Goal: Information Seeking & Learning: Find specific fact

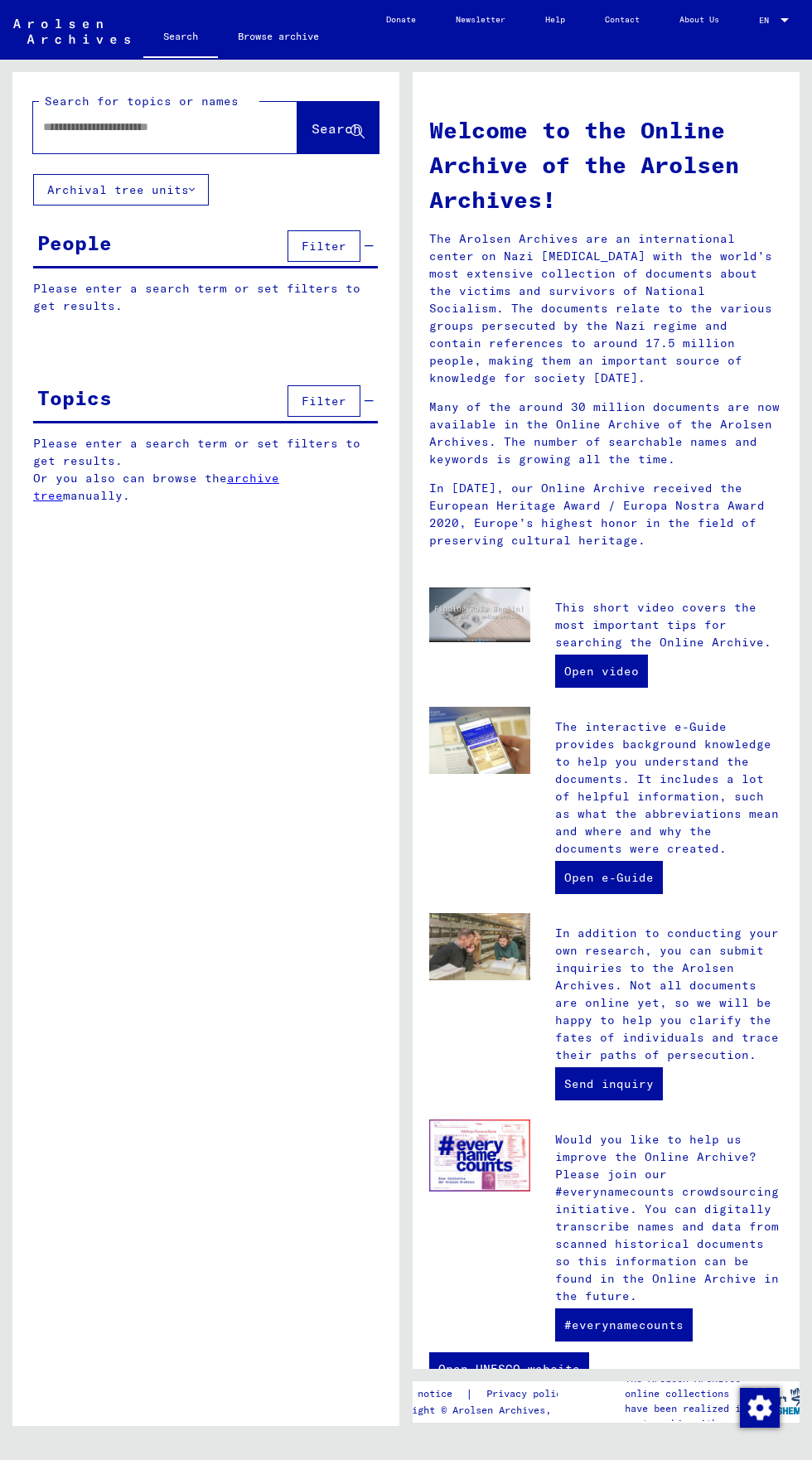
click at [103, 124] on input "text" at bounding box center [145, 127] width 205 height 17
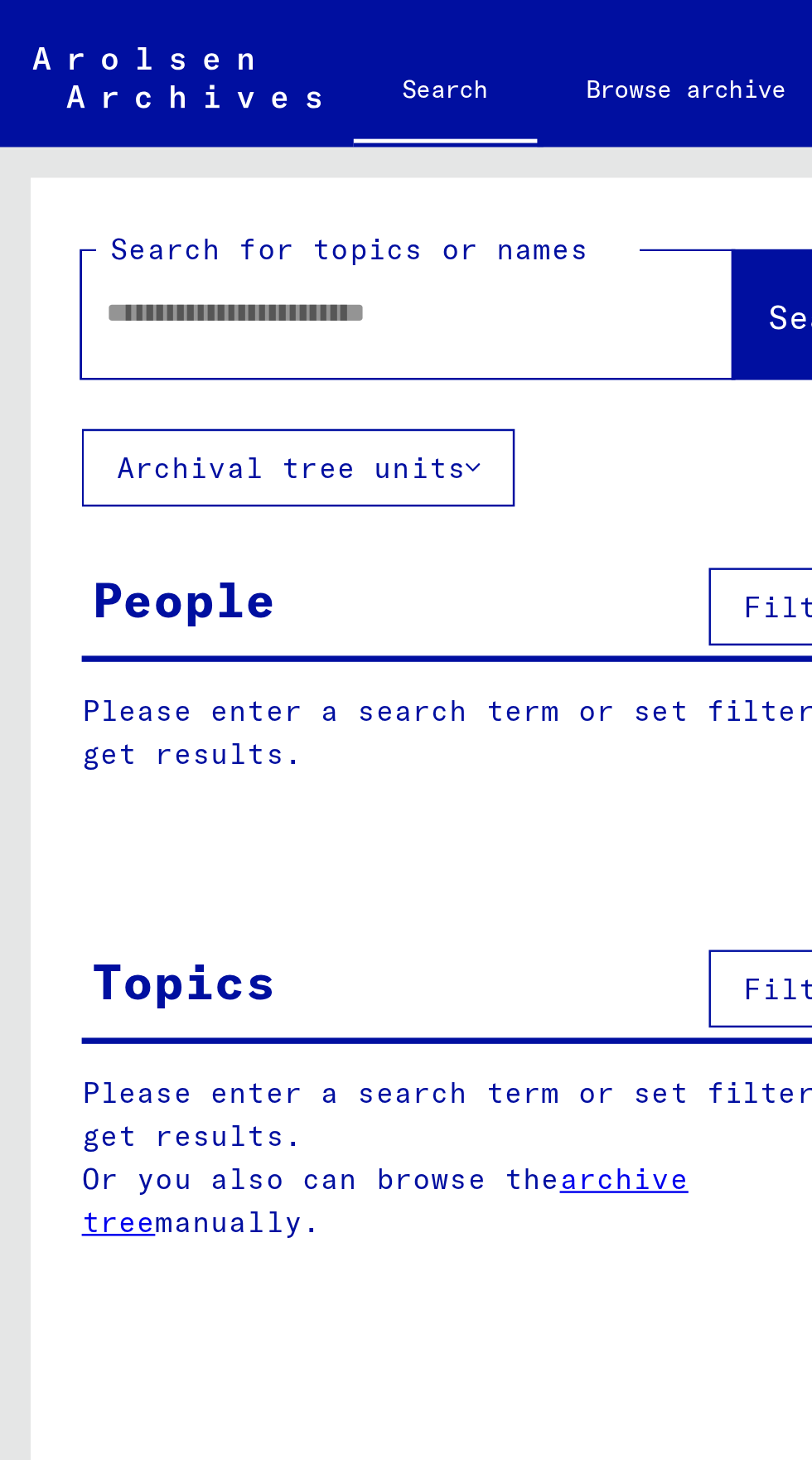
click at [55, 131] on input "text" at bounding box center [145, 127] width 205 height 17
click at [44, 127] on input "*" at bounding box center [145, 127] width 205 height 17
click at [62, 124] on input "**" at bounding box center [145, 127] width 205 height 17
click at [304, 119] on button "Search" at bounding box center [338, 128] width 81 height 51
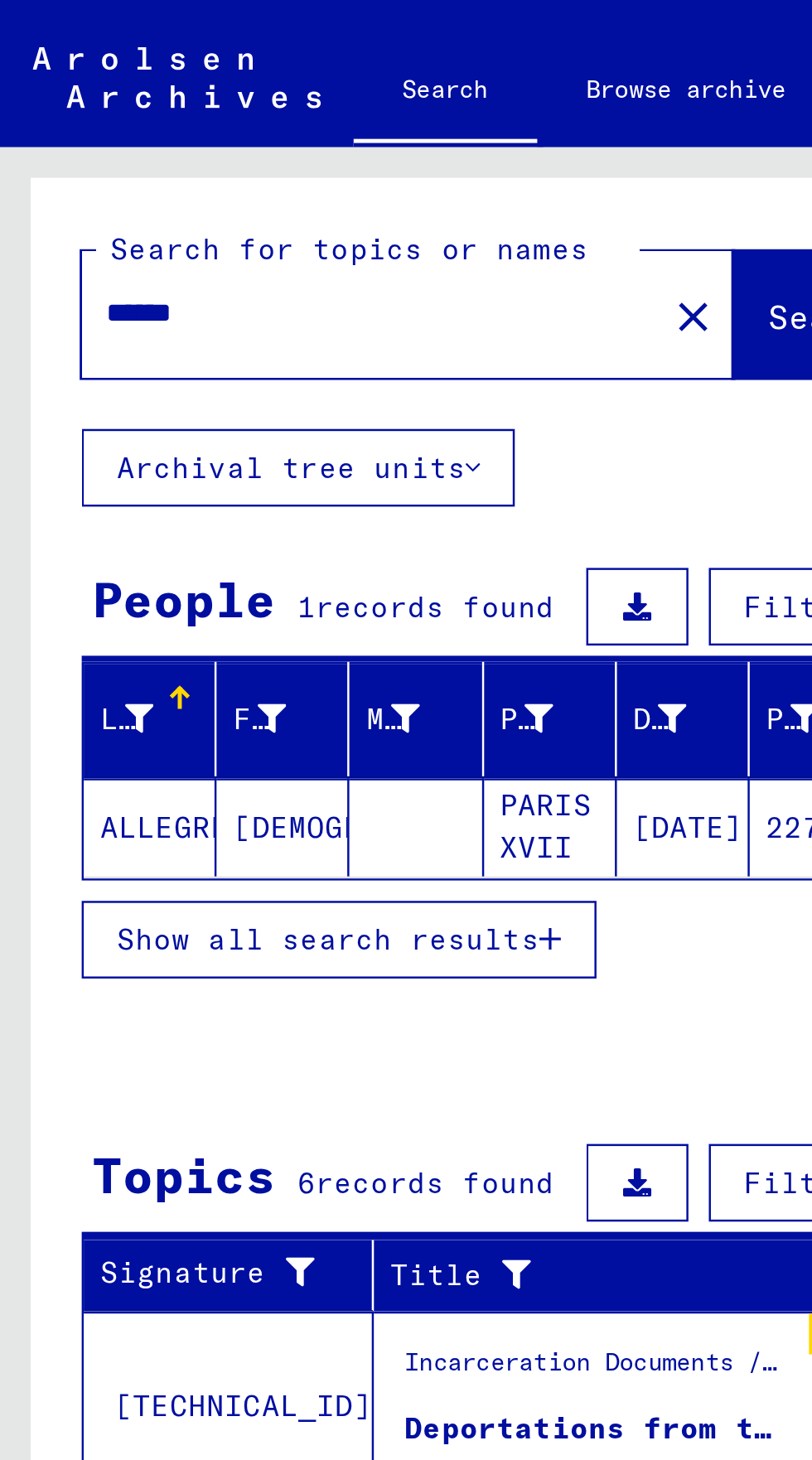
scroll to position [92, 0]
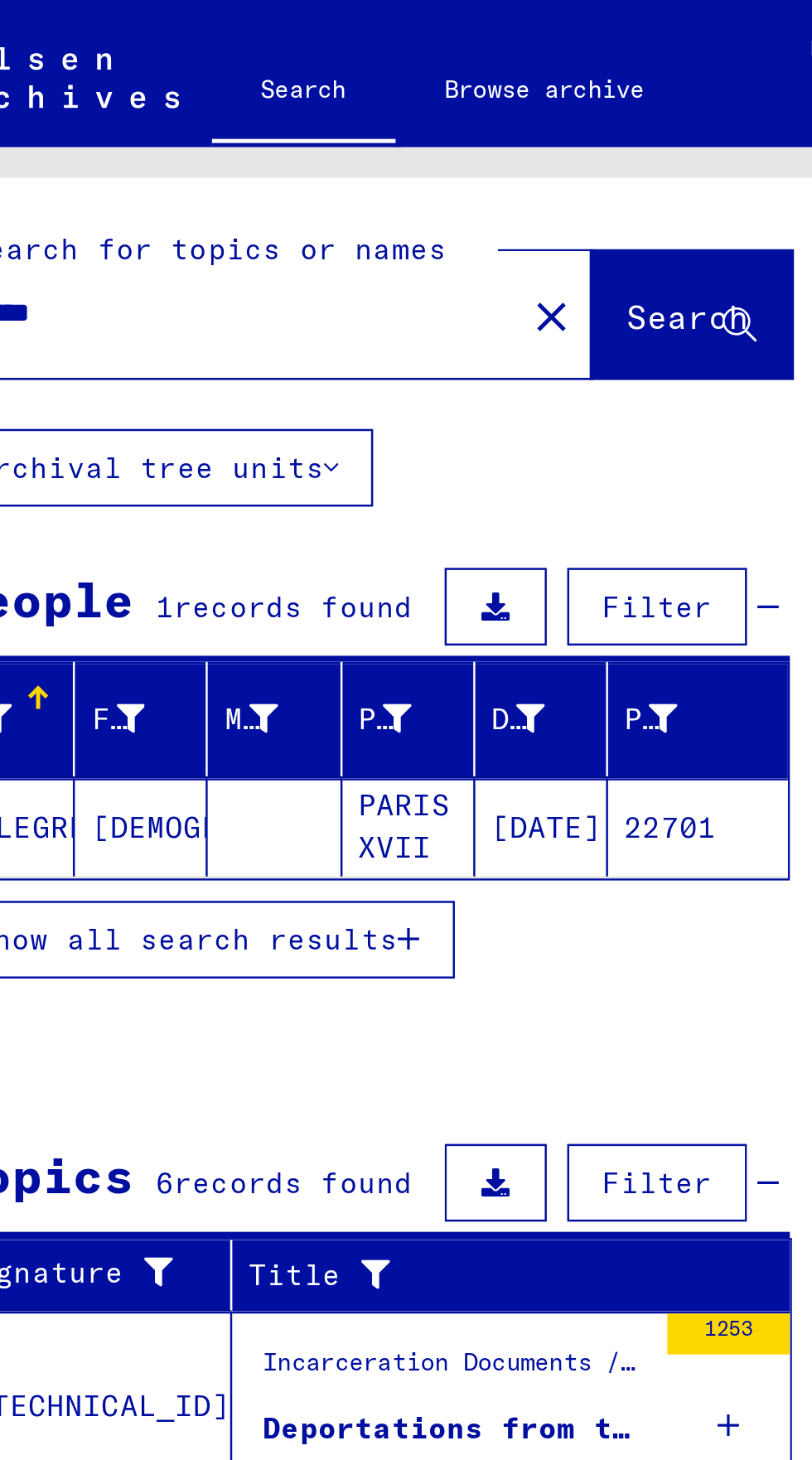
click at [277, 545] on div "Incarceration Documents / Miscellaneous / Deportations and Transports / Deporta…" at bounding box center [242, 557] width 156 height 23
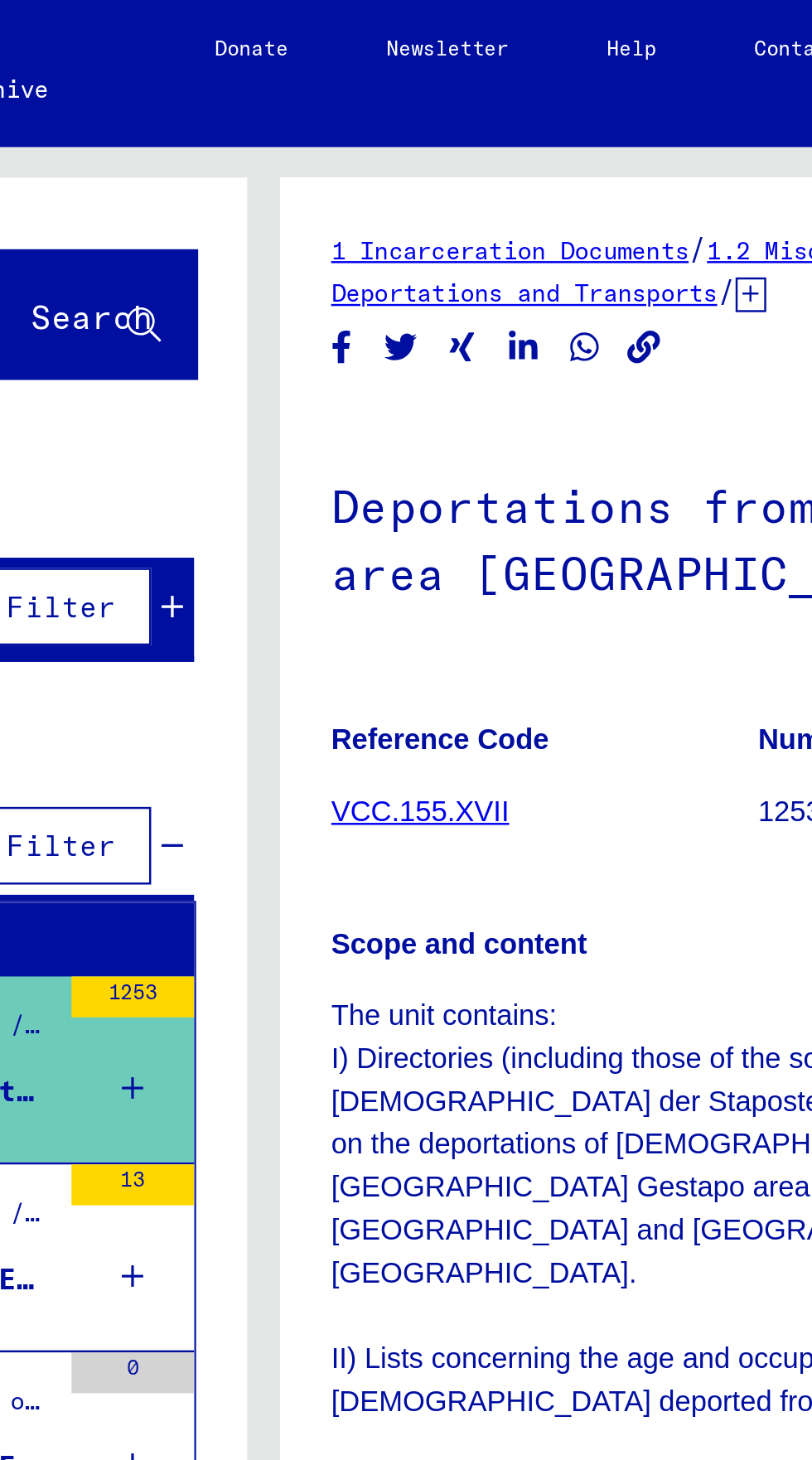
click at [343, 472] on div "13" at bounding box center [353, 509] width 50 height 75
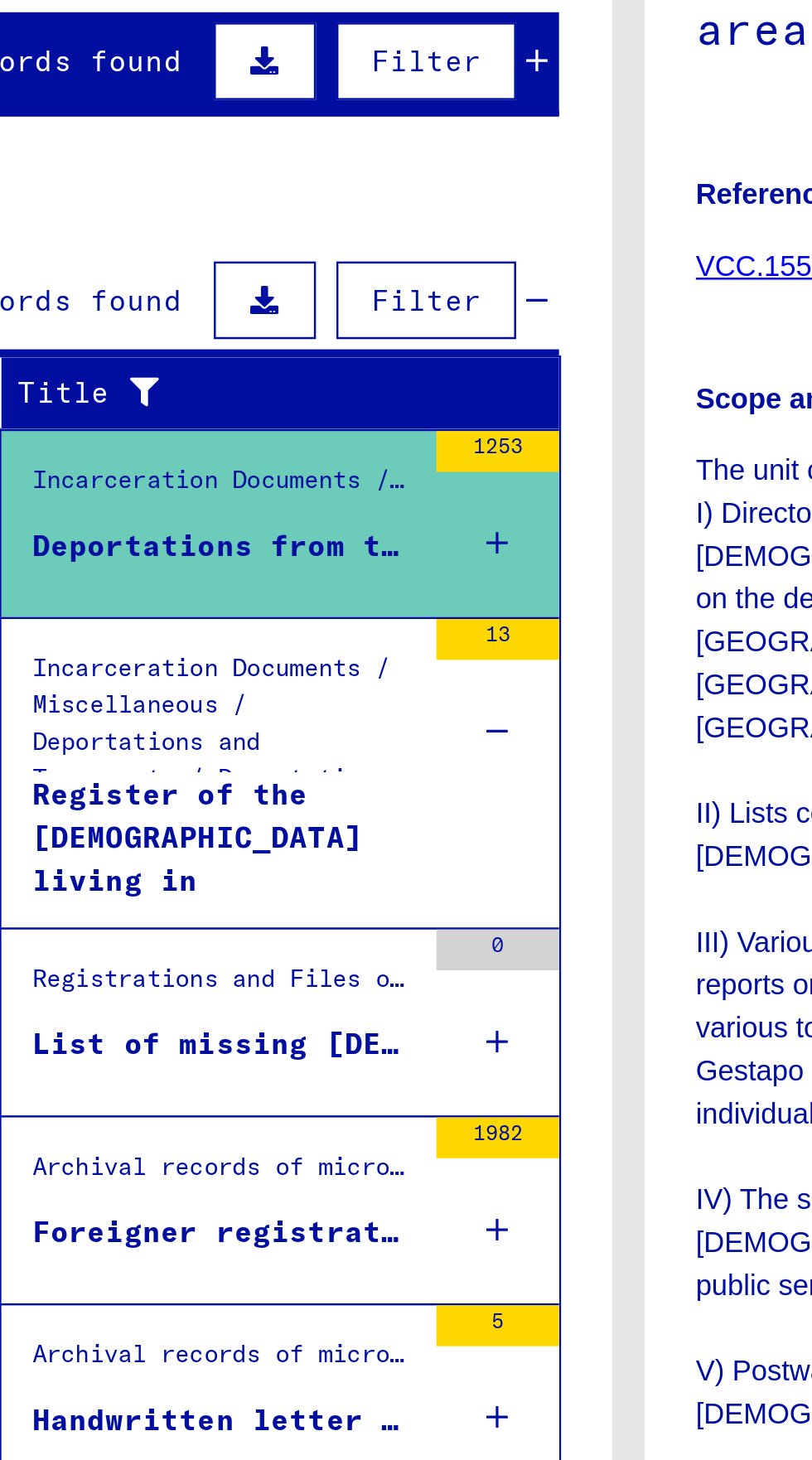
click at [299, 713] on div "Foreigner registration forms of the DP camp Valka XVII" at bounding box center [242, 721] width 156 height 17
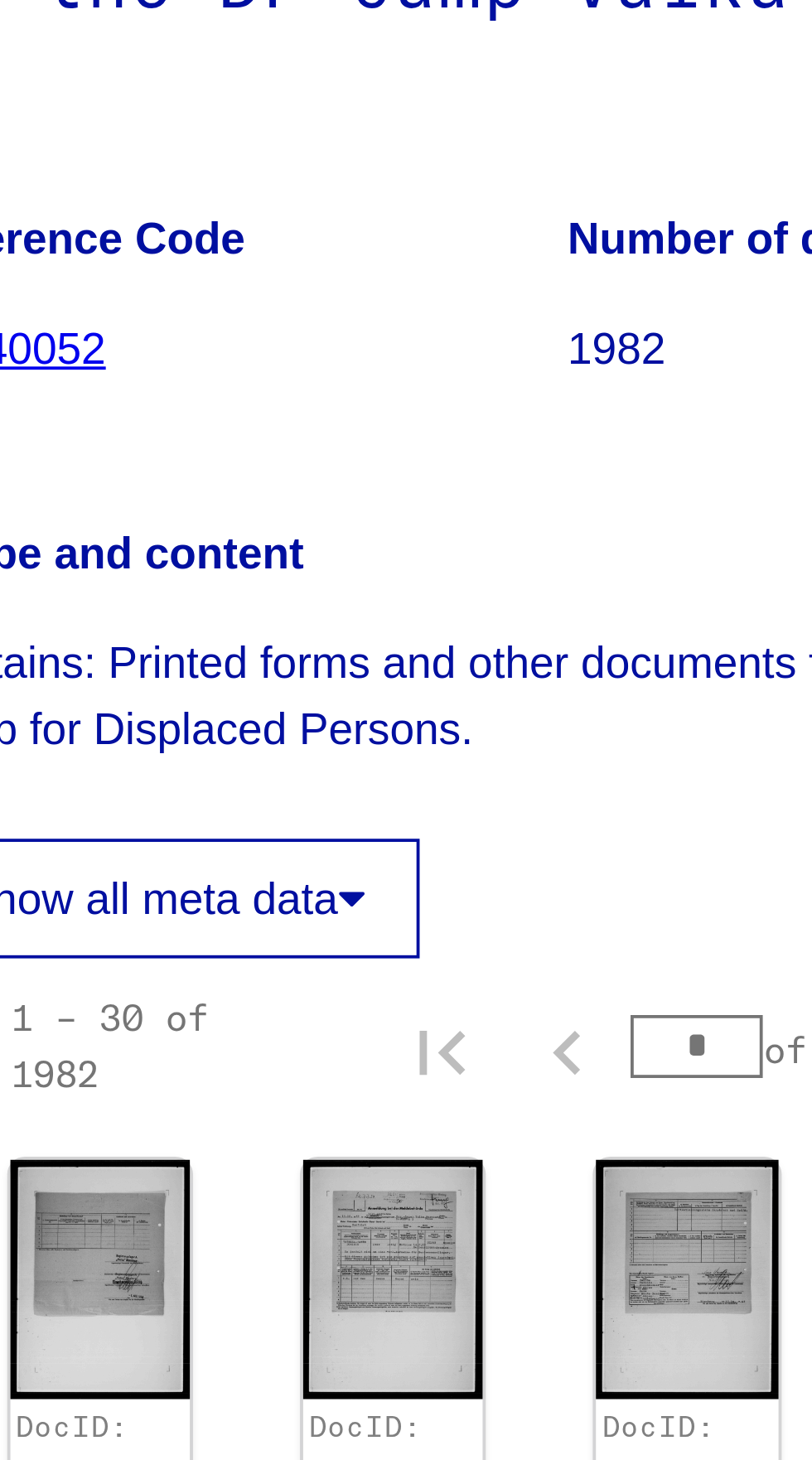
scroll to position [76, 0]
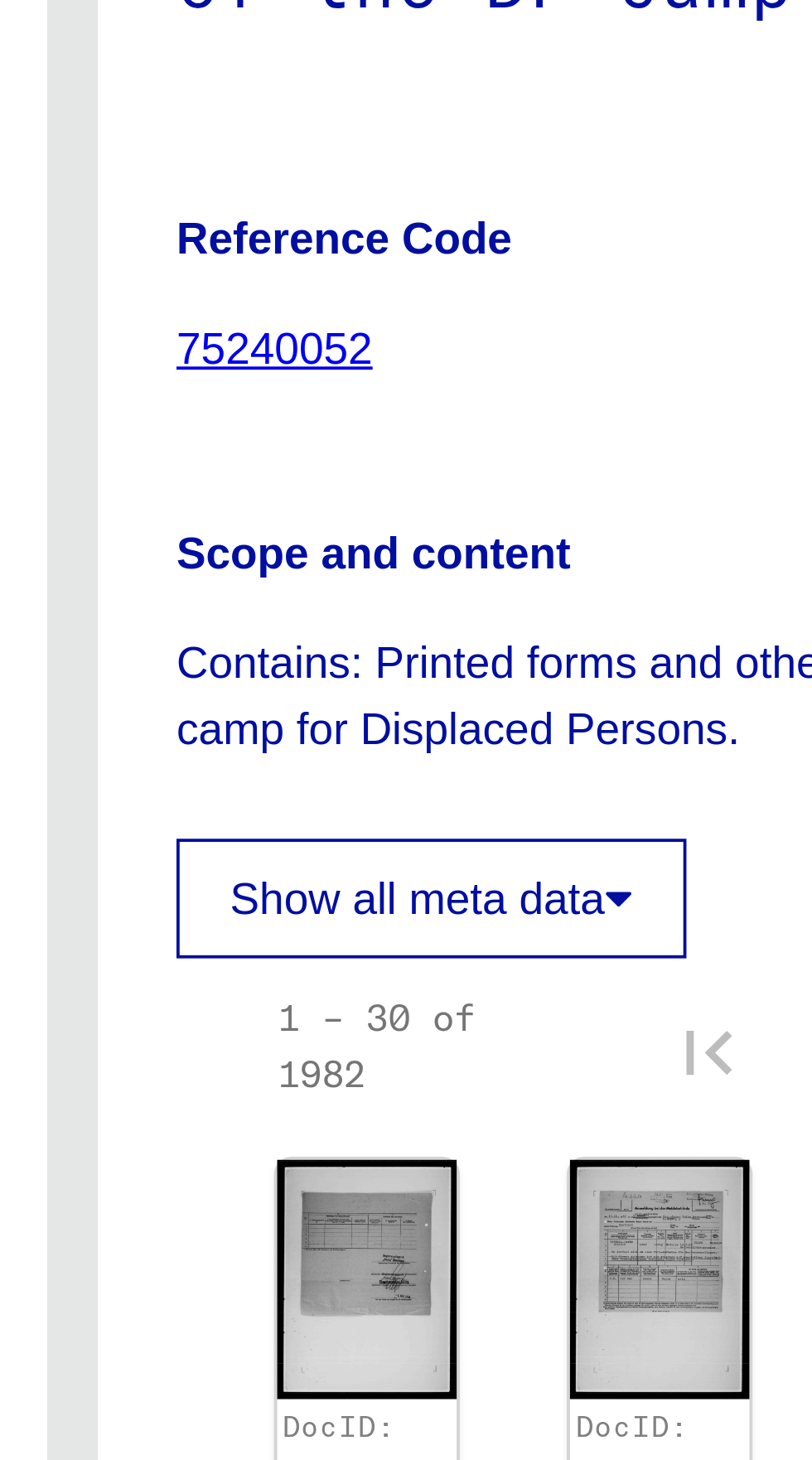
click at [485, 560] on img at bounding box center [483, 591] width 47 height 63
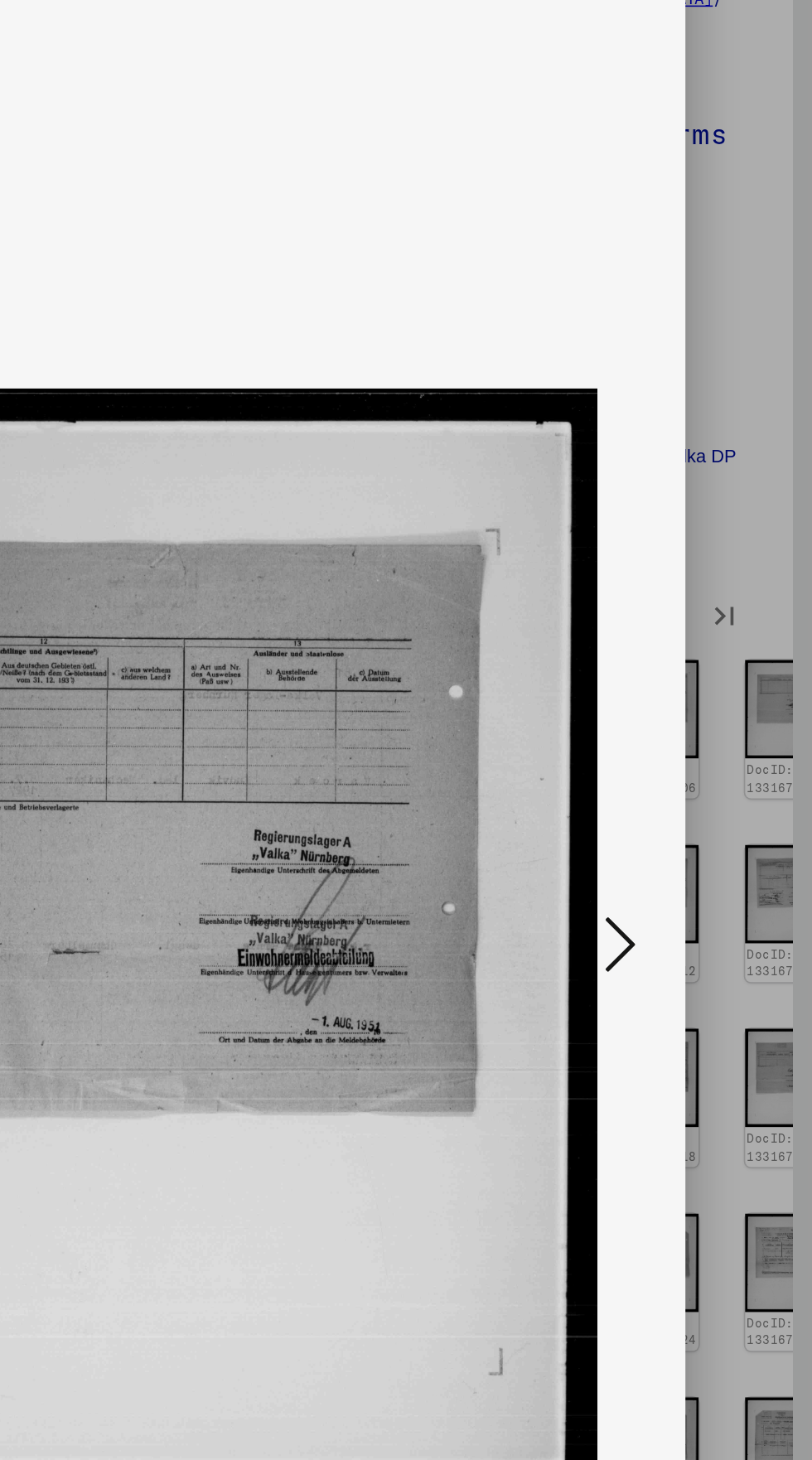
click at [693, 748] on icon at bounding box center [689, 742] width 20 height 40
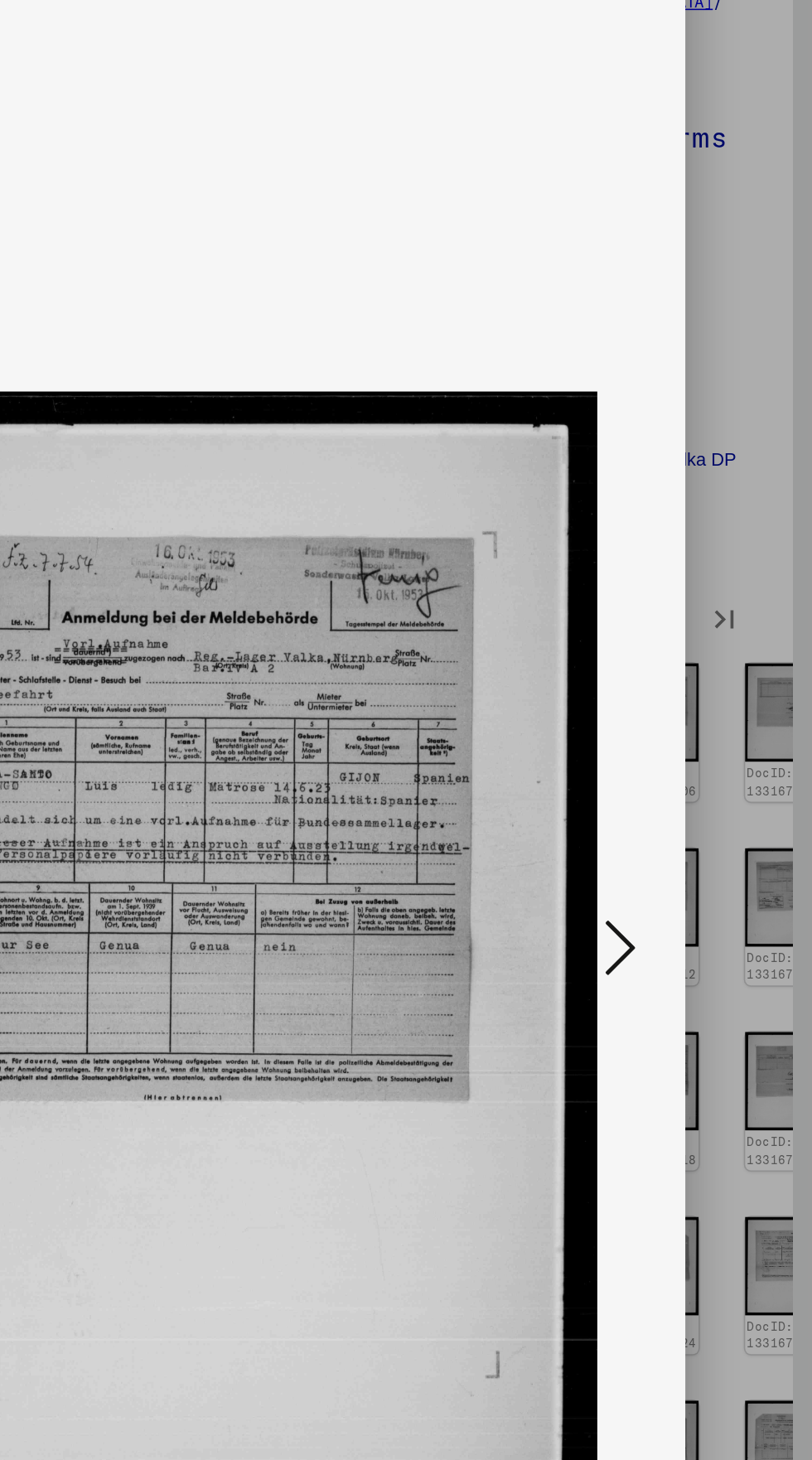
scroll to position [0, 0]
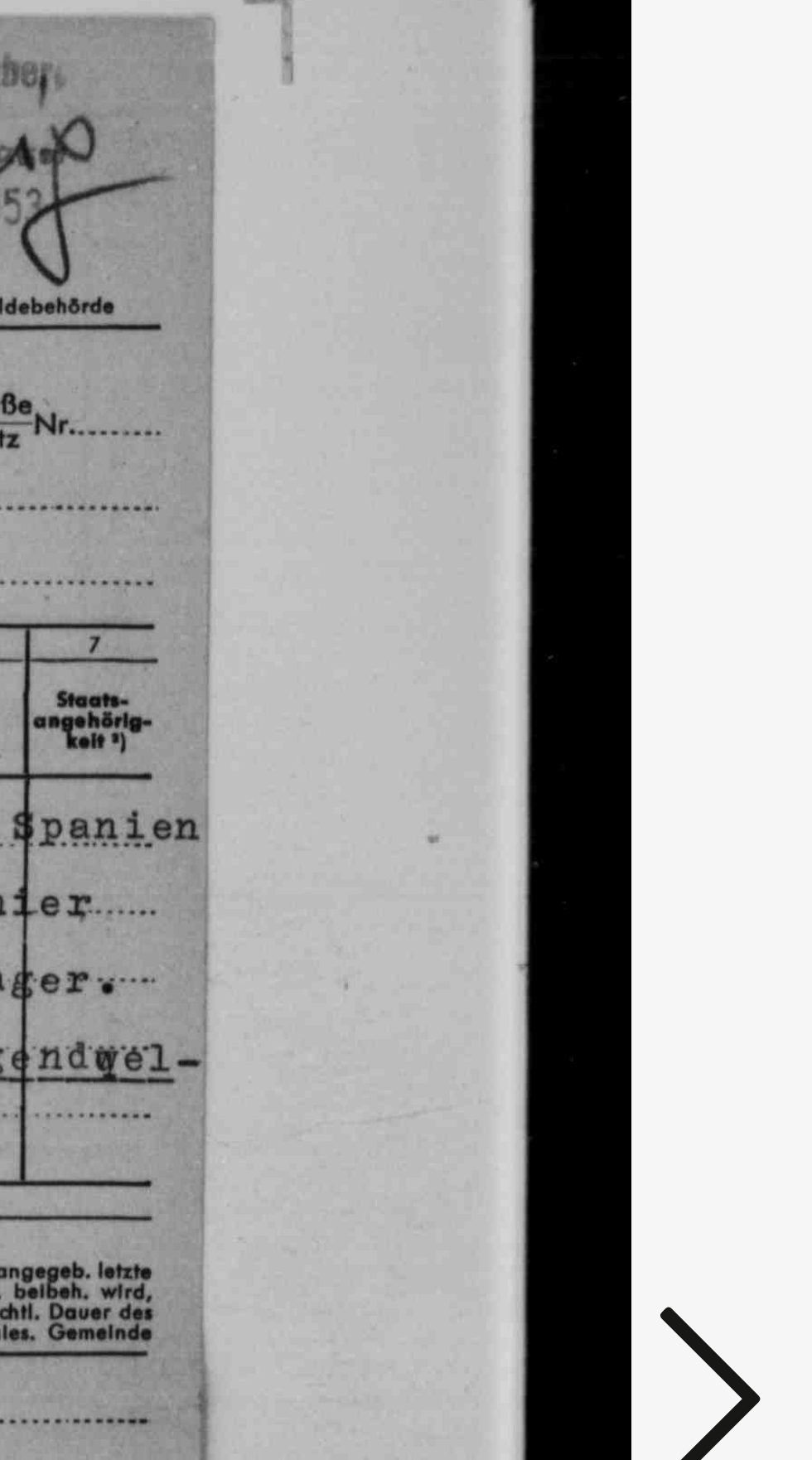
click at [686, 737] on icon at bounding box center [689, 742] width 20 height 40
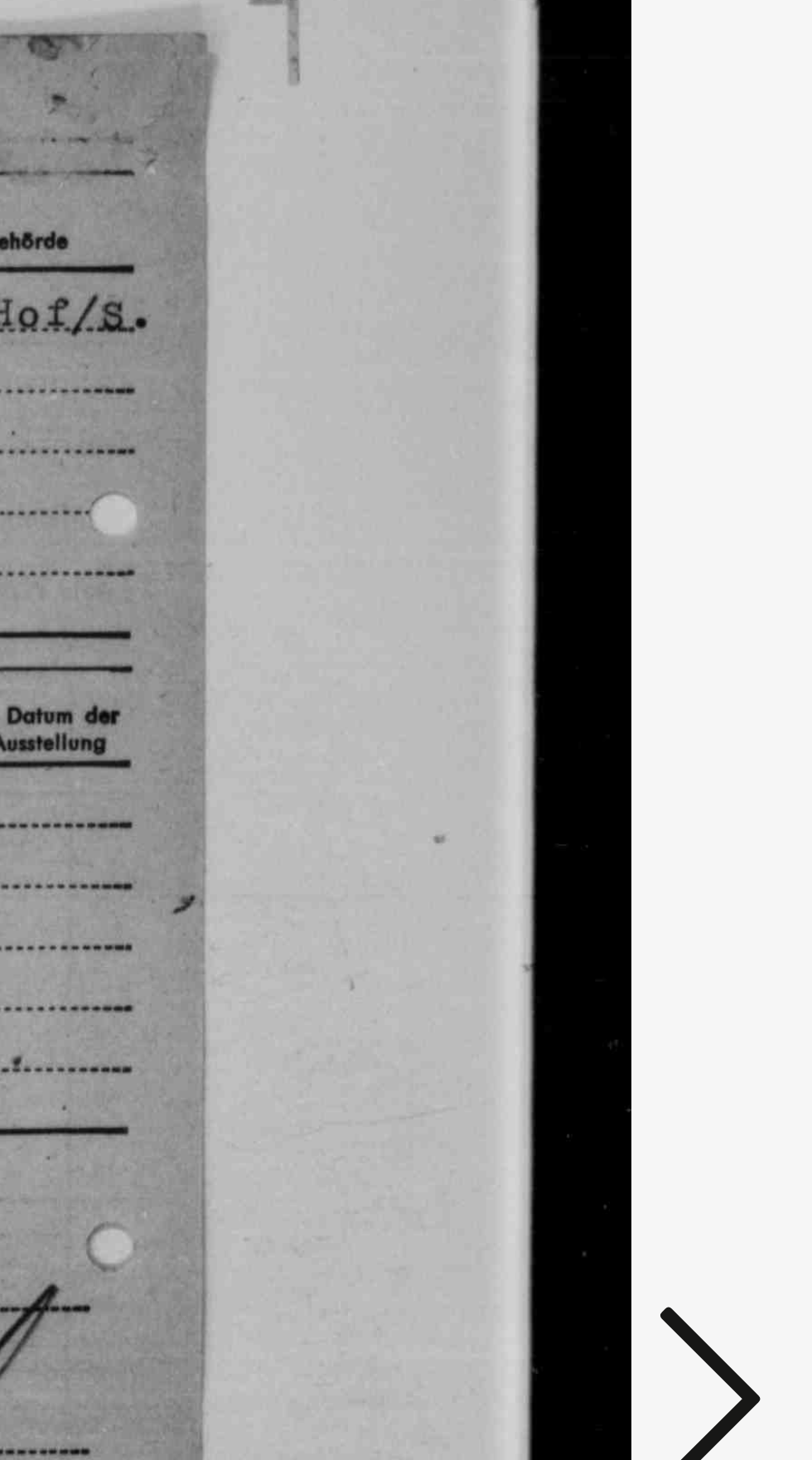
click at [690, 731] on icon at bounding box center [689, 742] width 20 height 40
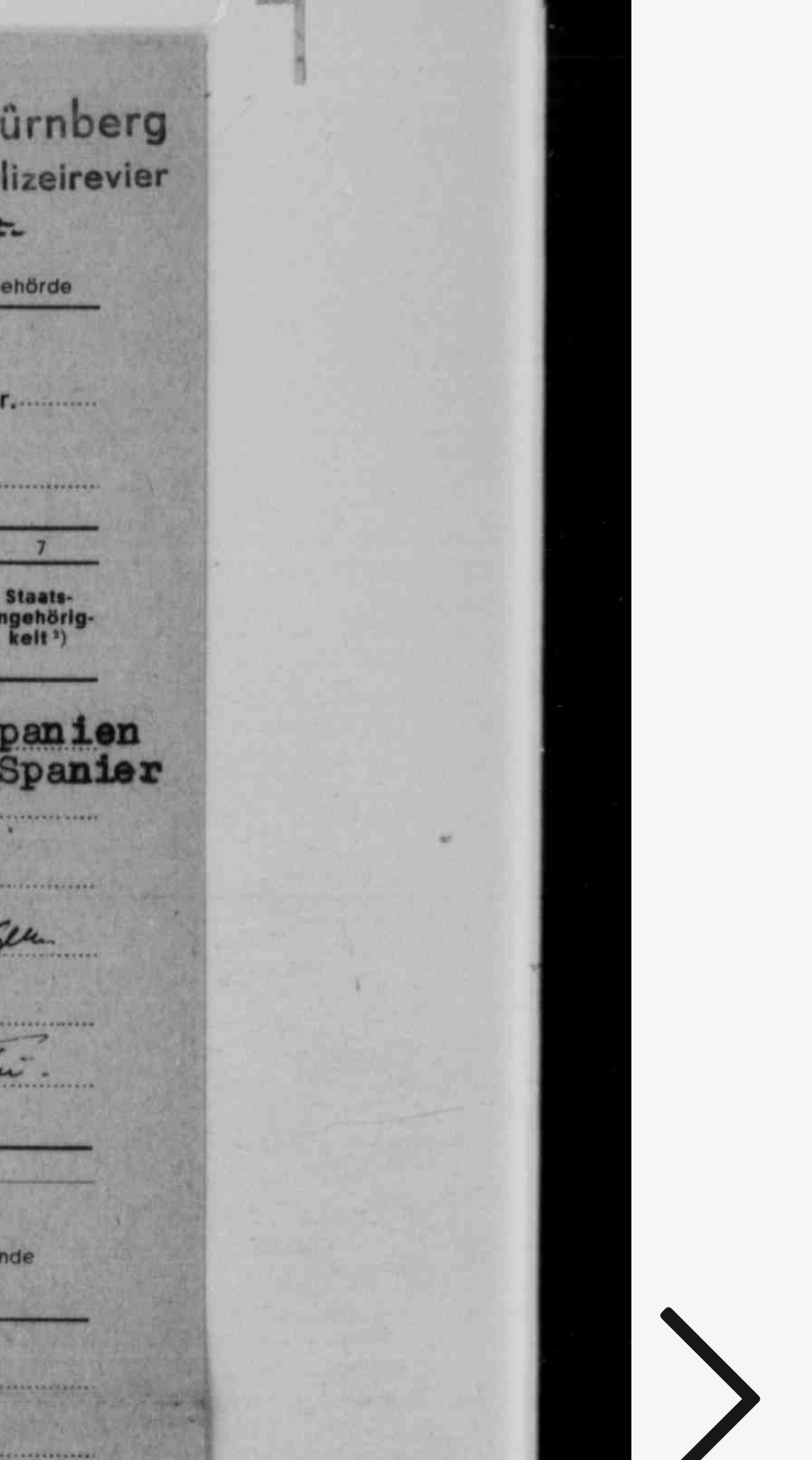
click at [688, 729] on icon at bounding box center [689, 742] width 20 height 40
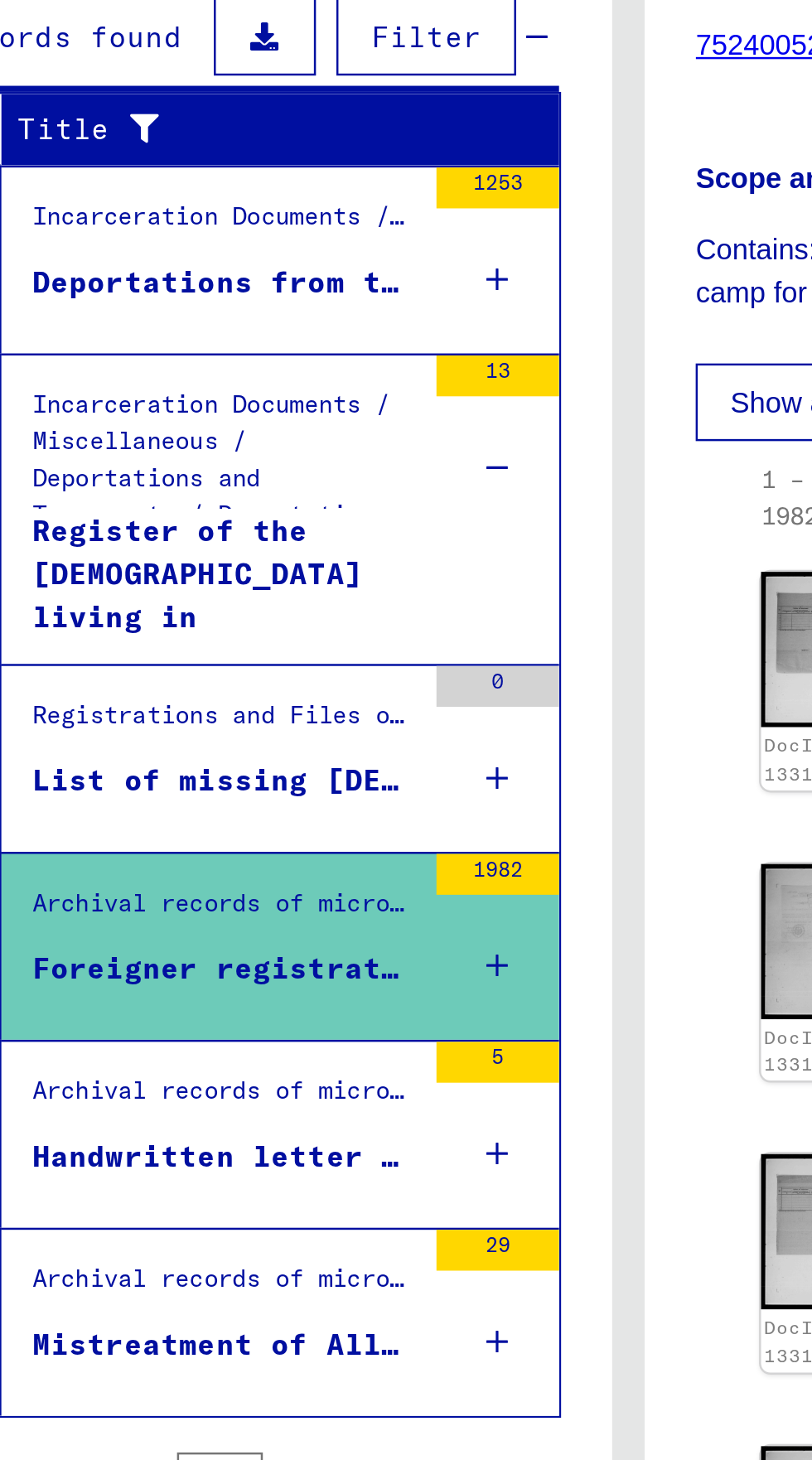
click at [332, 827] on div "29" at bounding box center [353, 864] width 50 height 75
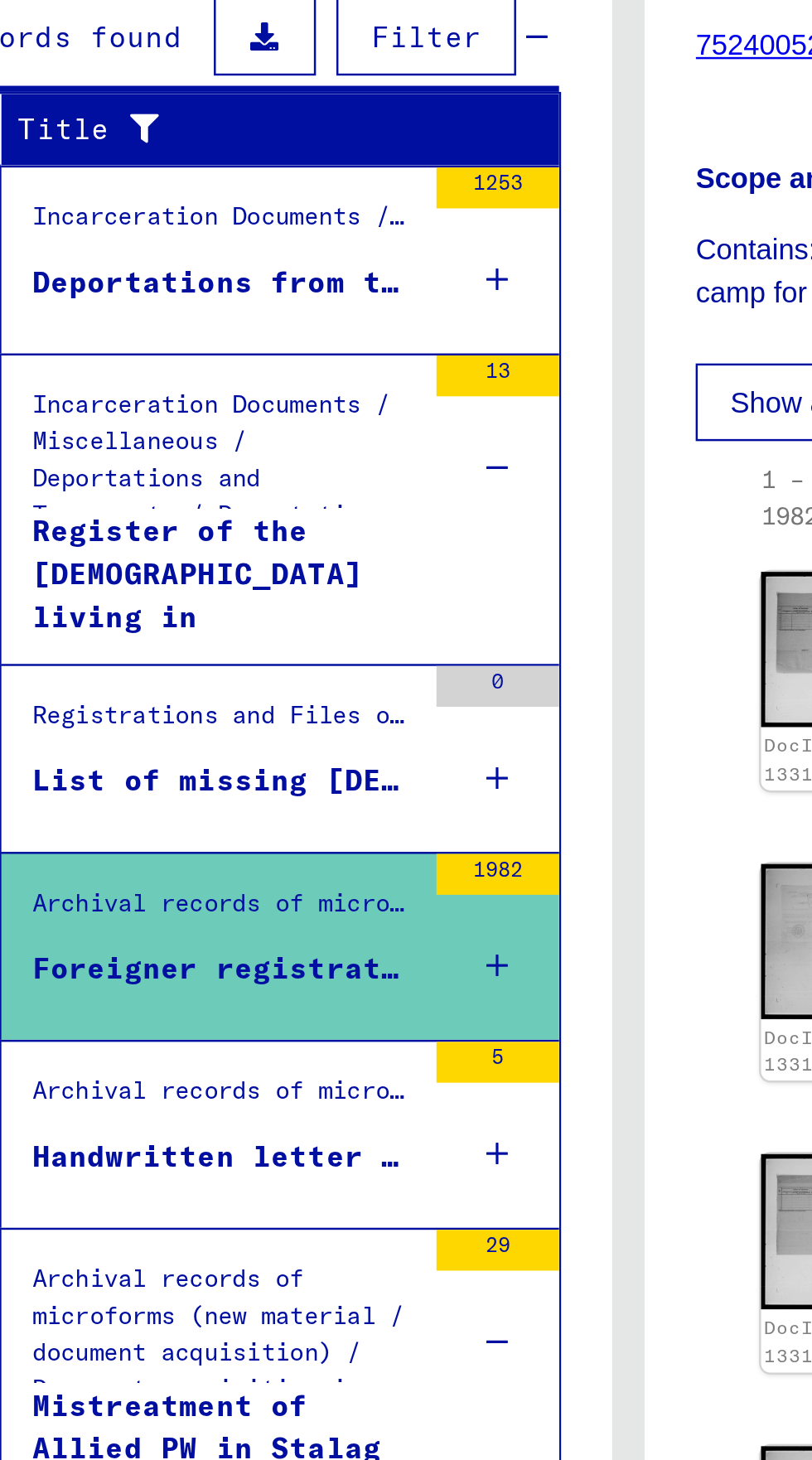
click at [278, 890] on div "Mistreatment of Allied PW in Stalag XVII A, Kaisersteinbruch, Stalag XVII B, [G…" at bounding box center [242, 915] width 156 height 50
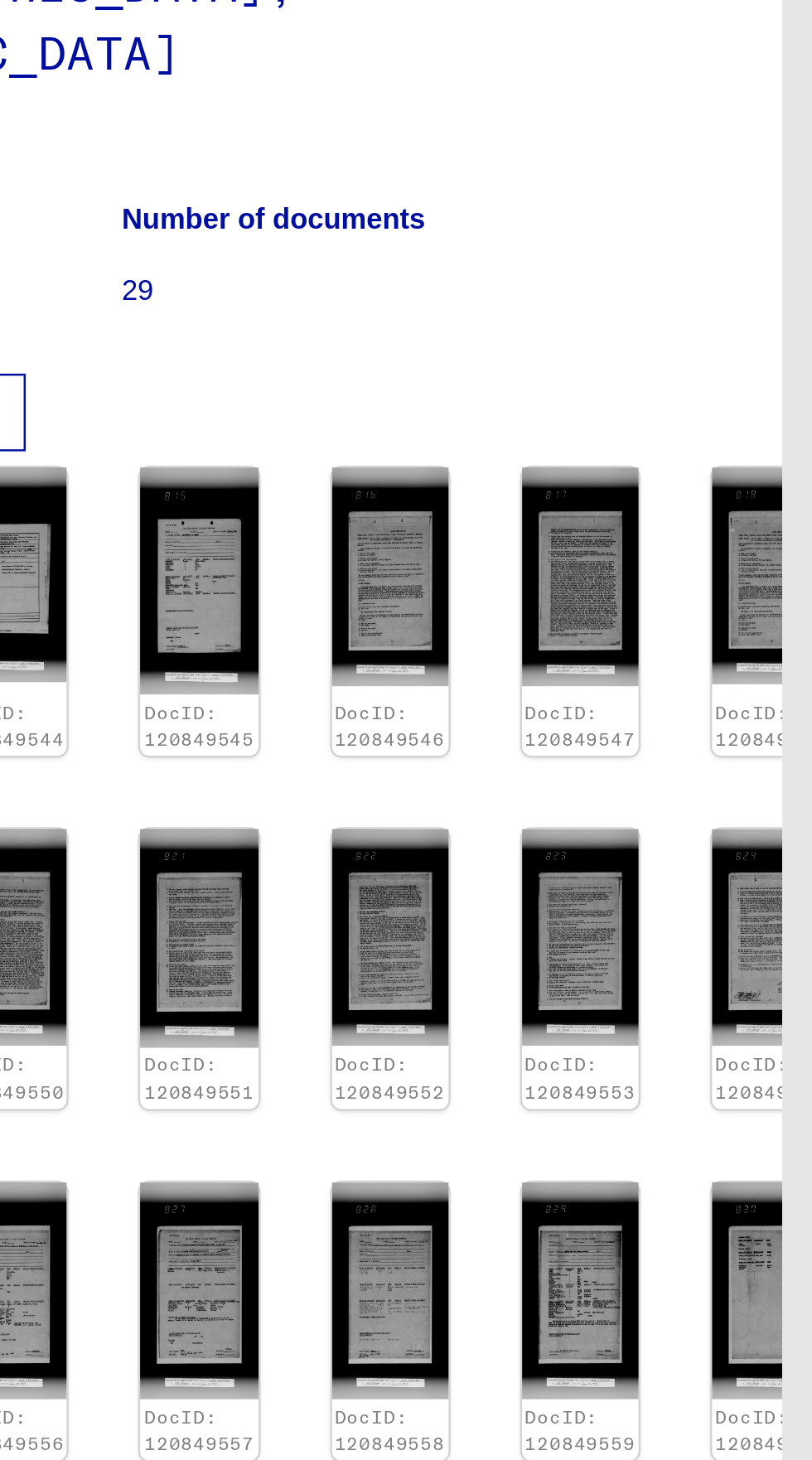
scroll to position [153, 75]
click at [708, 1096] on img at bounding box center [717, 1139] width 47 height 87
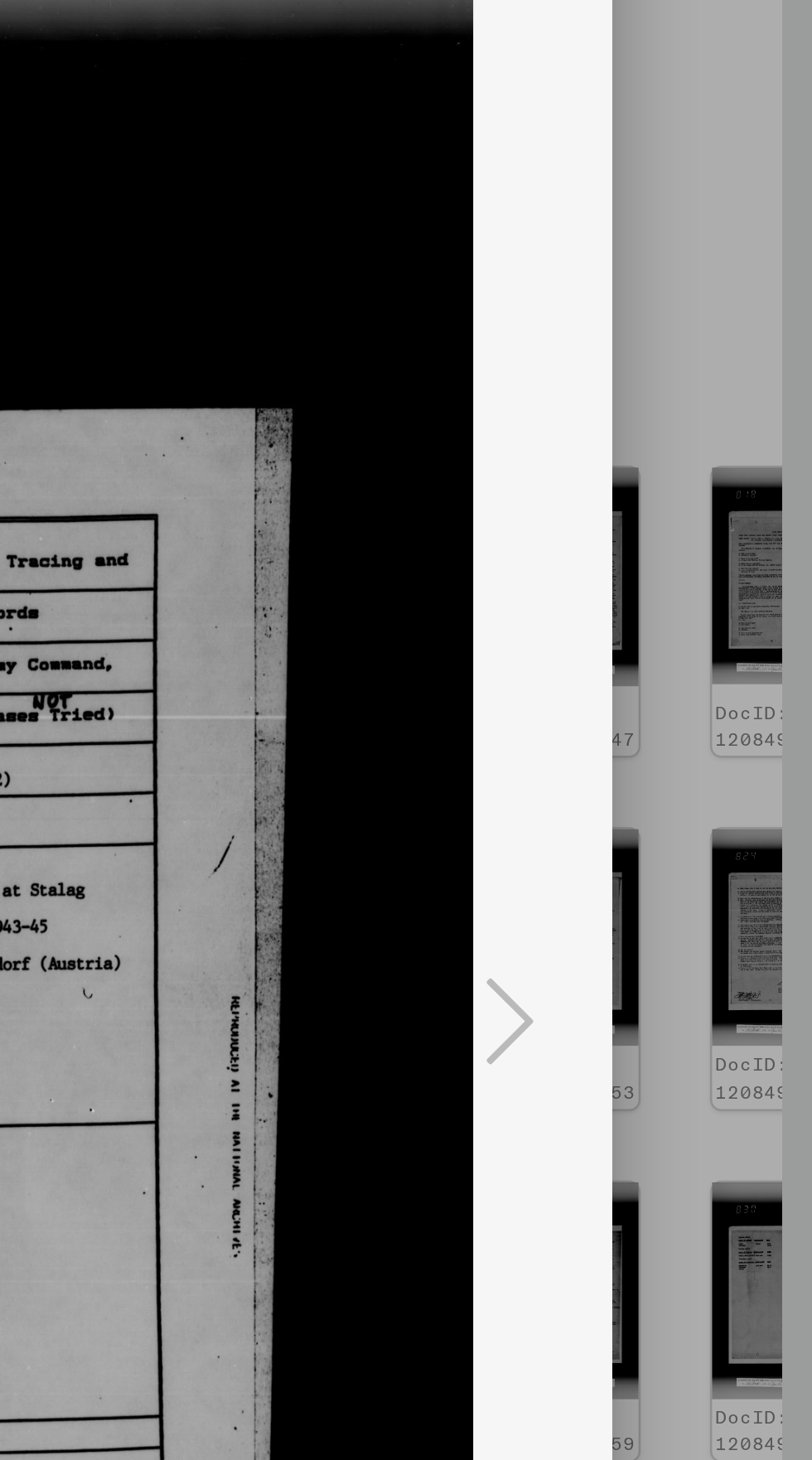
scroll to position [0, 0]
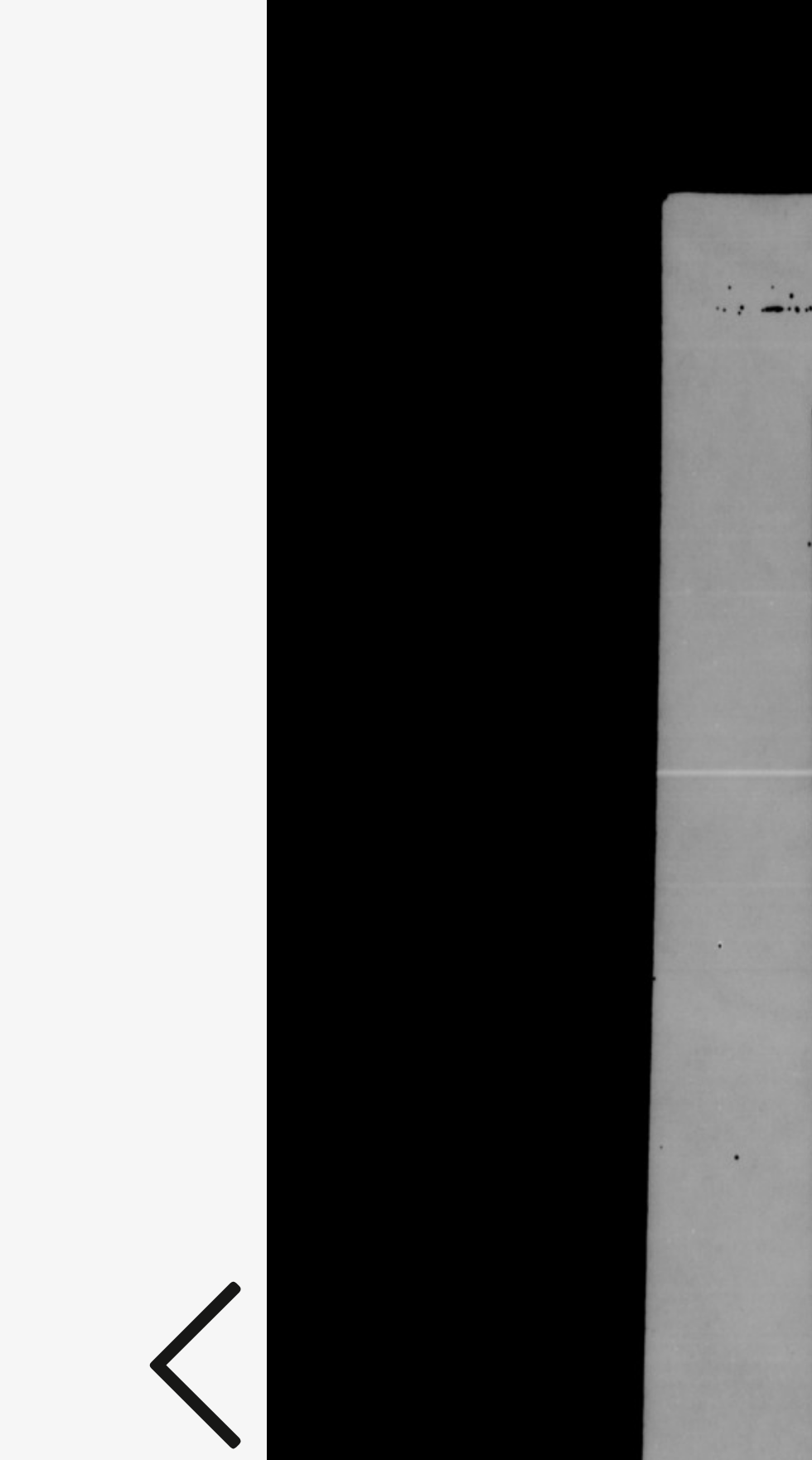
click at [121, 740] on icon at bounding box center [123, 742] width 20 height 40
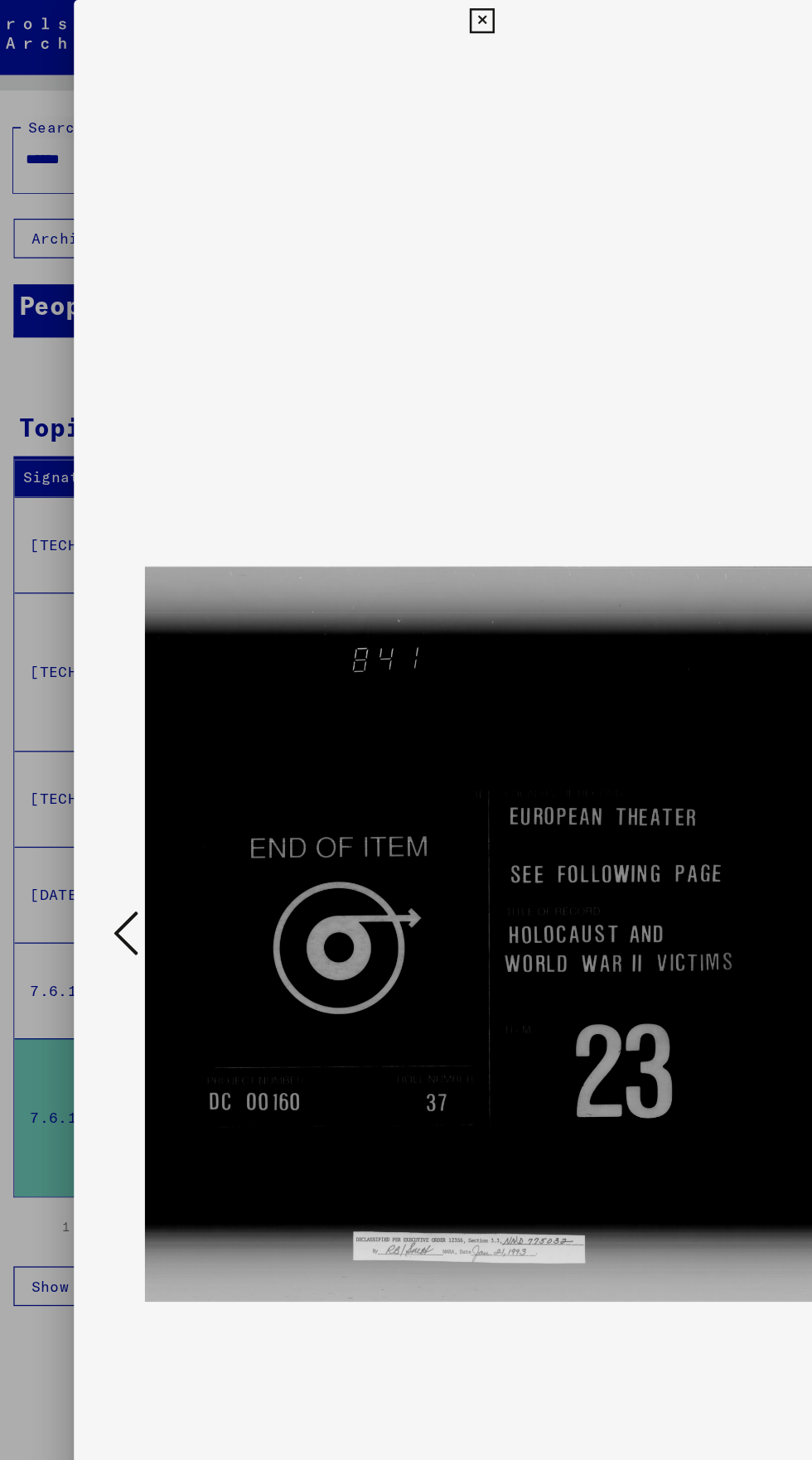
click at [114, 760] on icon at bounding box center [123, 742] width 20 height 40
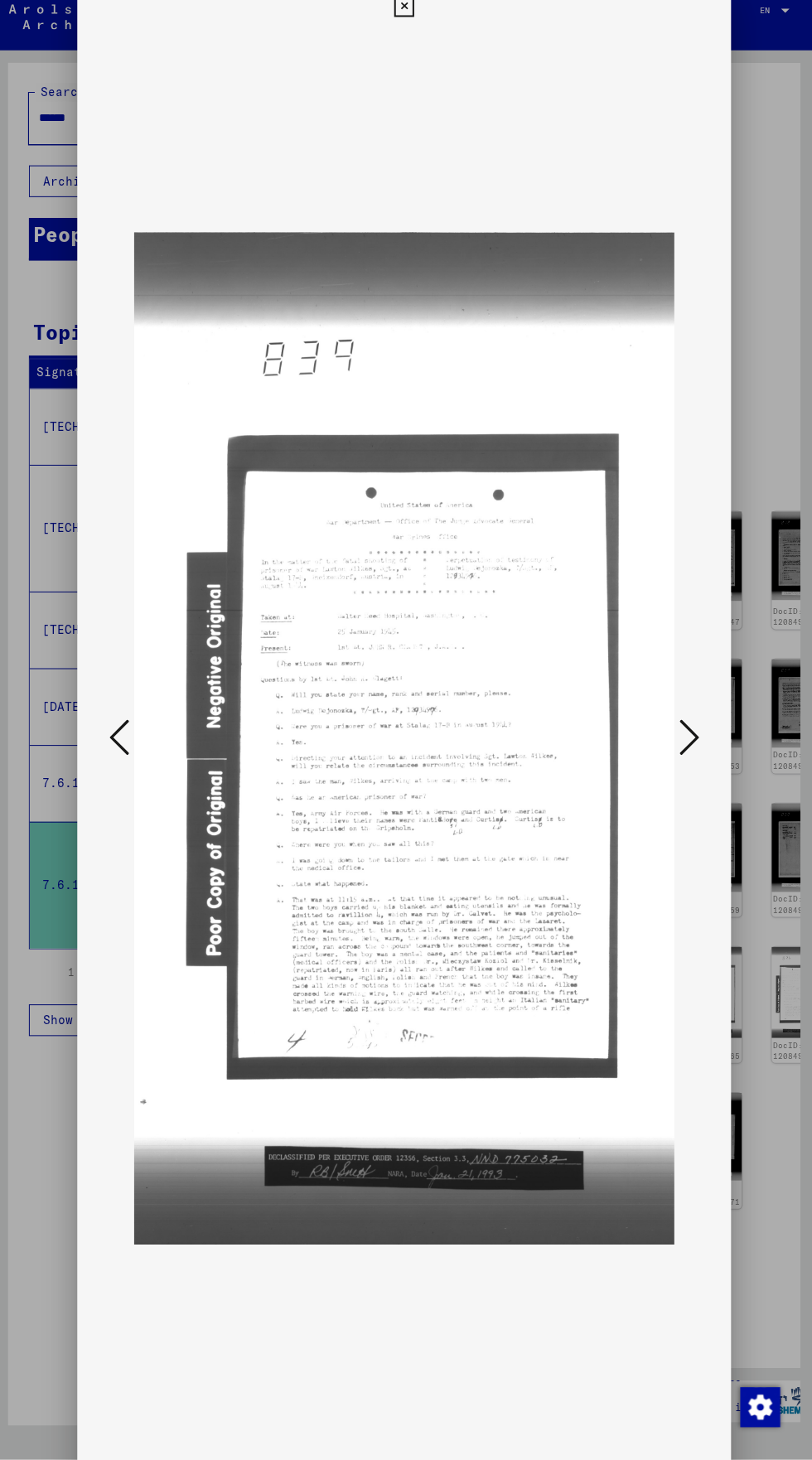
click at [115, 755] on icon at bounding box center [123, 742] width 20 height 40
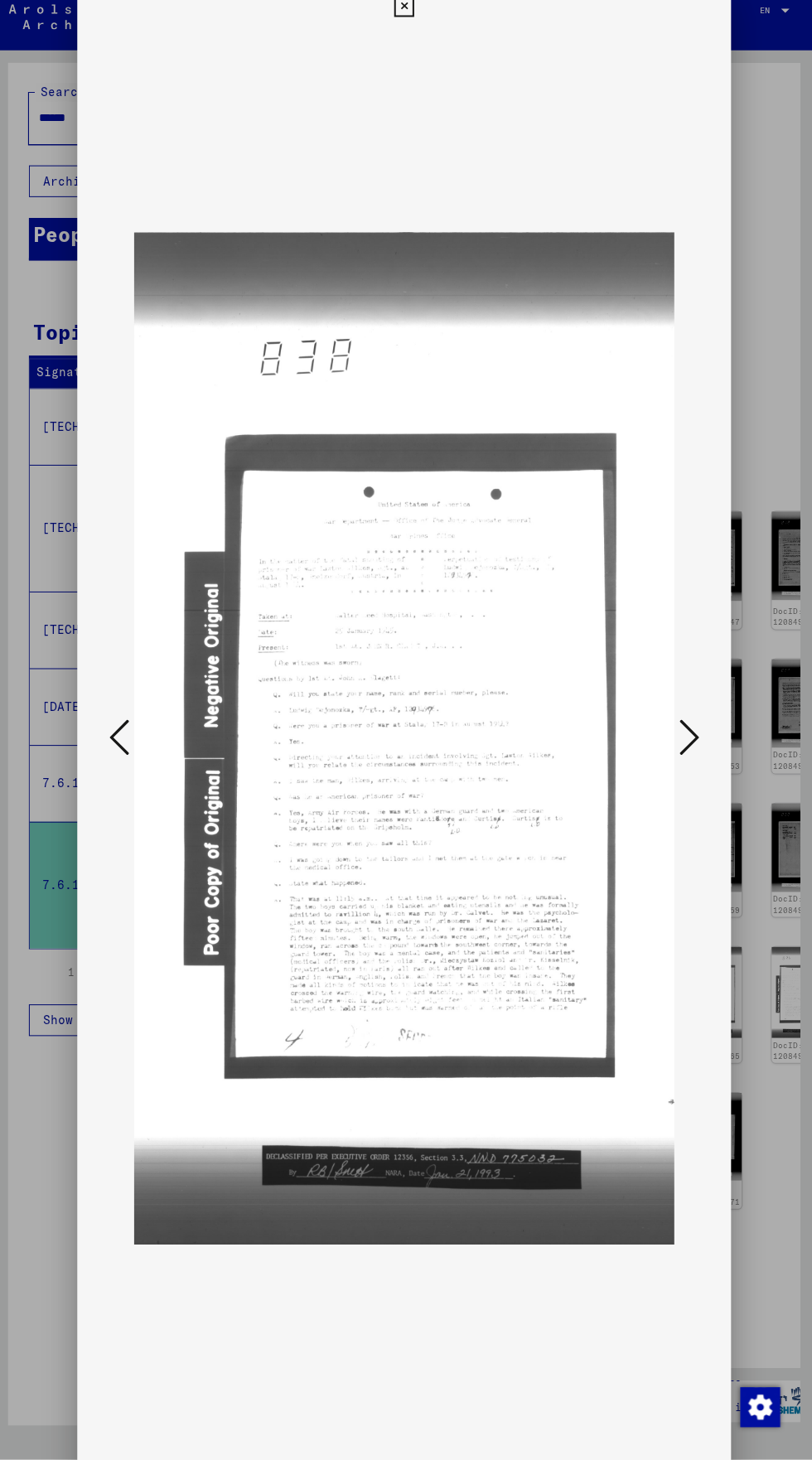
click at [116, 754] on icon at bounding box center [123, 742] width 20 height 40
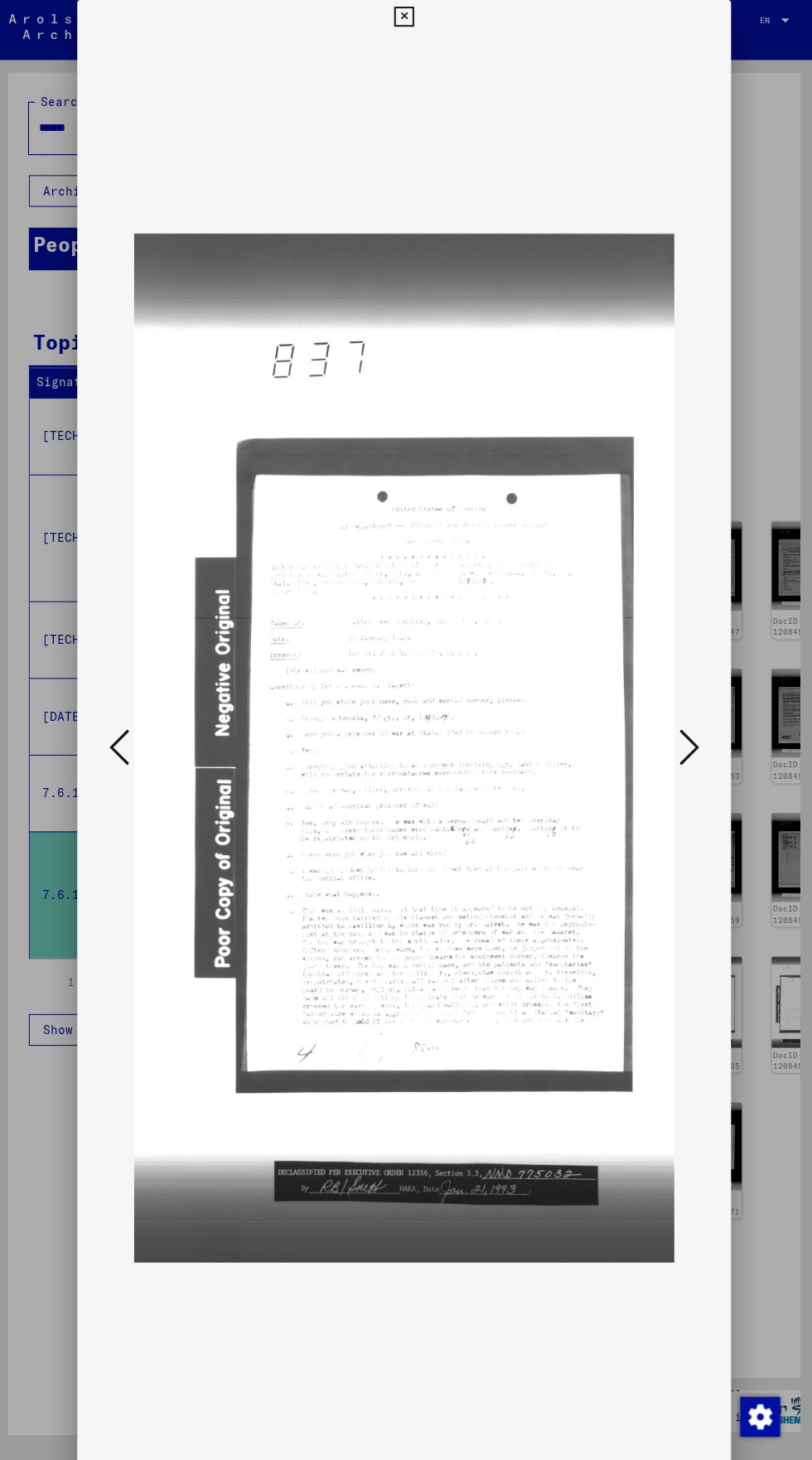
click at [403, 17] on icon at bounding box center [405, 17] width 19 height 20
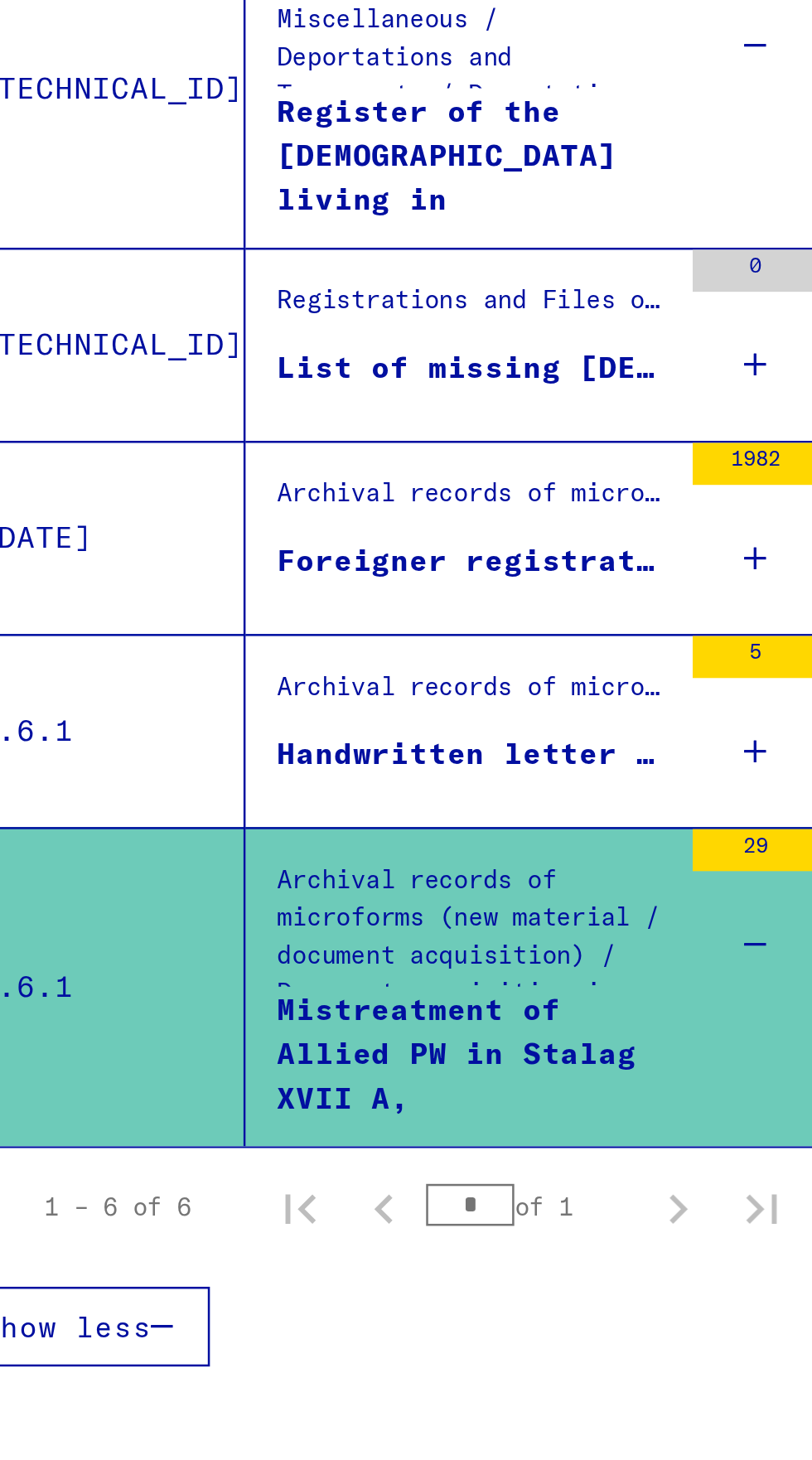
scroll to position [54, 0]
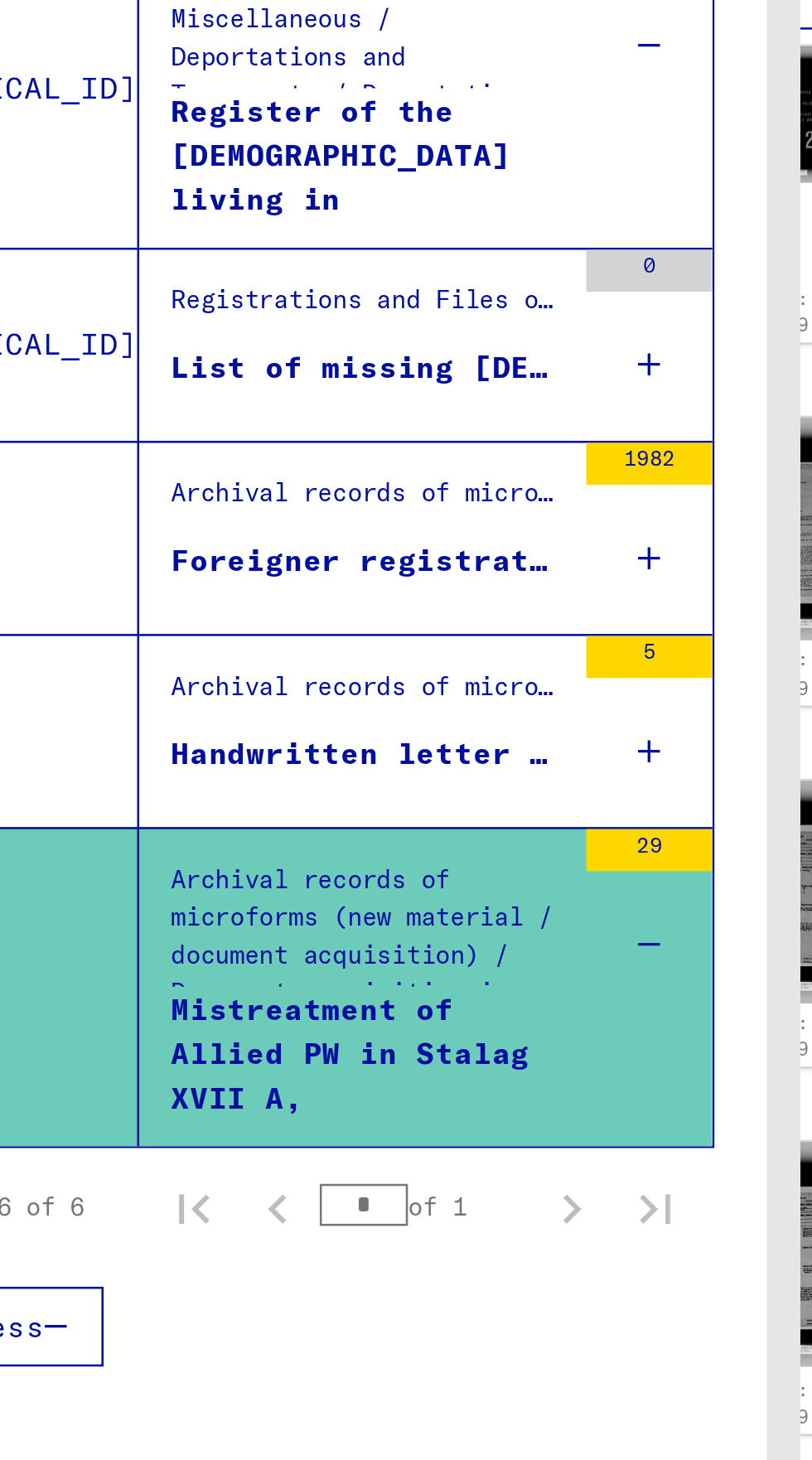
click at [202, 687] on div "Archival records of microforms (new material / document acquisition) / Document…" at bounding box center [242, 698] width 156 height 23
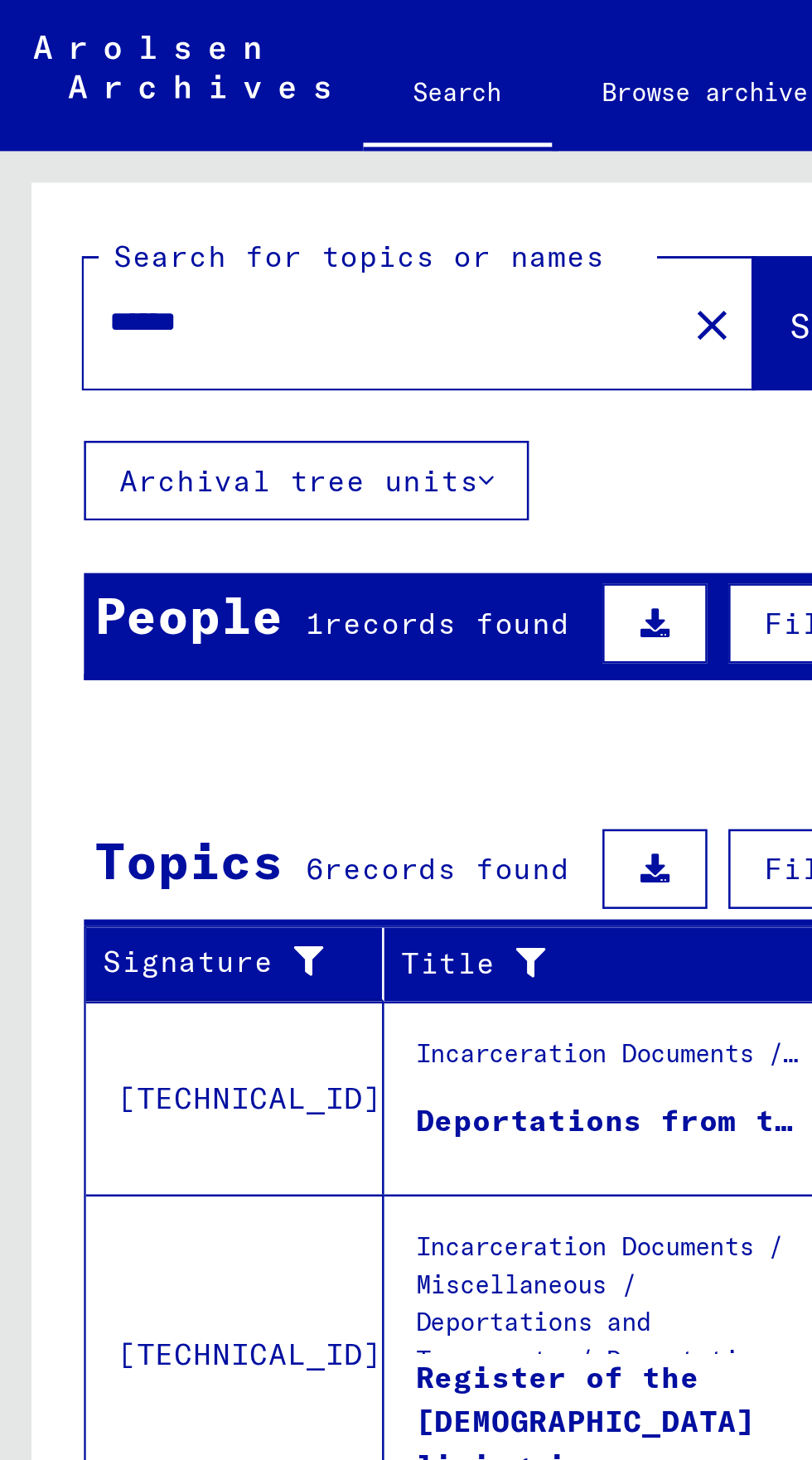
click at [100, 124] on input "******" at bounding box center [150, 127] width 215 height 17
type input "*"
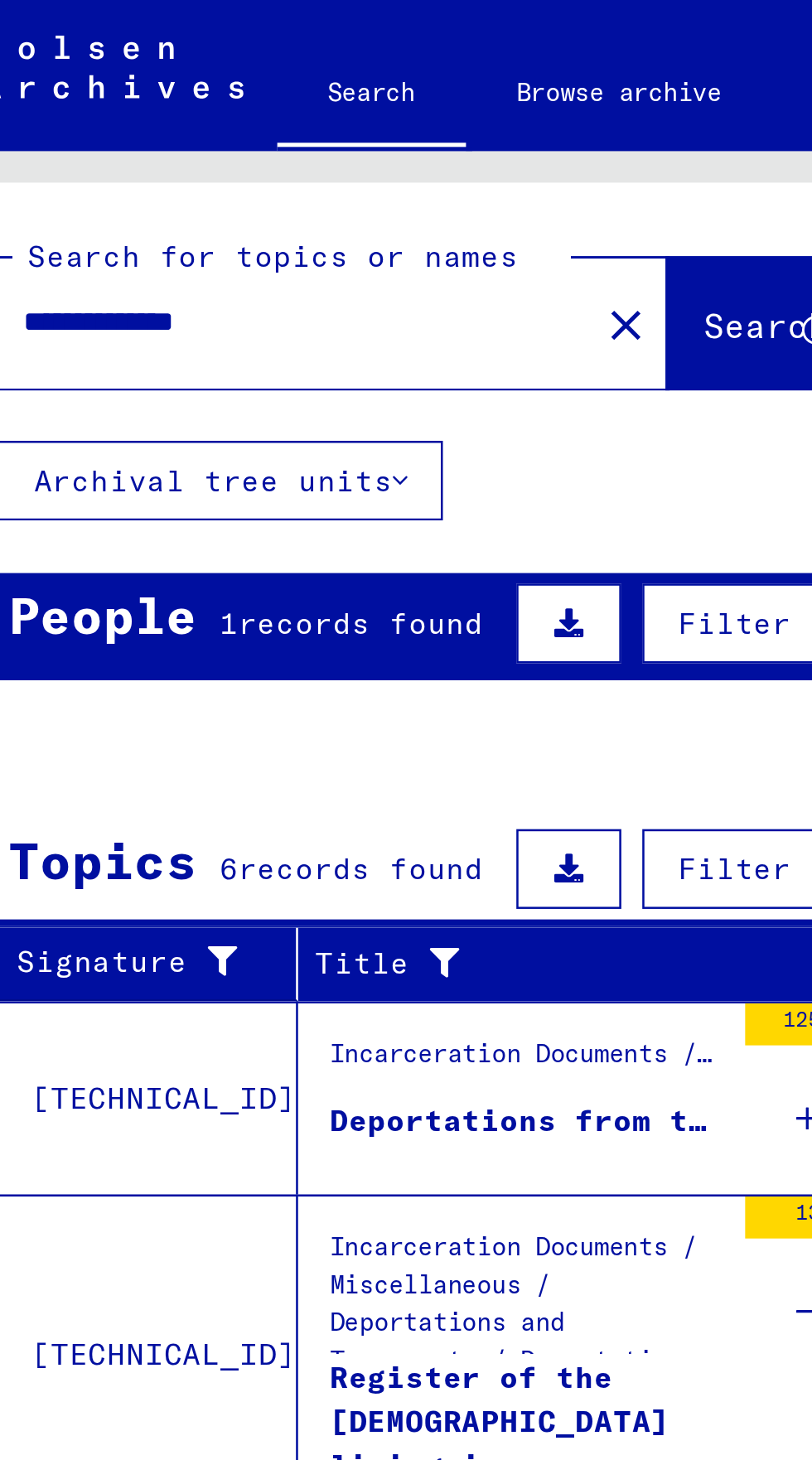
click at [154, 130] on input "**********" at bounding box center [150, 127] width 215 height 17
click at [312, 126] on span "Search" at bounding box center [337, 129] width 50 height 17
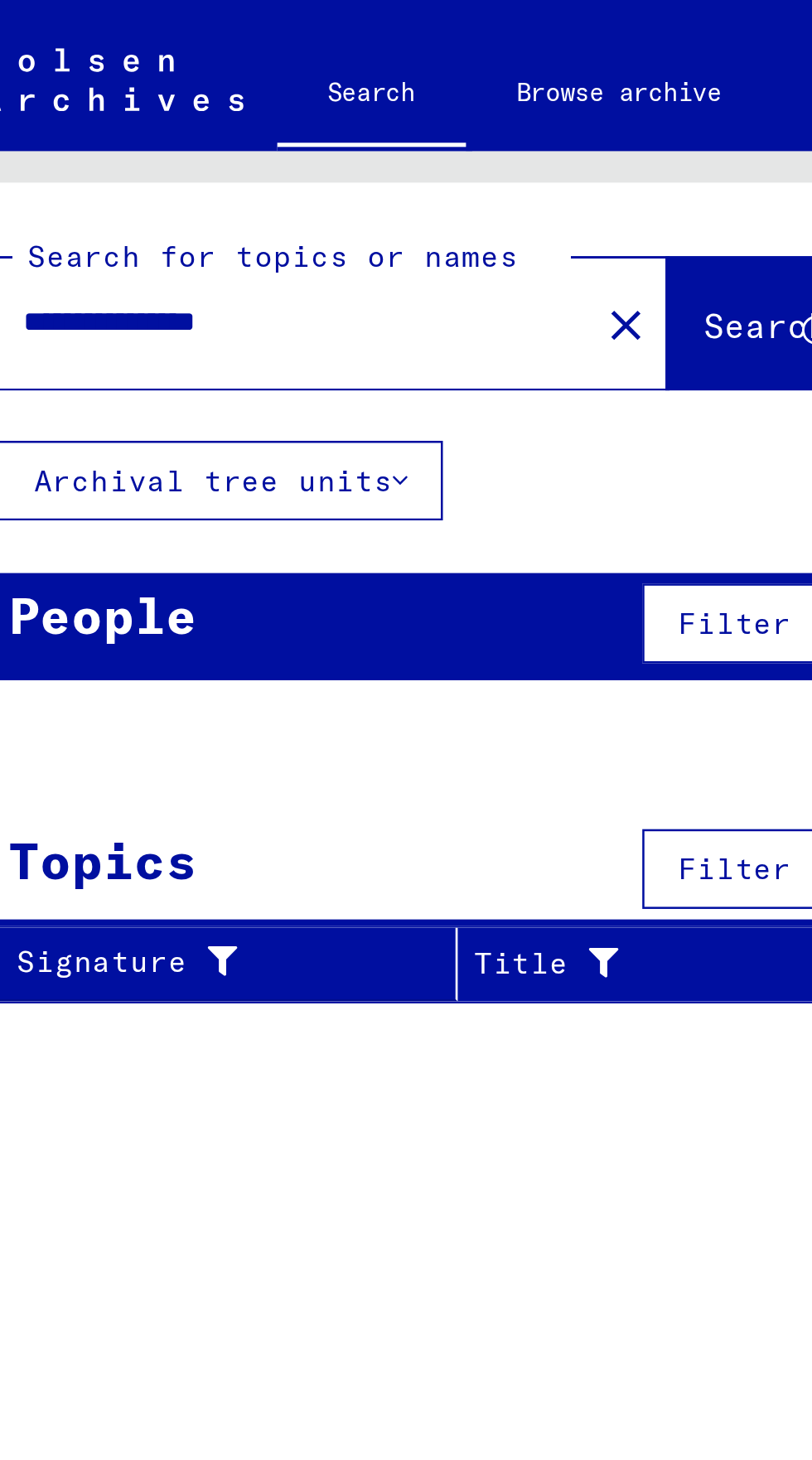
click at [158, 124] on input "**********" at bounding box center [145, 127] width 205 height 17
click at [312, 131] on span "Search" at bounding box center [337, 129] width 50 height 17
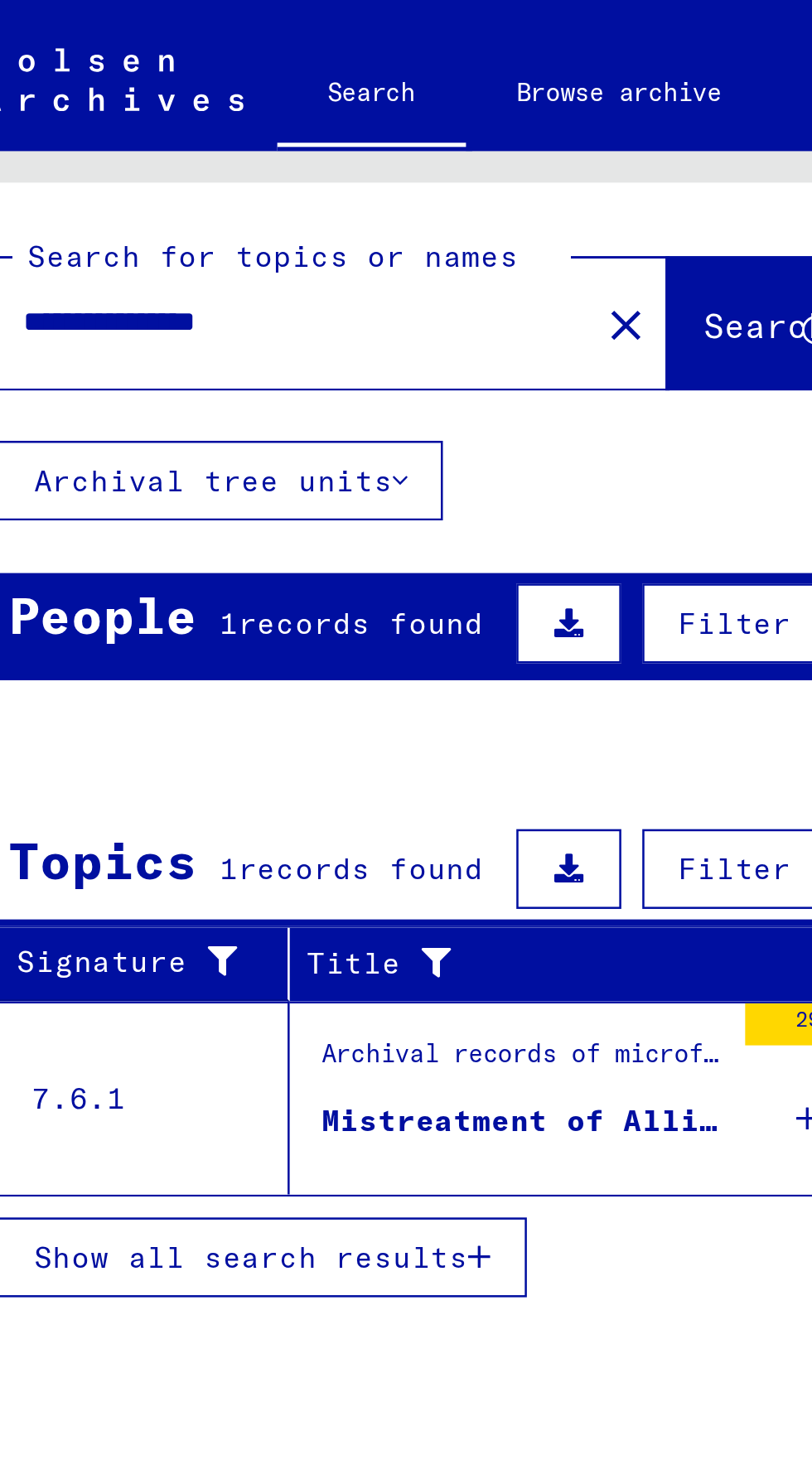
click at [268, 445] on div "Mistreatment of Allied PW in Stalag XVII A, Kaisersteinbruch, Stalag XVII B, [G…" at bounding box center [241, 442] width 159 height 17
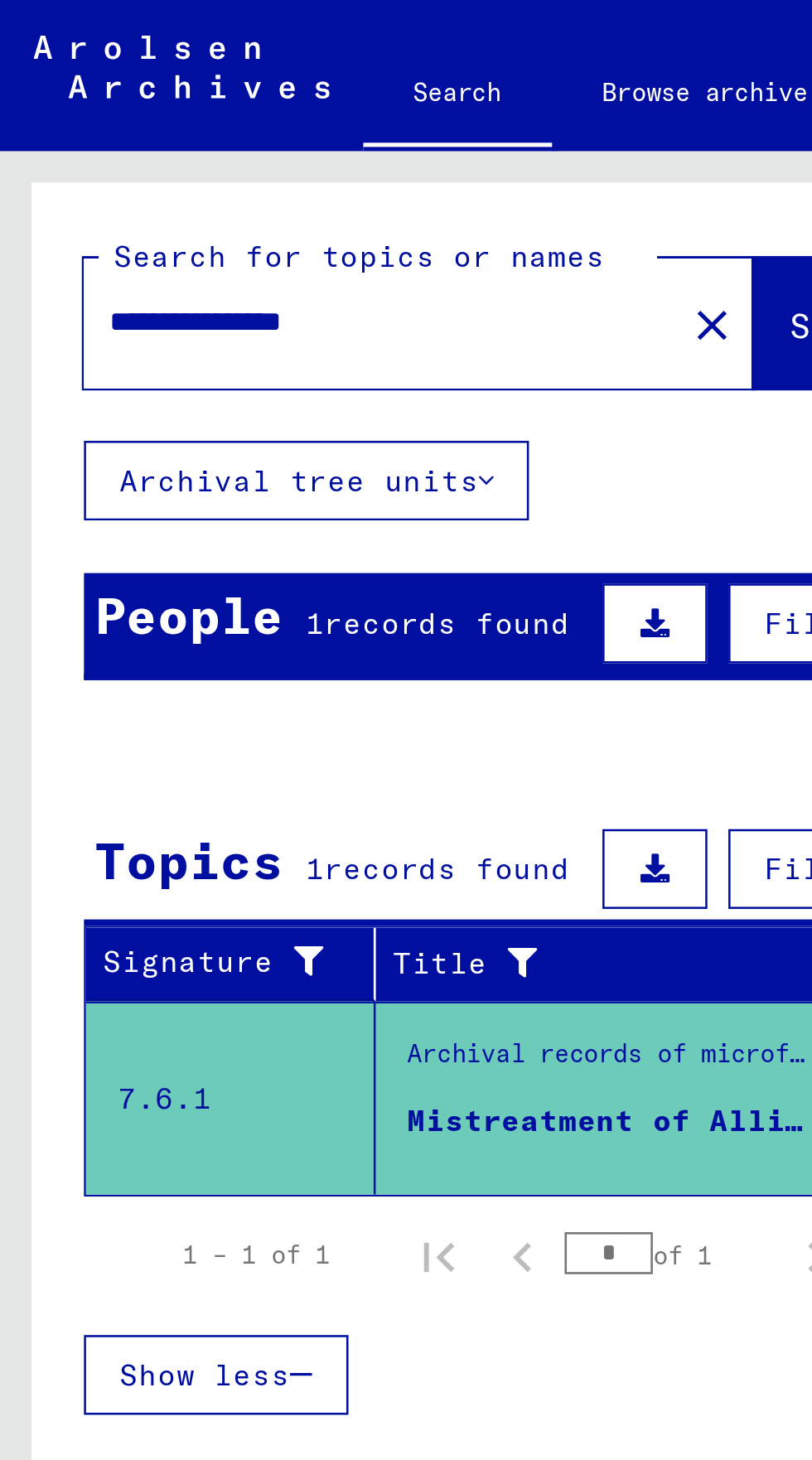
click at [168, 131] on input "**********" at bounding box center [150, 127] width 215 height 17
type input "******"
type input "*****"
click at [312, 127] on span "Search" at bounding box center [337, 129] width 50 height 17
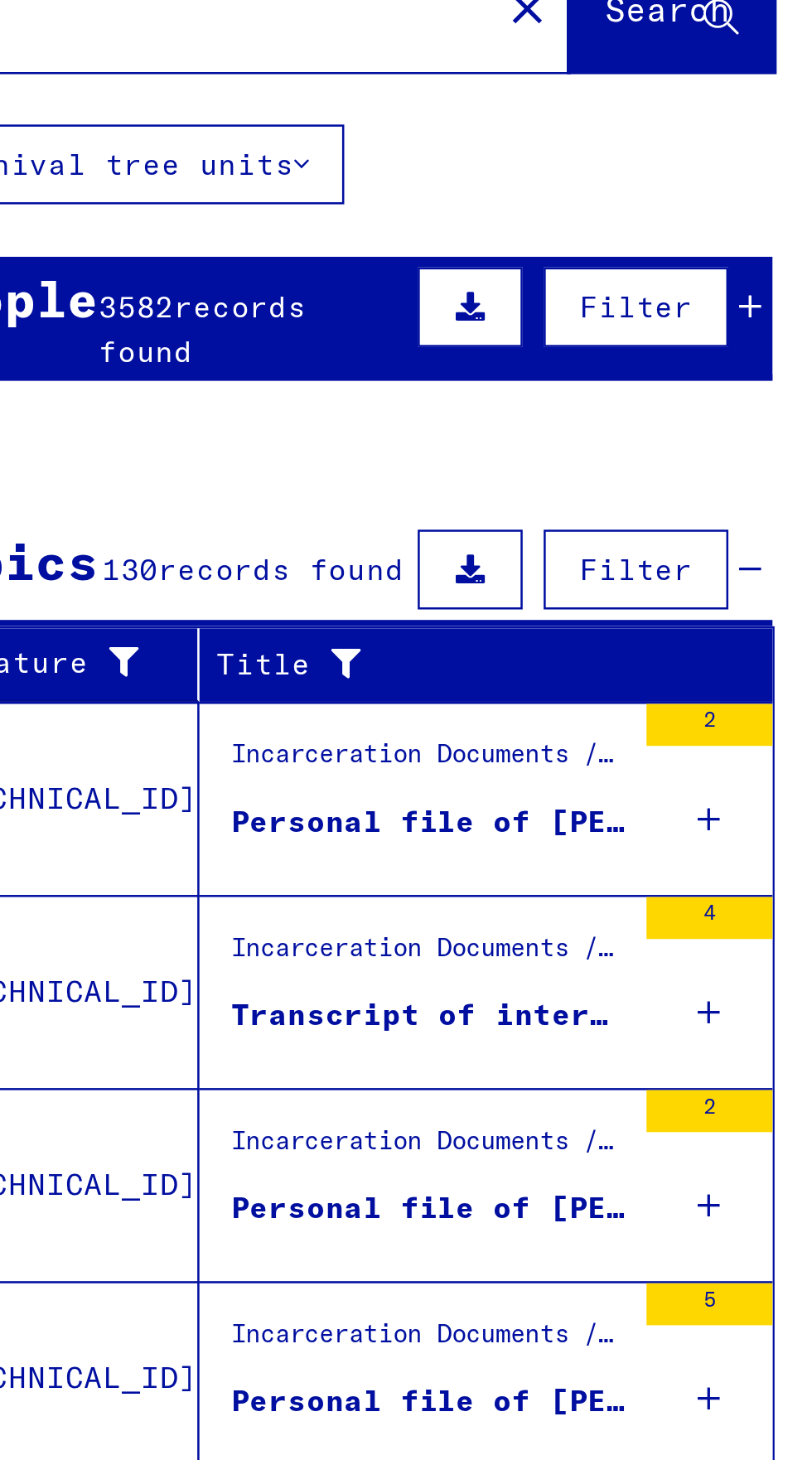
scroll to position [92, 0]
click at [212, 801] on span "Show all search results" at bounding box center [133, 808] width 172 height 15
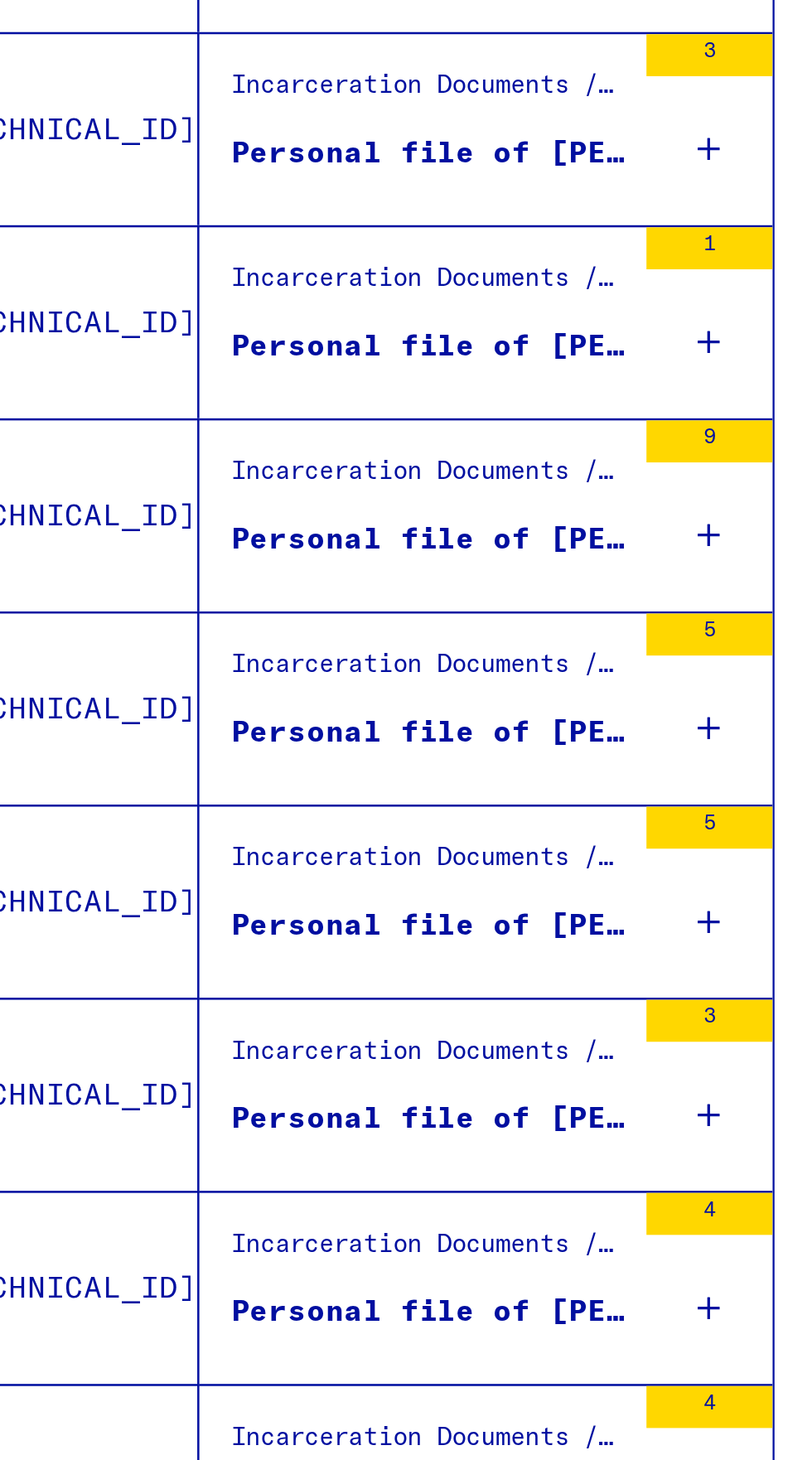
scroll to position [850, 0]
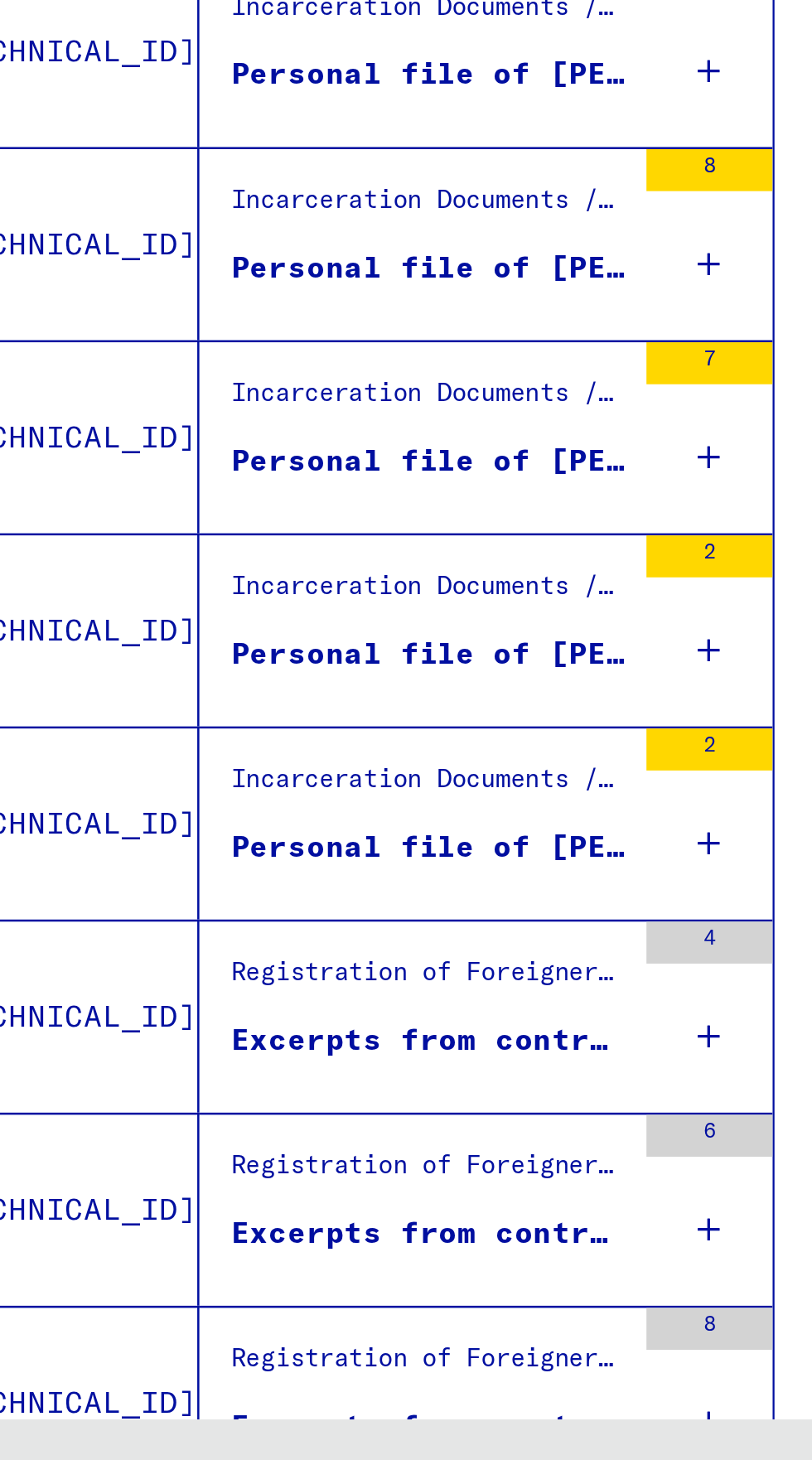
click at [358, 1459] on icon "Last page" at bounding box center [356, 1482] width 23 height 23
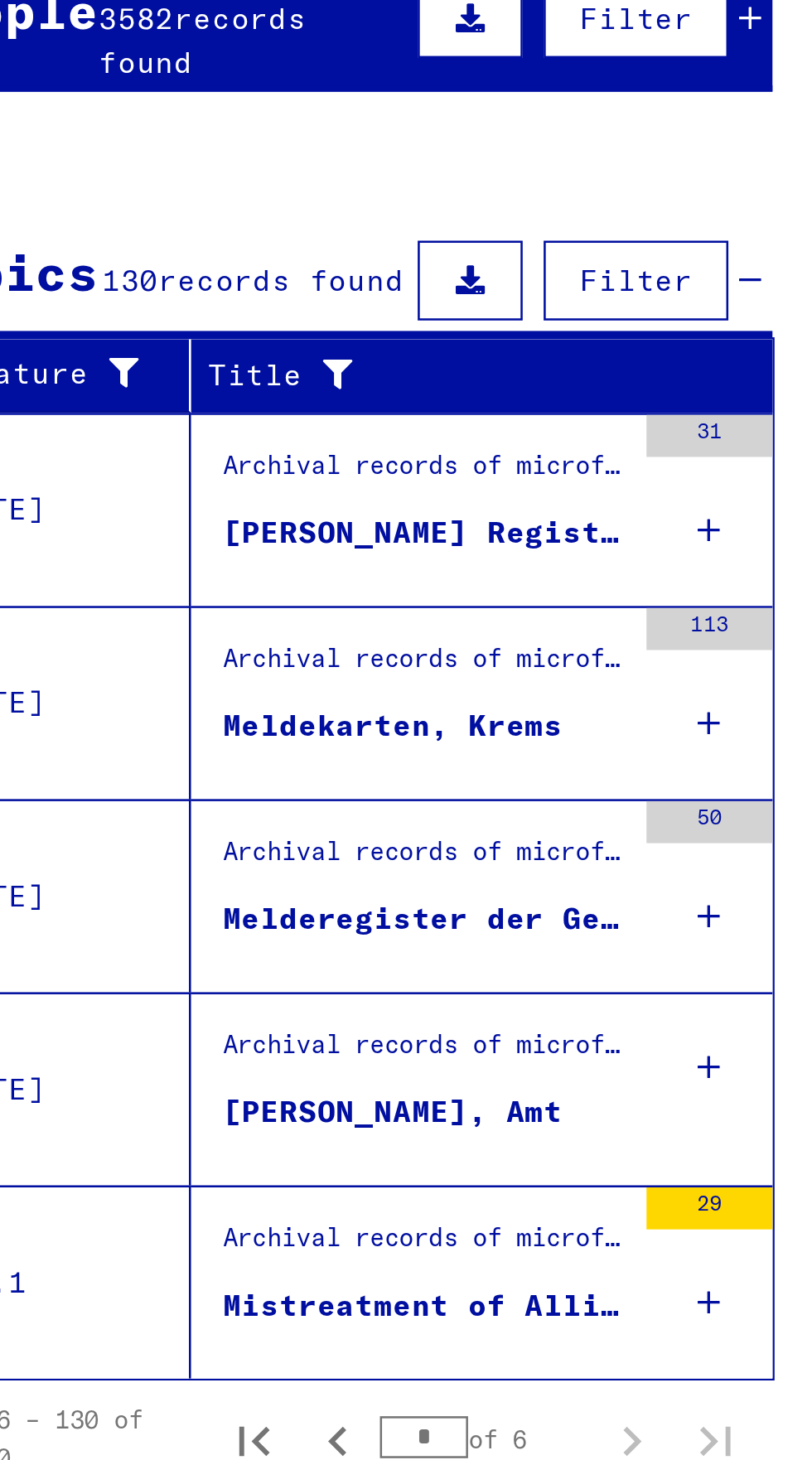
scroll to position [0, 0]
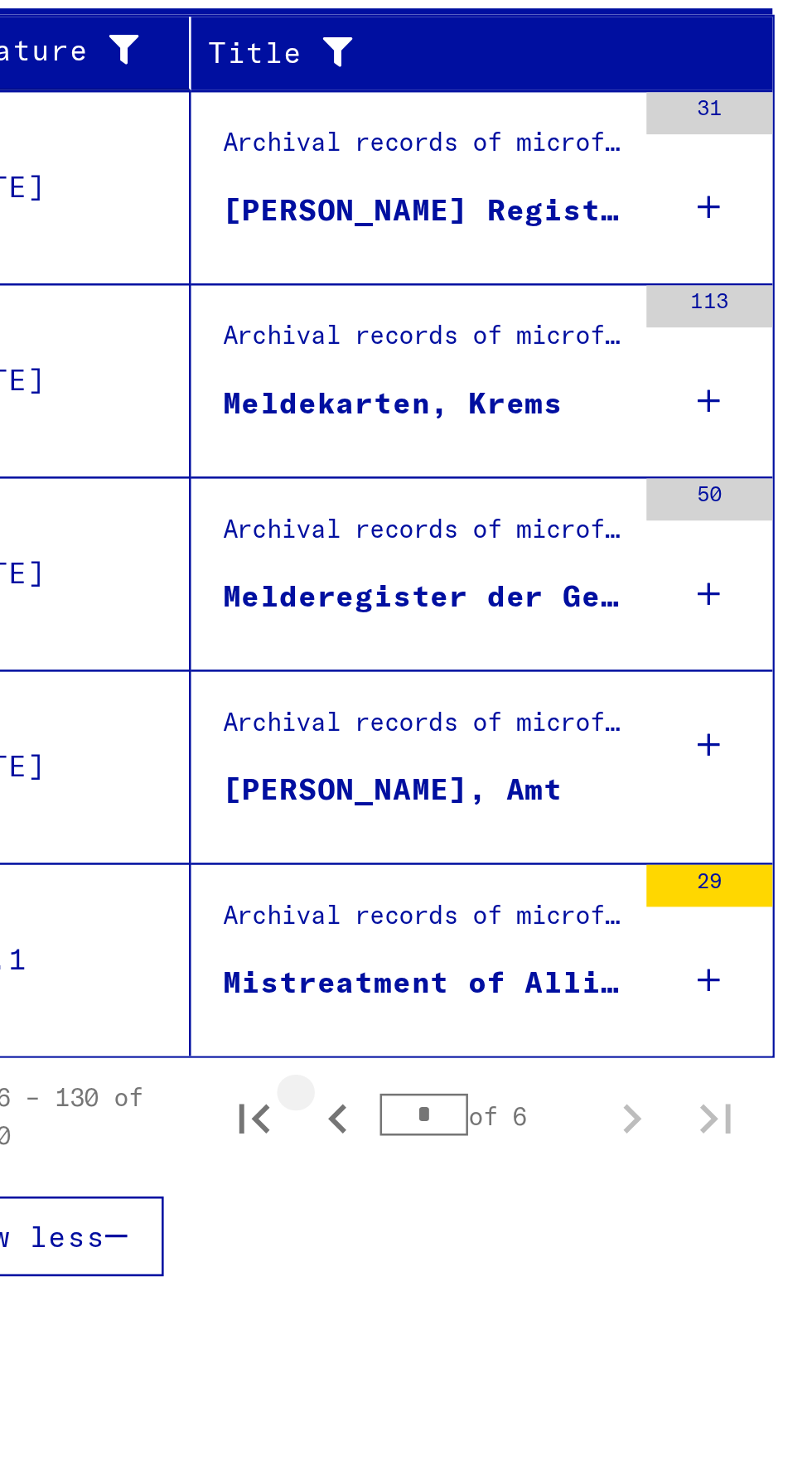
click at [212, 815] on icon "Previous page" at bounding box center [207, 808] width 23 height 23
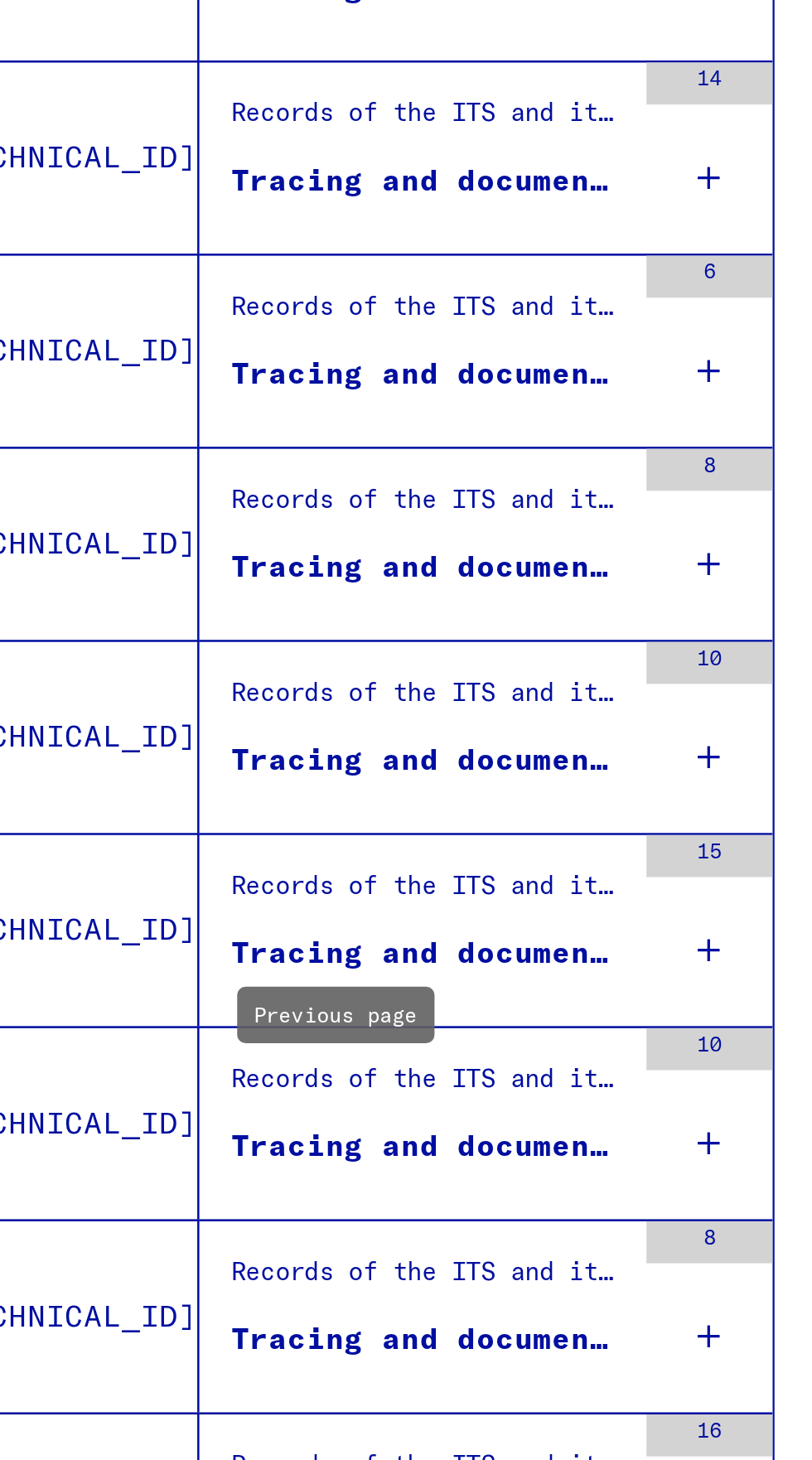
scroll to position [92, 0]
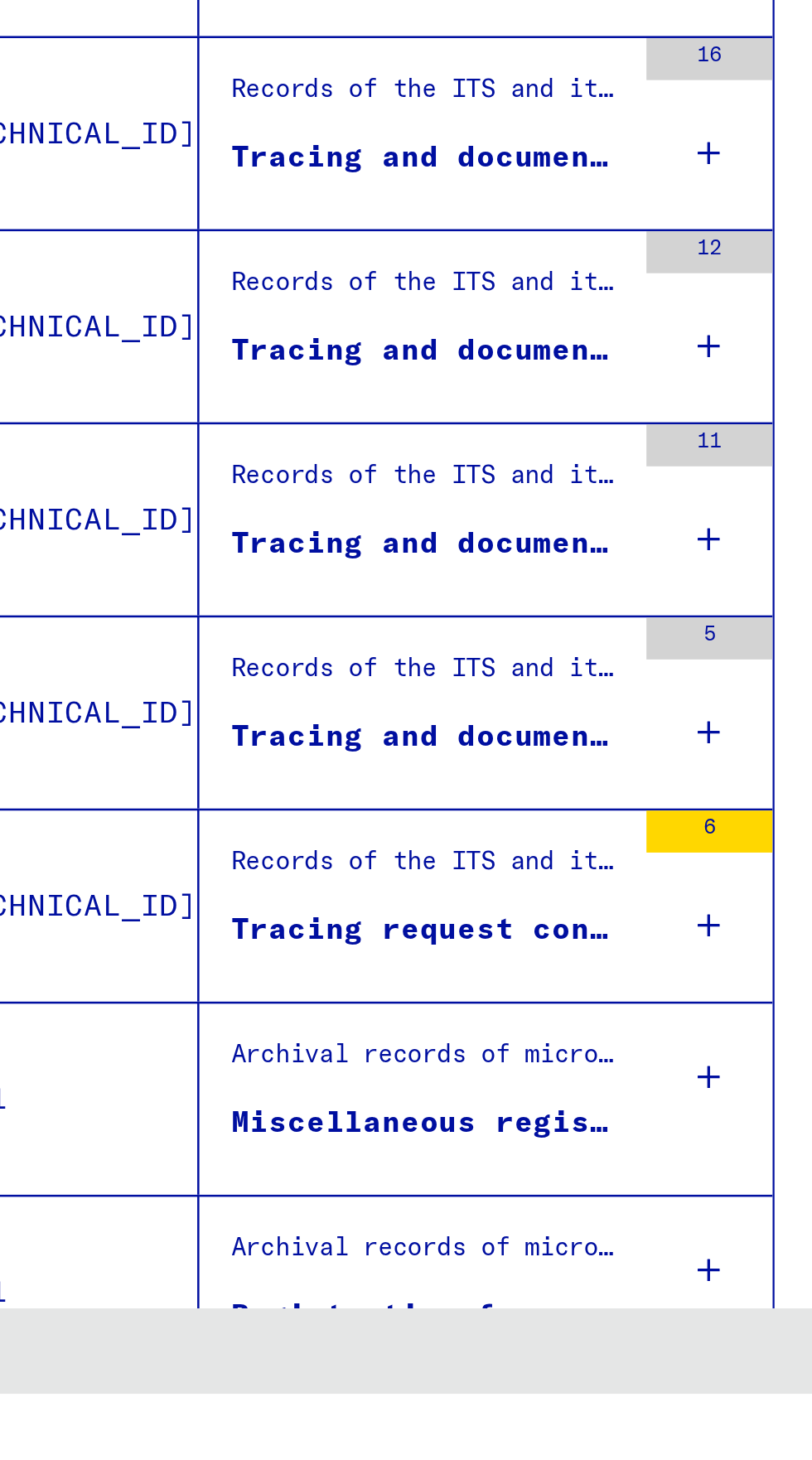
click at [212, 1459] on icon "Previous page" at bounding box center [207, 1482] width 23 height 23
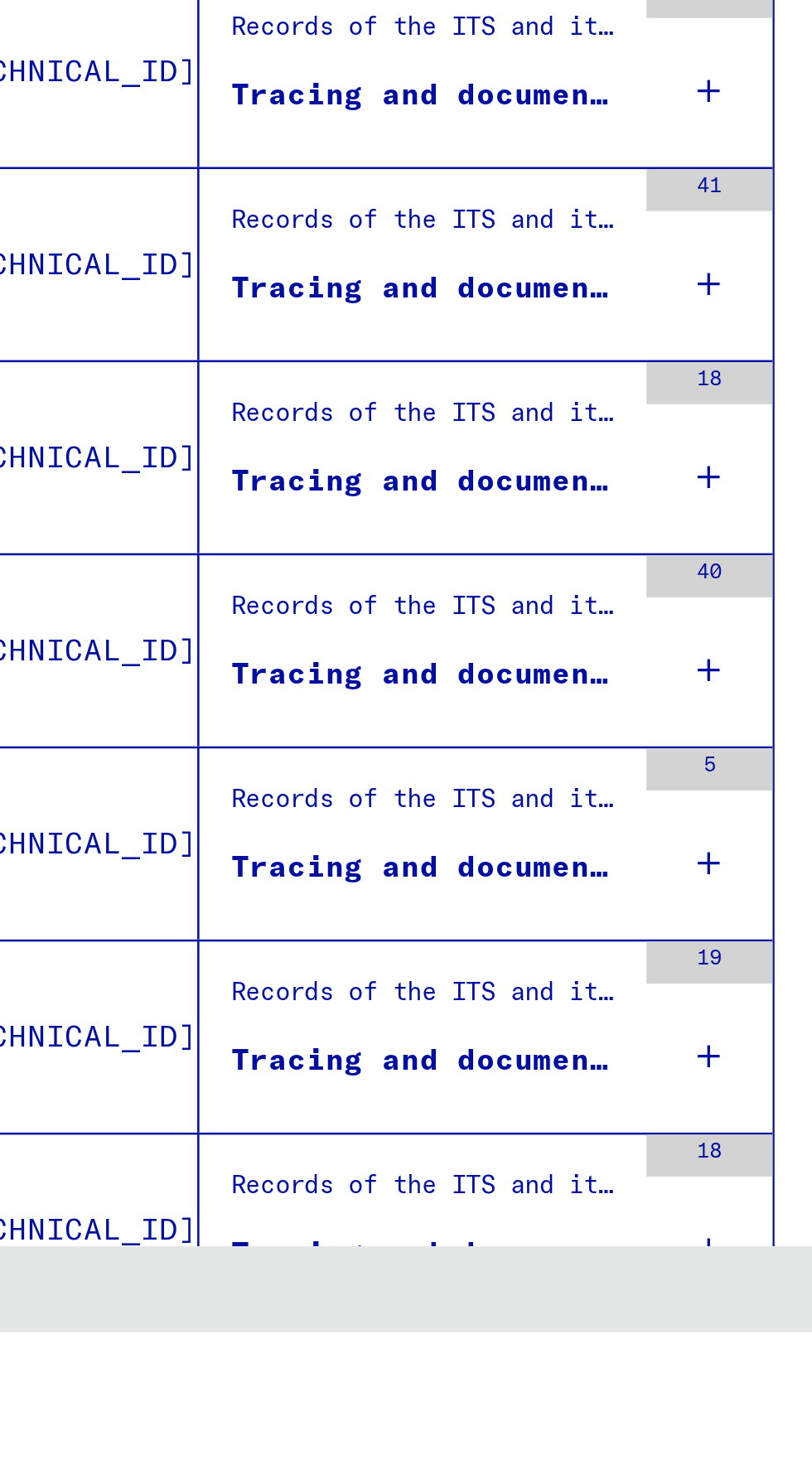
click at [215, 1459] on icon "Previous page" at bounding box center [207, 1482] width 23 height 23
type input "*"
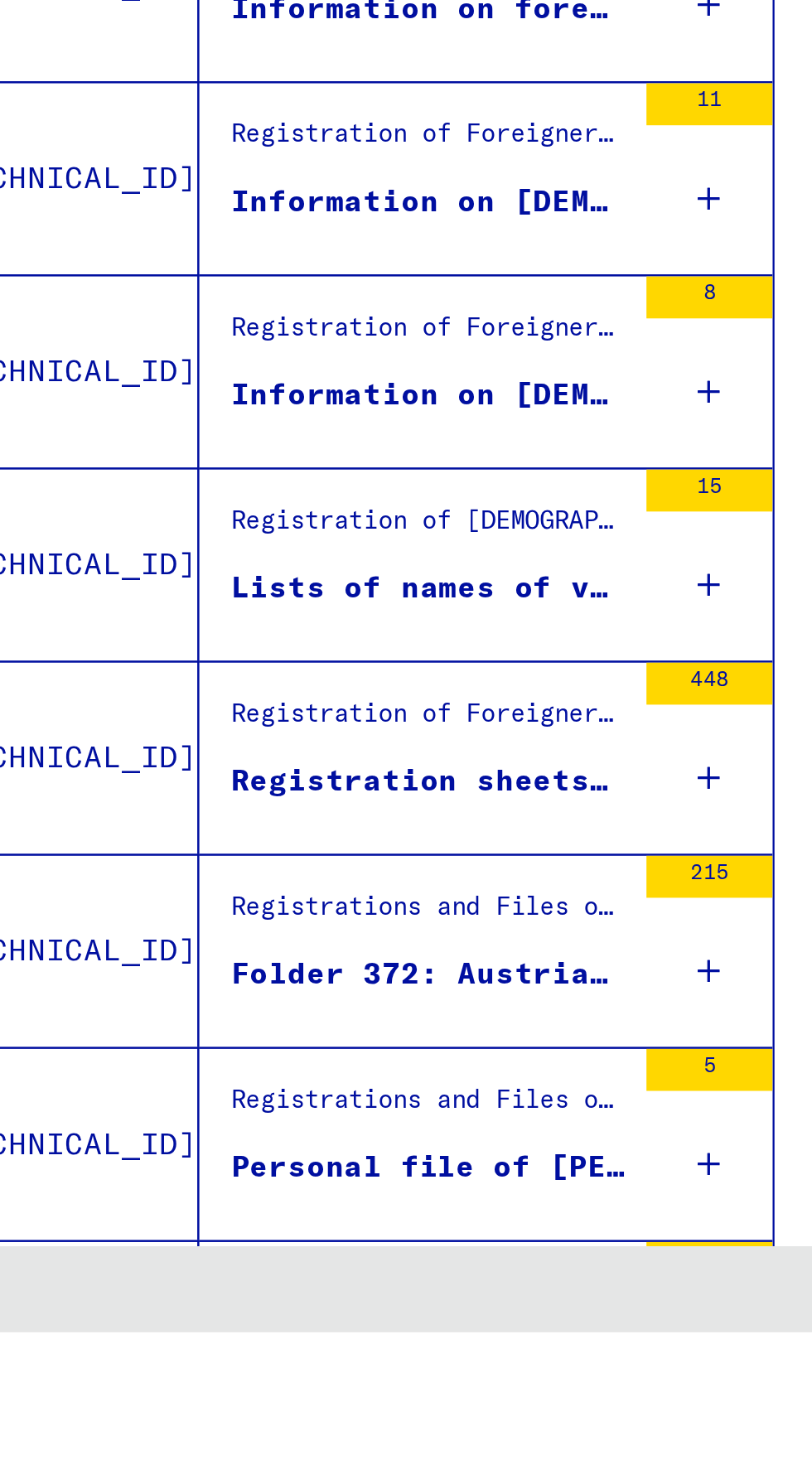
scroll to position [274, 0]
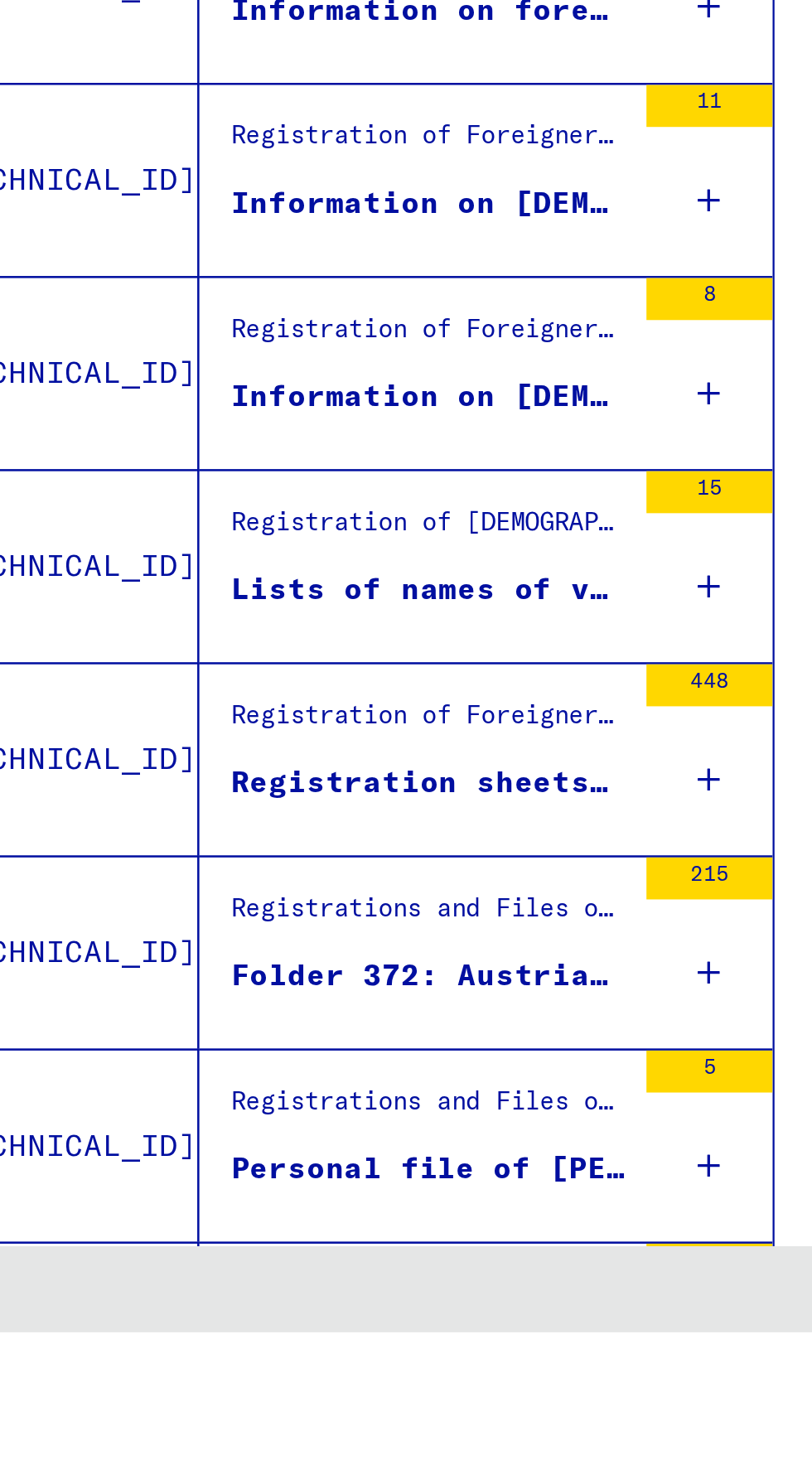
click at [315, 1311] on div "Folder 372: Austria Kirchdorf an der Krems - [GEOGRAPHIC_DATA]/[GEOGRAPHIC_DATA]" at bounding box center [242, 1319] width 156 height 17
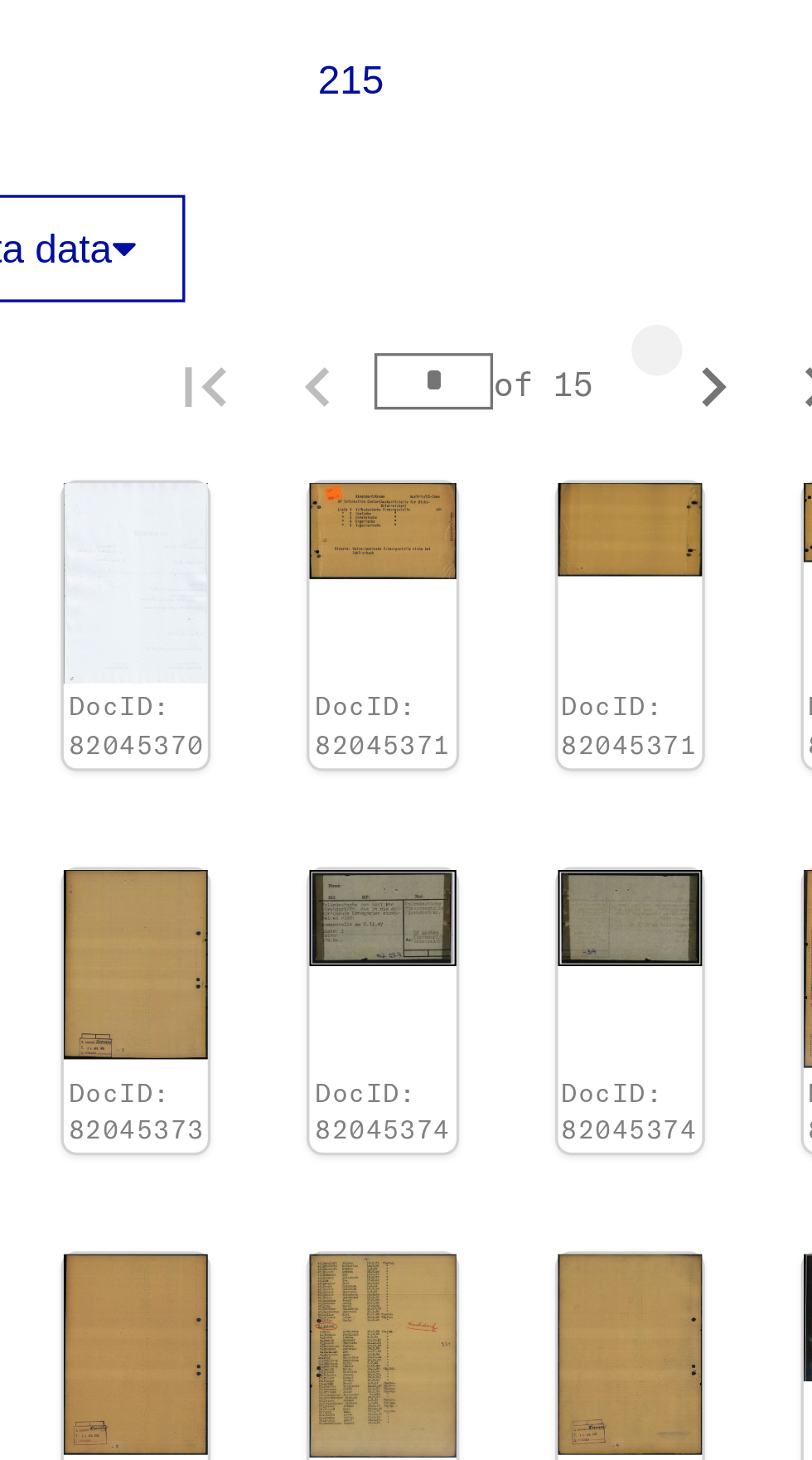
click at [716, 470] on icon "Next page" at bounding box center [712, 481] width 23 height 23
type input "*"
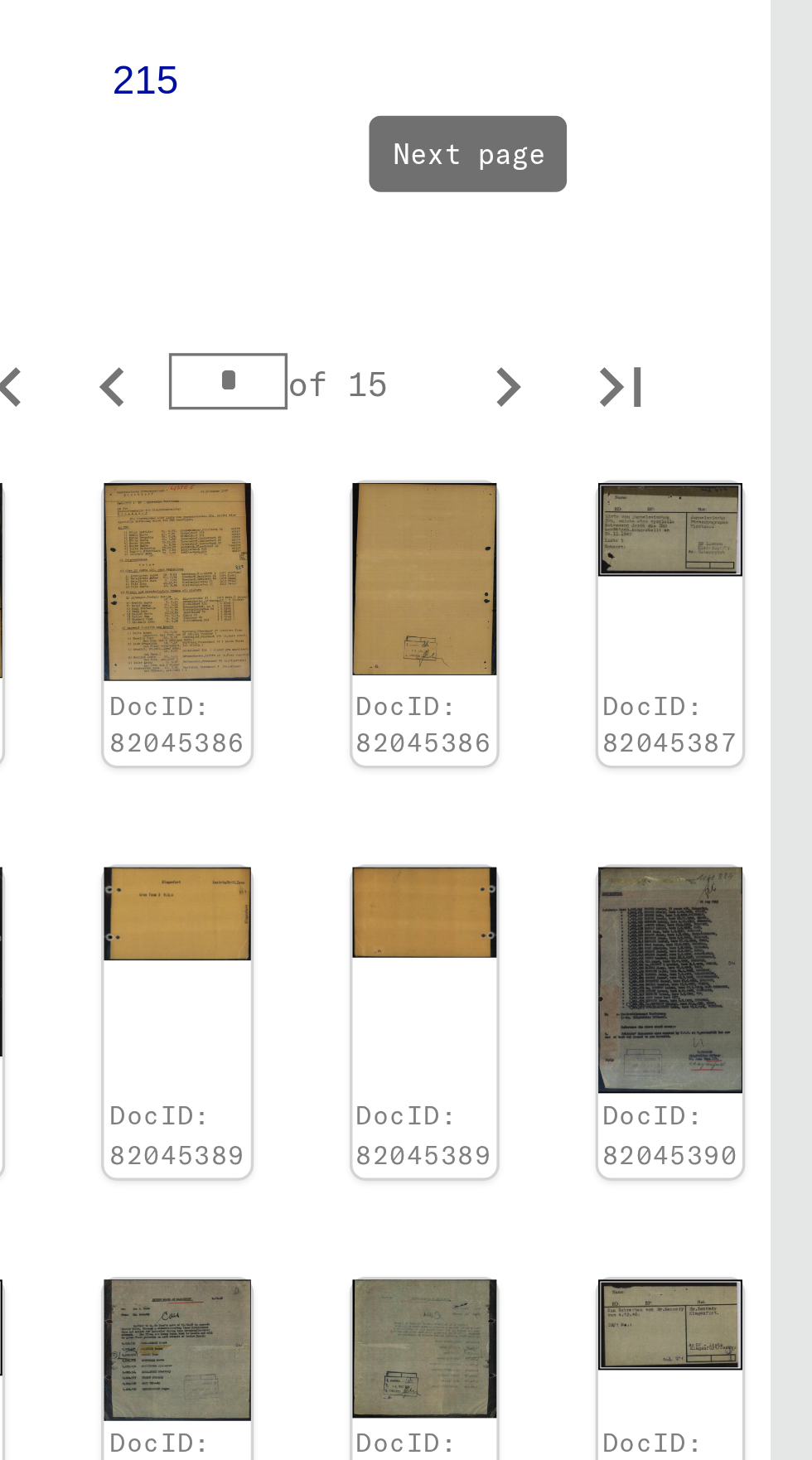
click at [721, 1023] on icon "Next page" at bounding box center [722, 1034] width 23 height 23
type input "*"
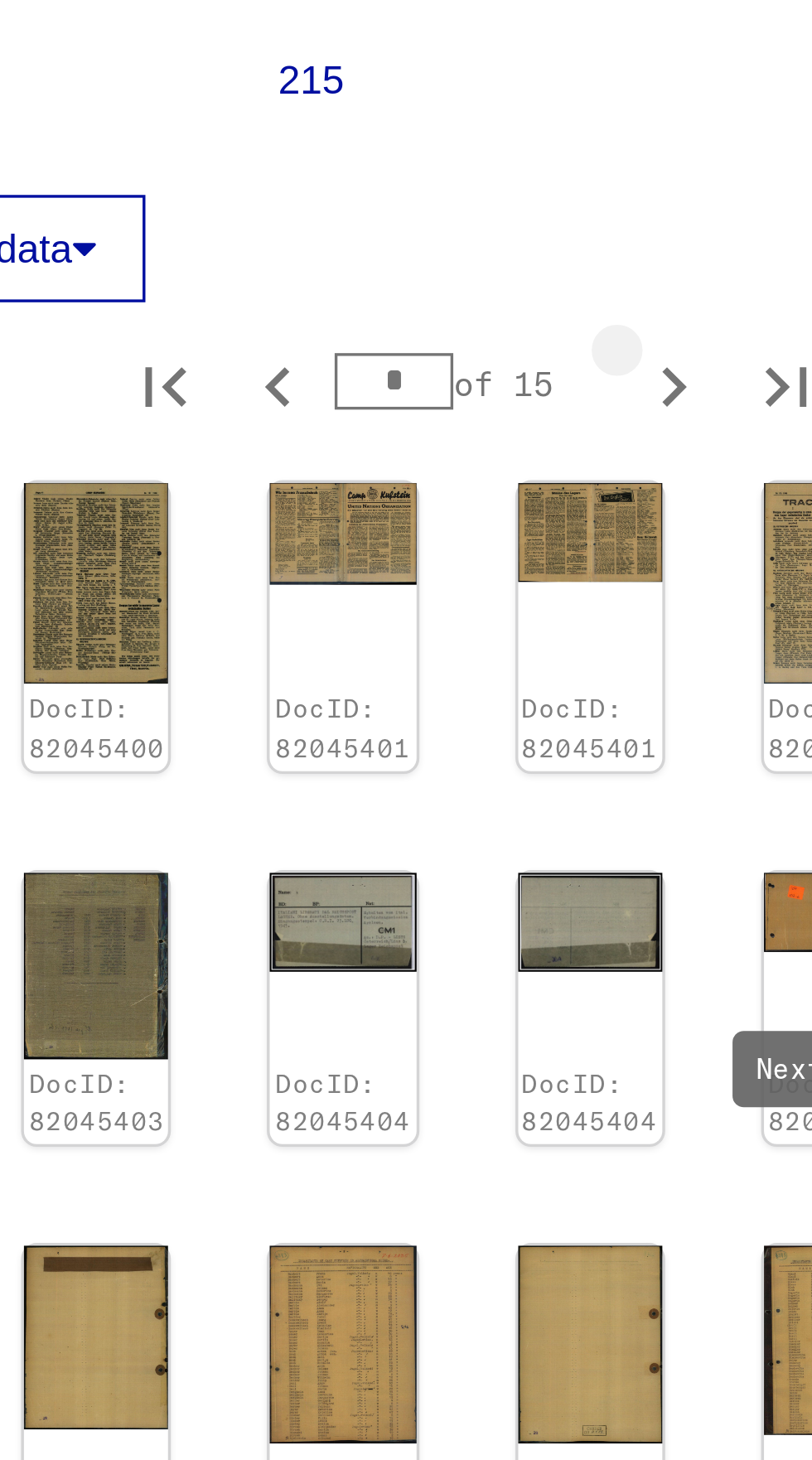
click at [673, 470] on icon "Next page" at bounding box center [675, 481] width 23 height 23
type input "*"
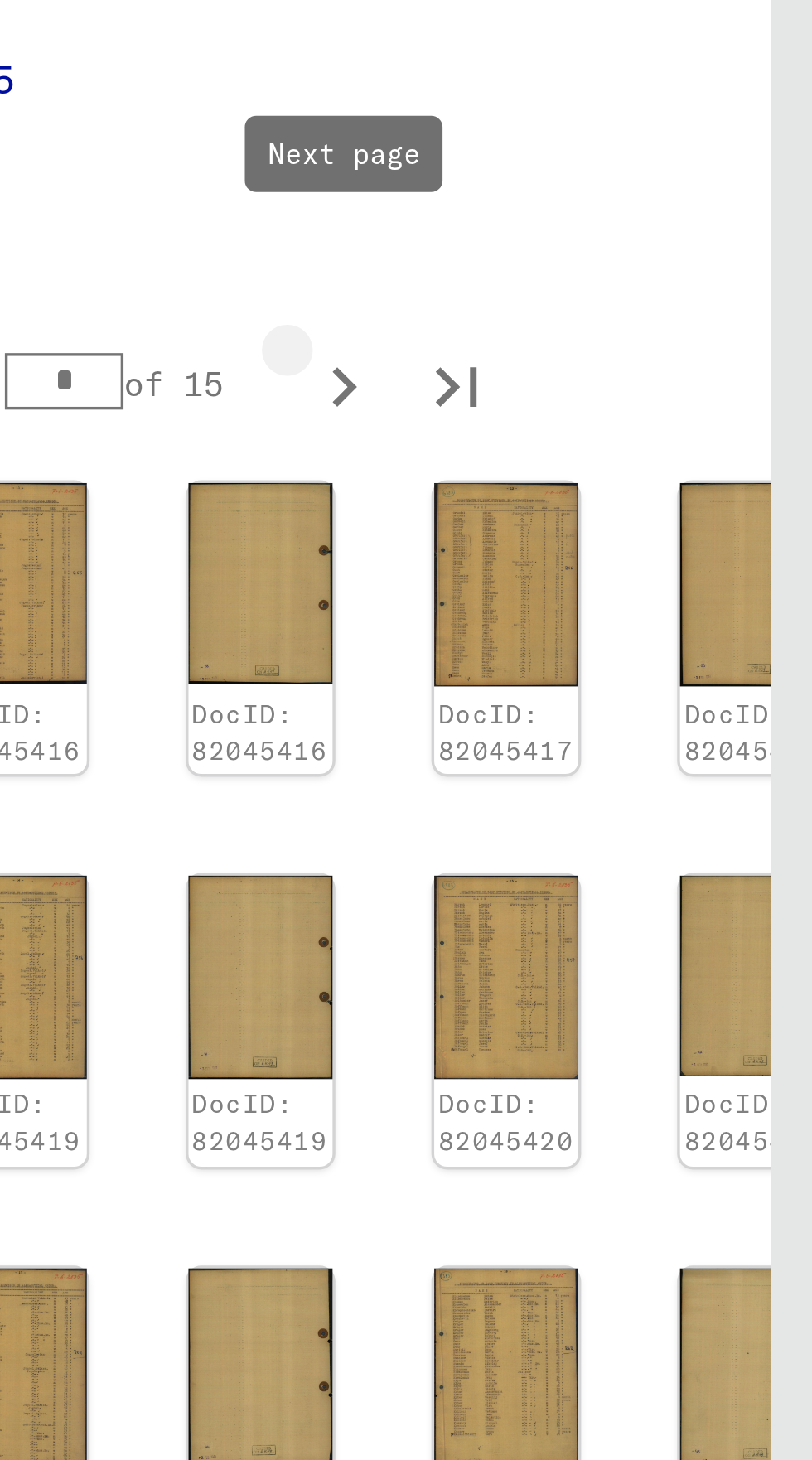
click at [674, 470] on icon "Next page" at bounding box center [674, 481] width 23 height 23
type input "*"
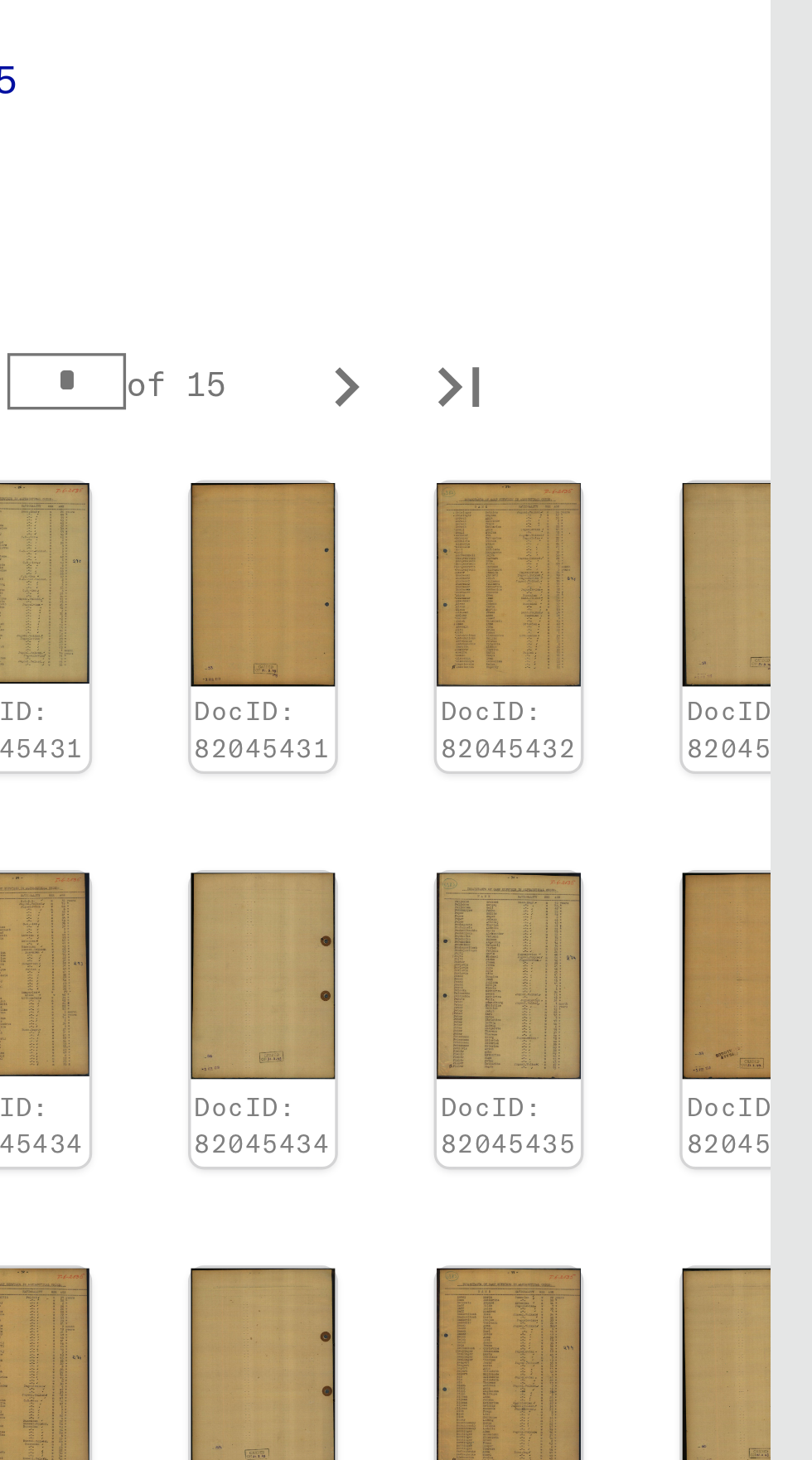
click at [709, 513] on img at bounding box center [722, 539] width 42 height 60
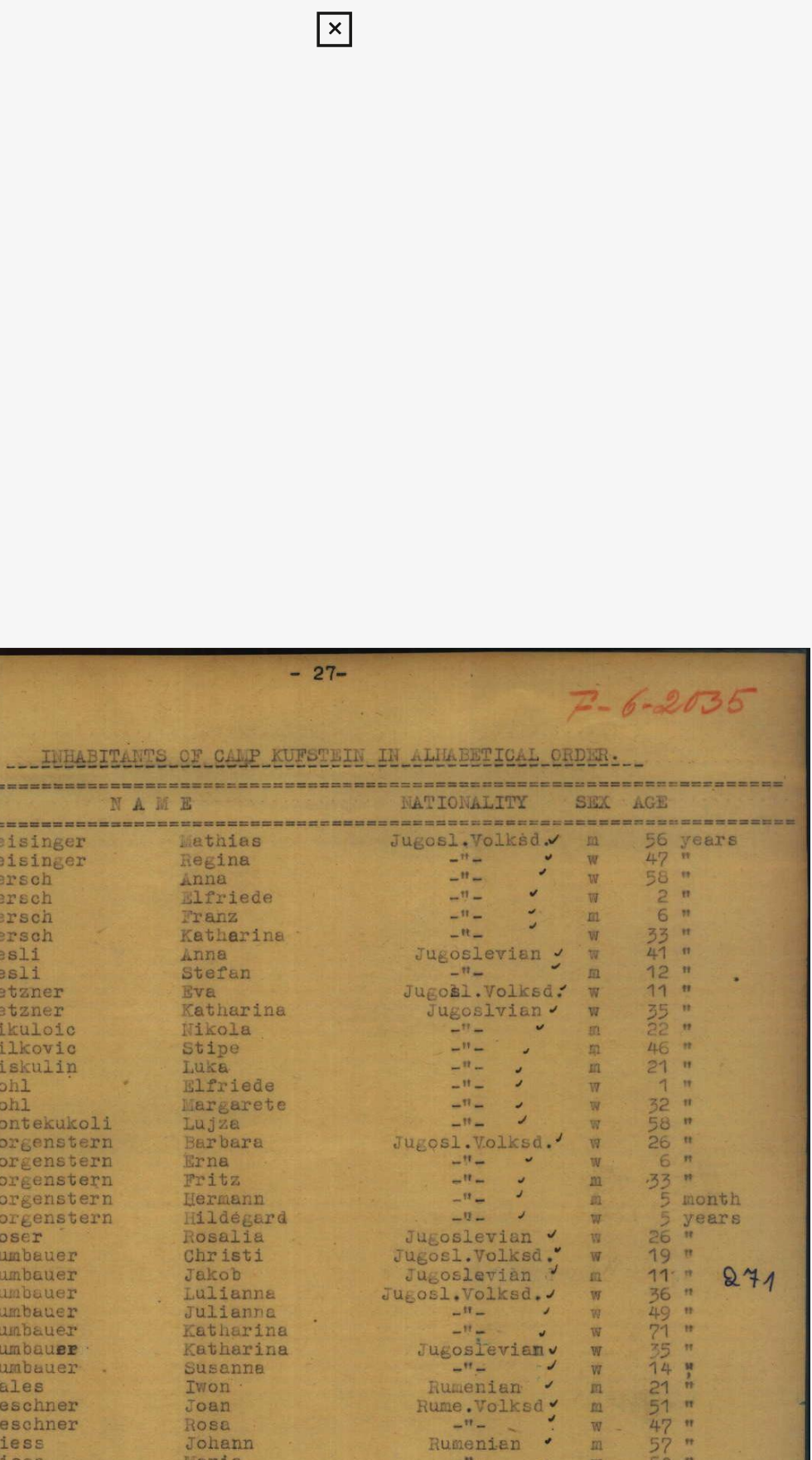
click at [396, 39] on img at bounding box center [406, 743] width 537 height 1420
click at [406, 17] on icon at bounding box center [405, 17] width 19 height 20
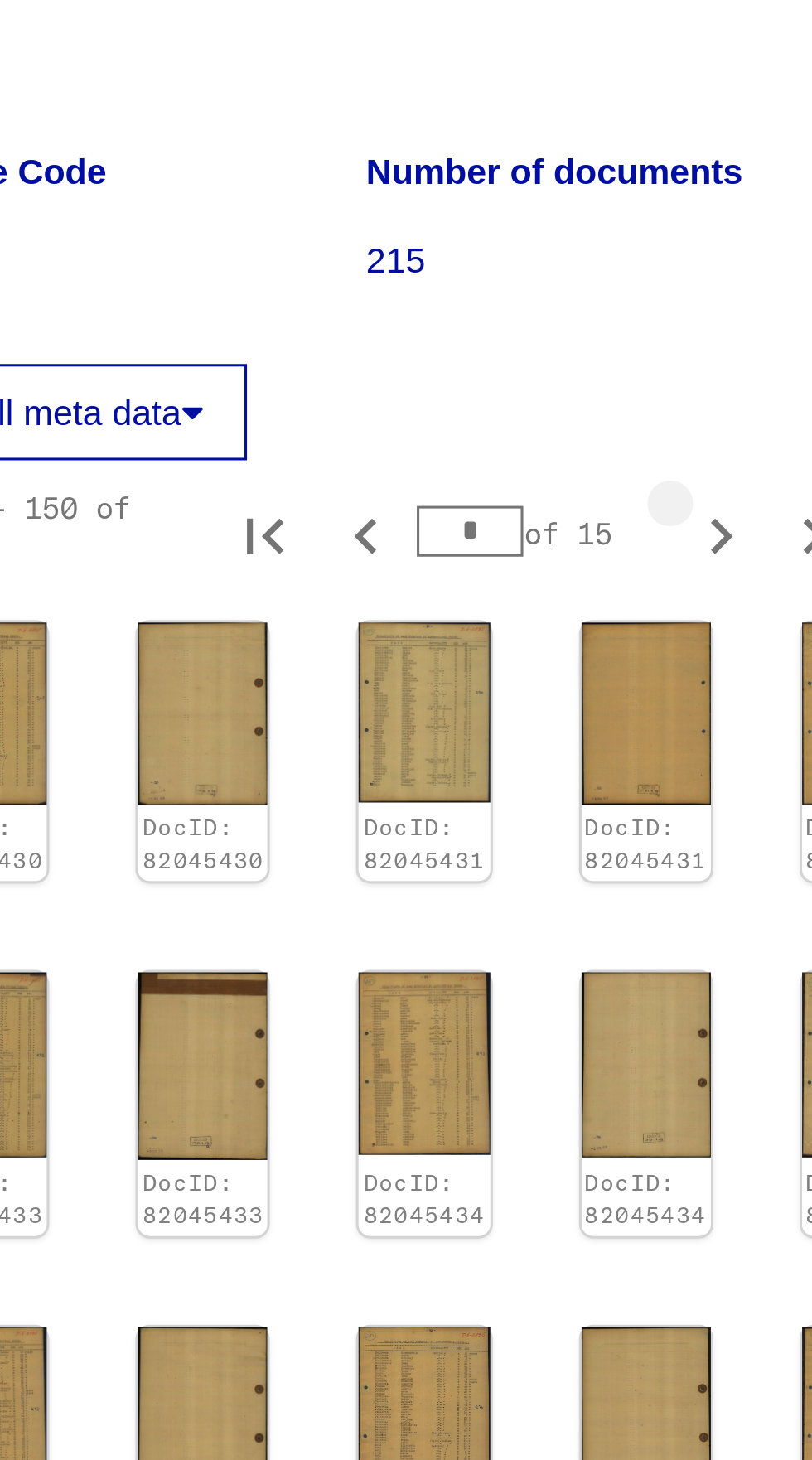
click at [673, 470] on icon "Next page" at bounding box center [675, 481] width 23 height 23
type input "*"
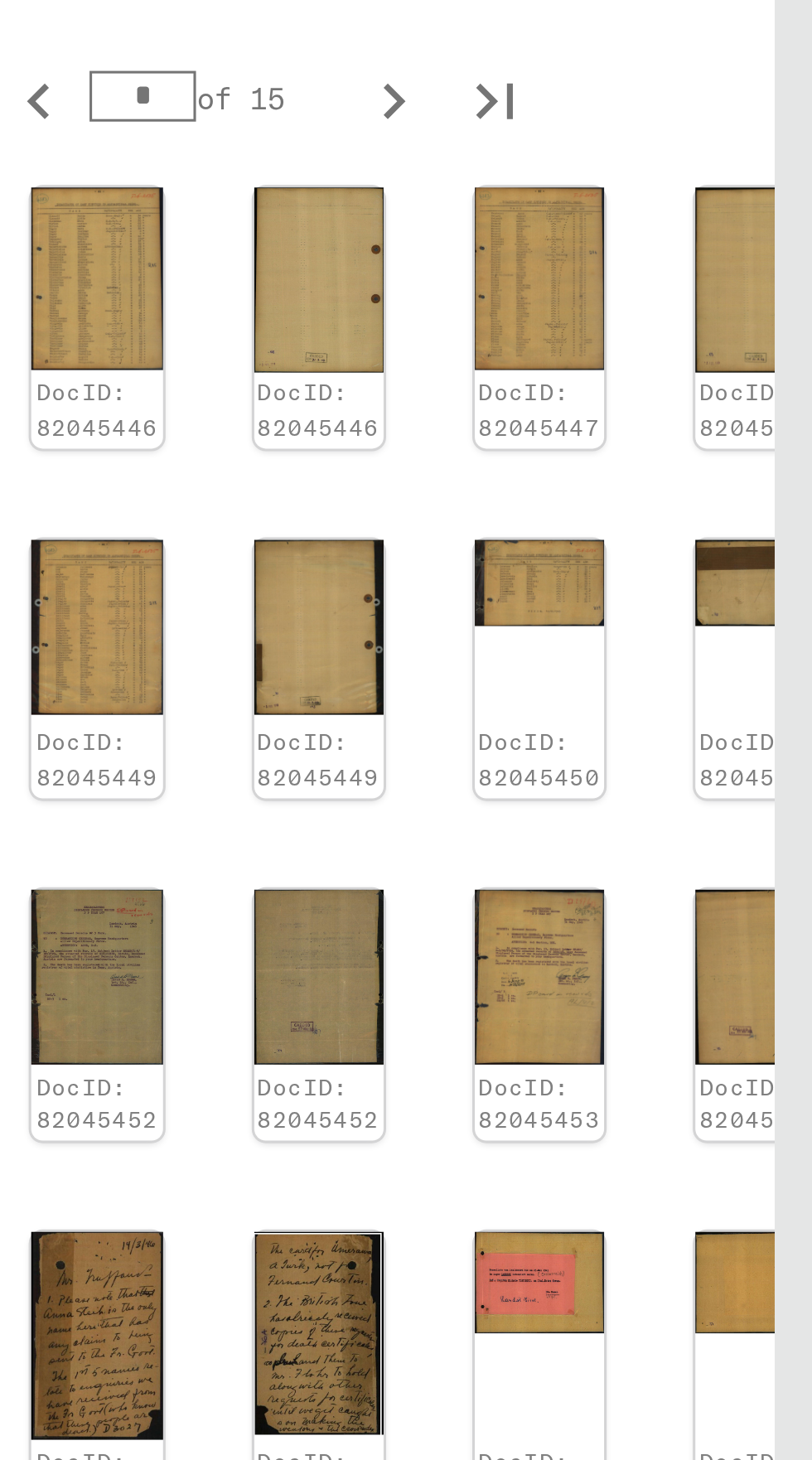
click at [711, 851] on img at bounding box center [722, 867] width 42 height 32
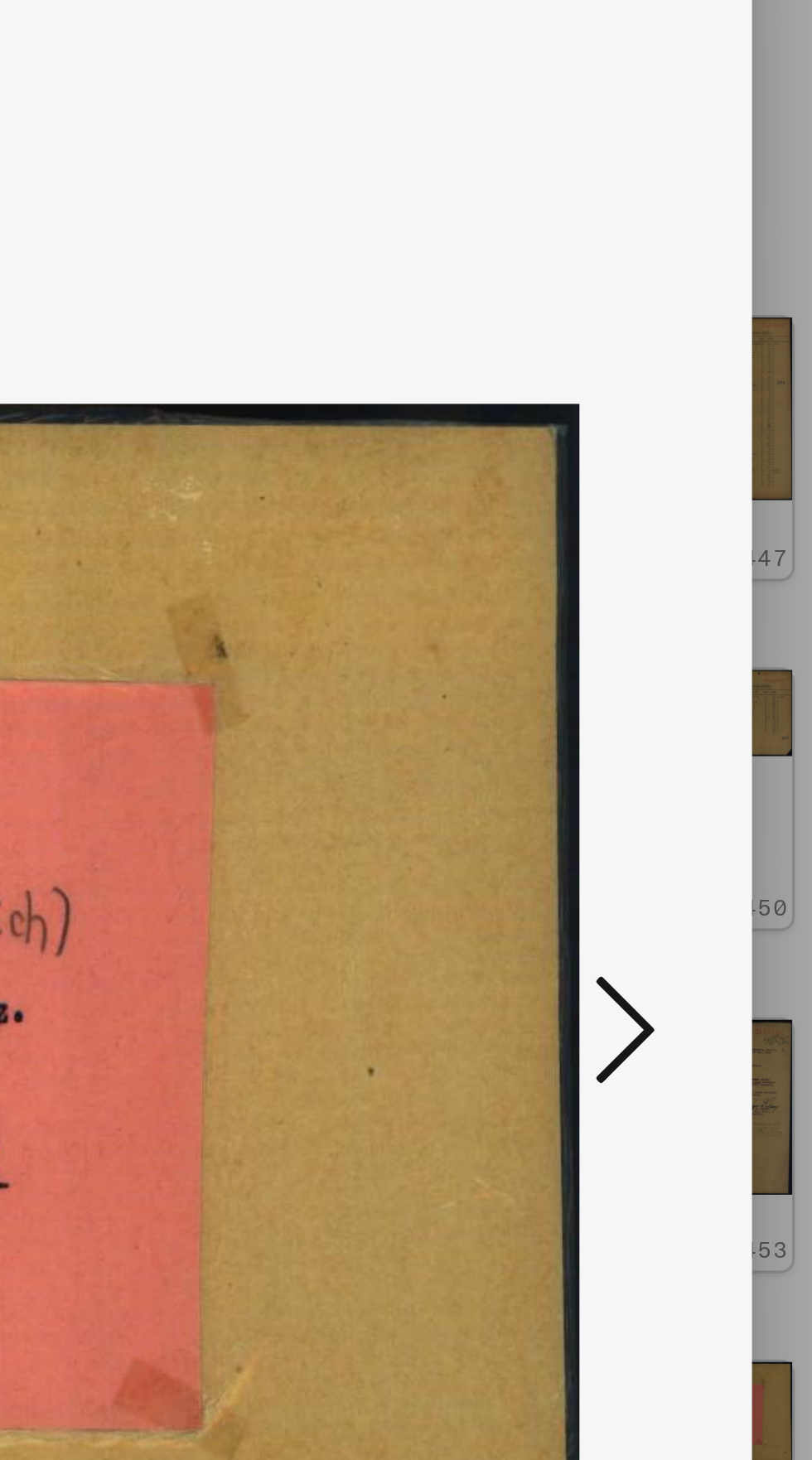
click at [688, 753] on icon at bounding box center [689, 742] width 20 height 40
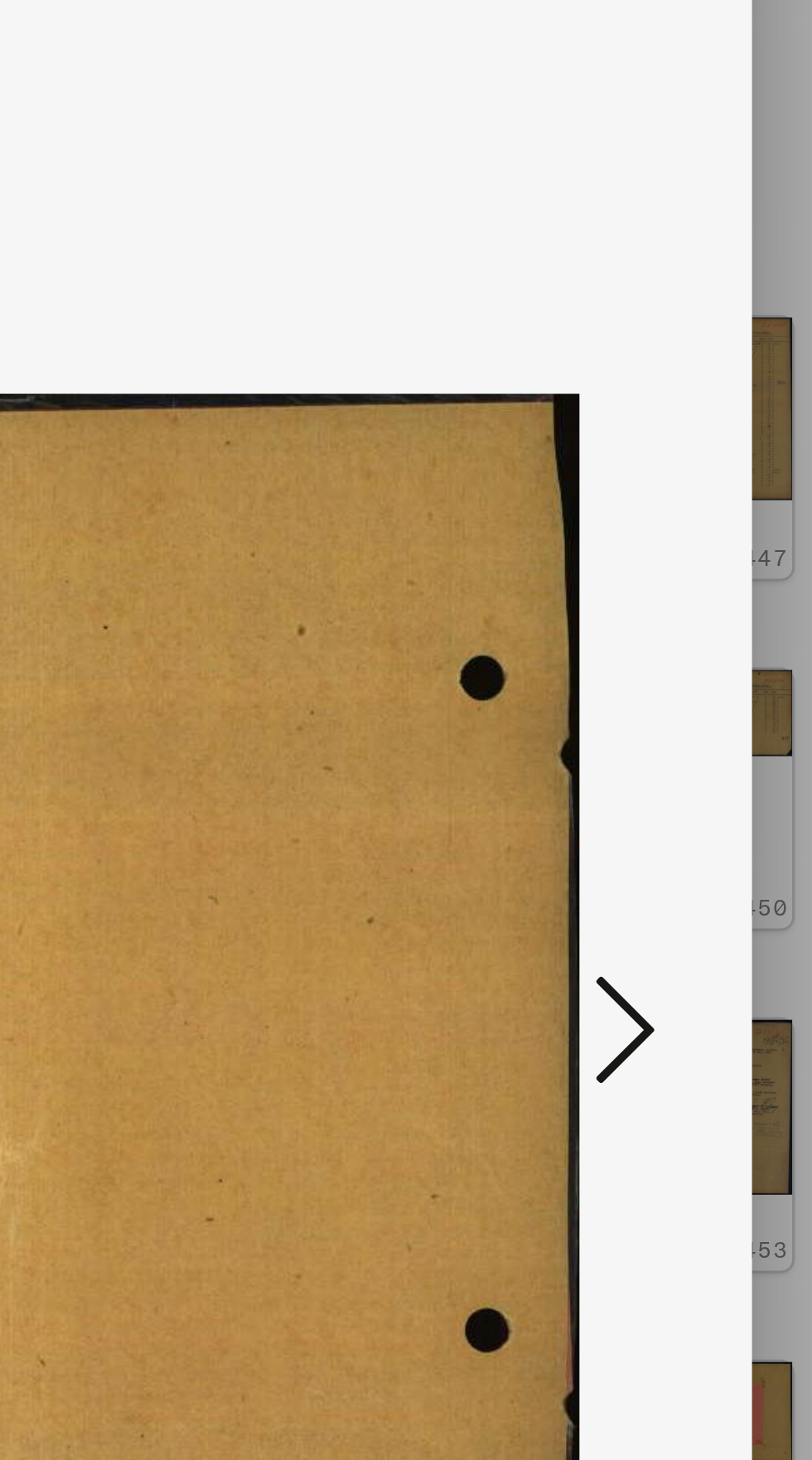
click at [691, 748] on icon at bounding box center [689, 742] width 20 height 40
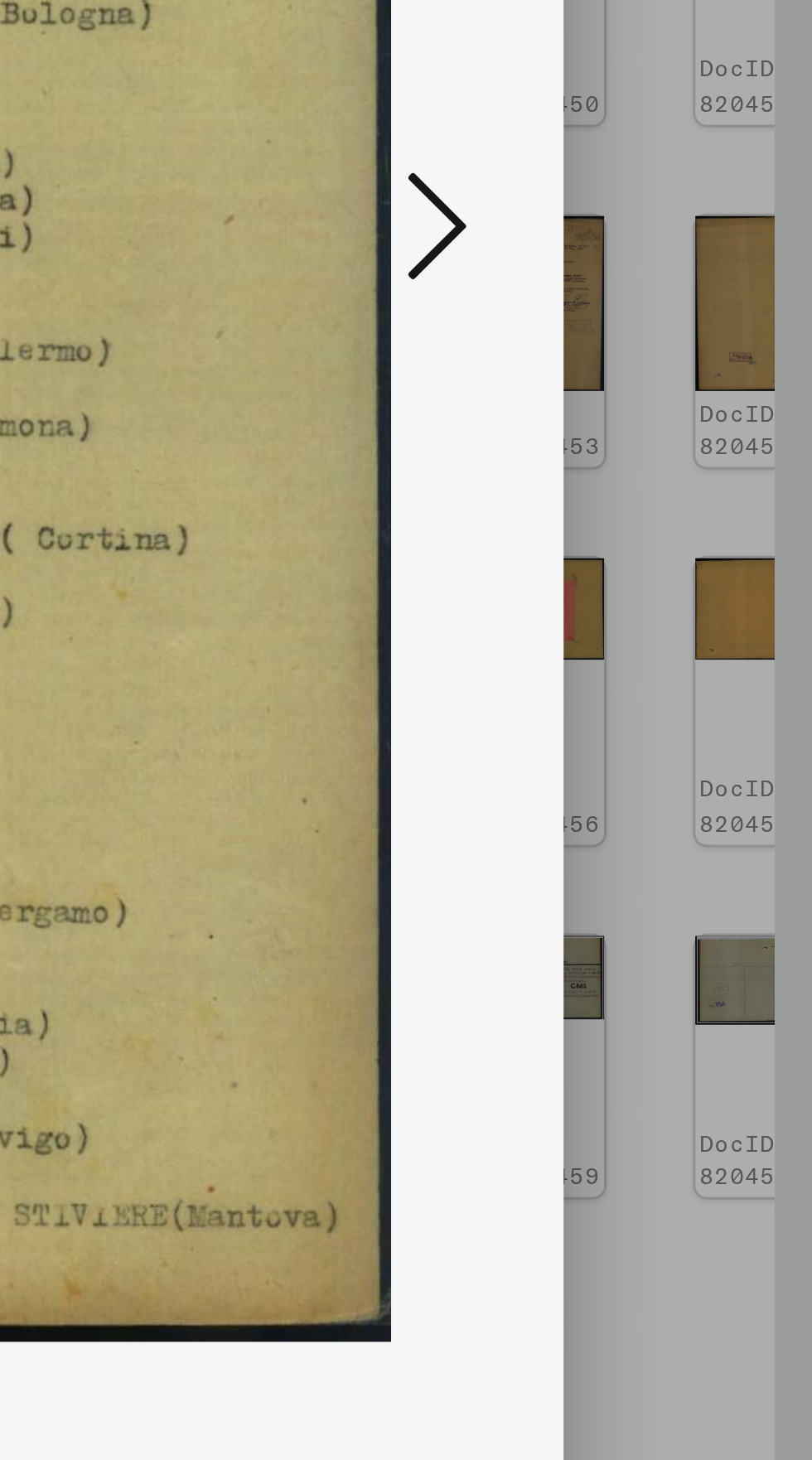
click at [693, 752] on icon at bounding box center [689, 742] width 20 height 40
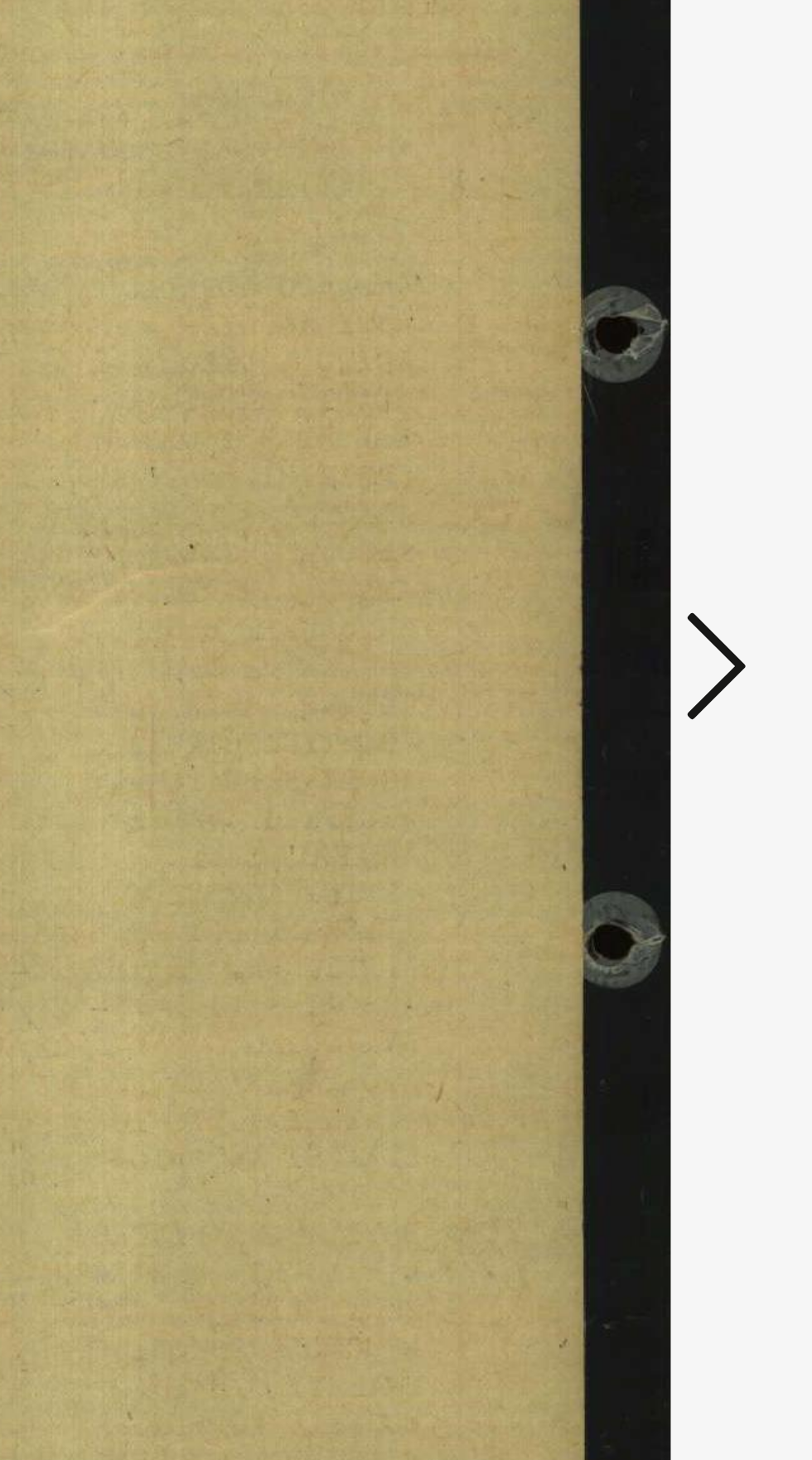
click at [690, 743] on icon at bounding box center [689, 742] width 20 height 40
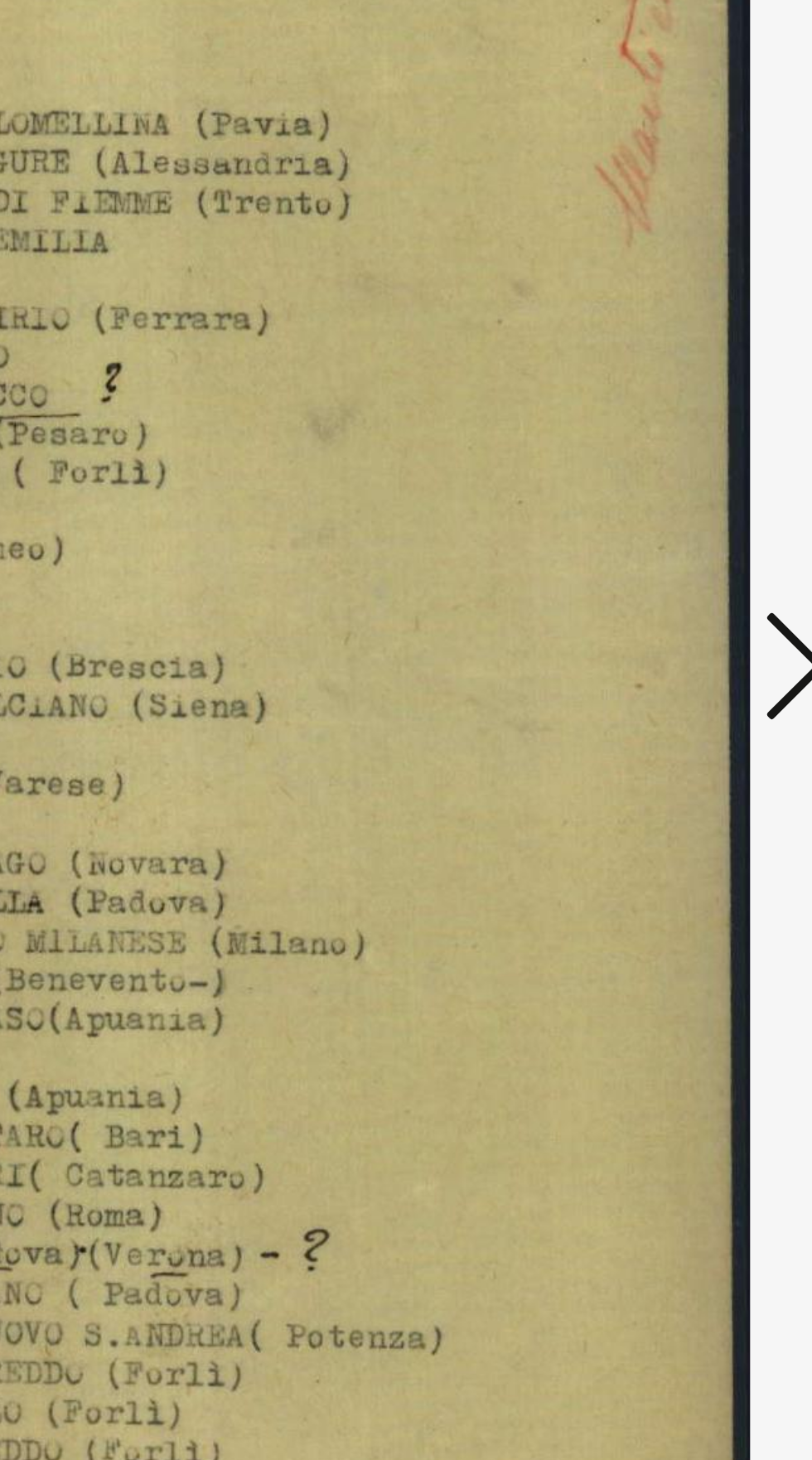
click at [689, 736] on icon at bounding box center [689, 742] width 20 height 40
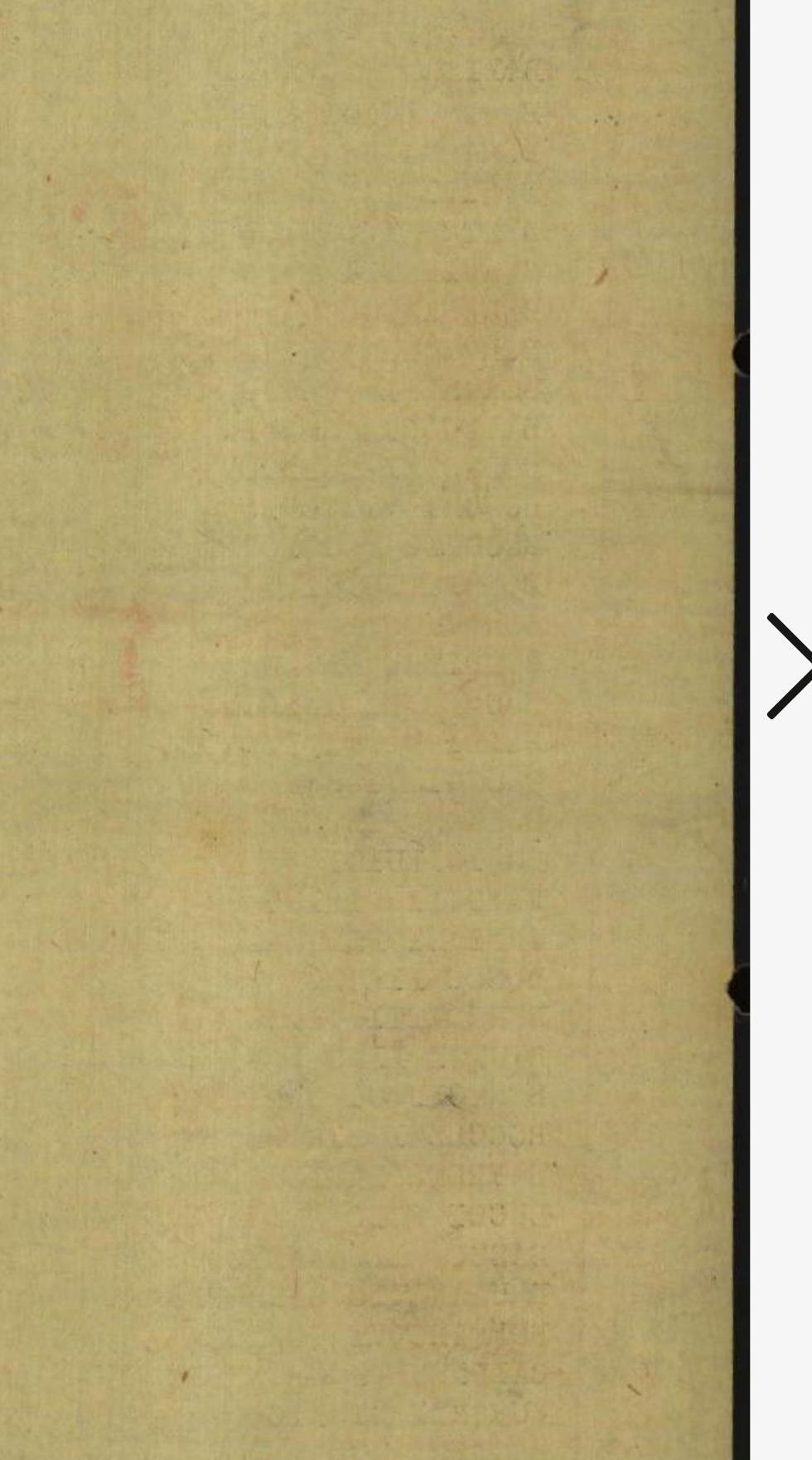
click at [685, 738] on icon at bounding box center [689, 742] width 20 height 40
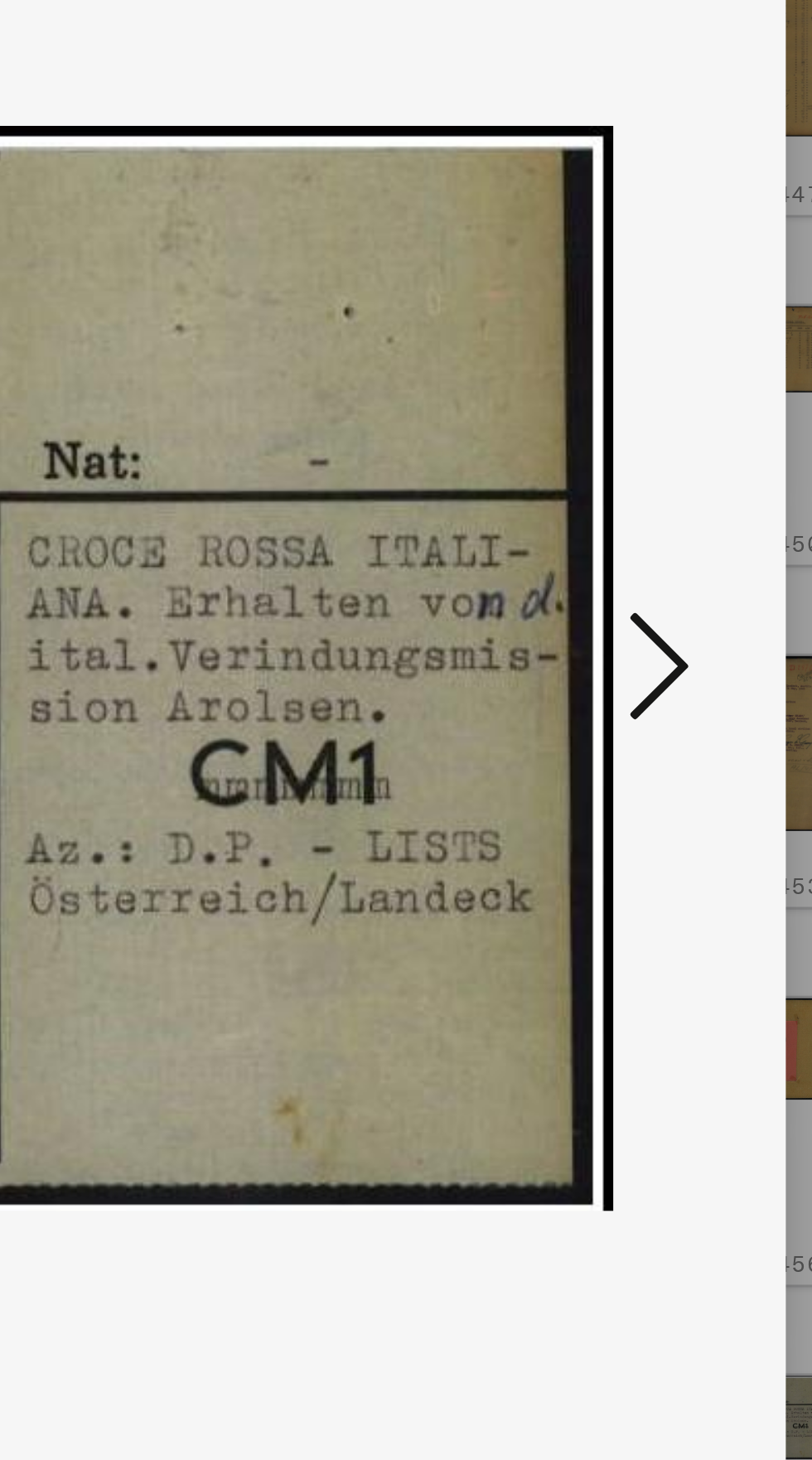
click at [693, 740] on icon at bounding box center [689, 742] width 20 height 40
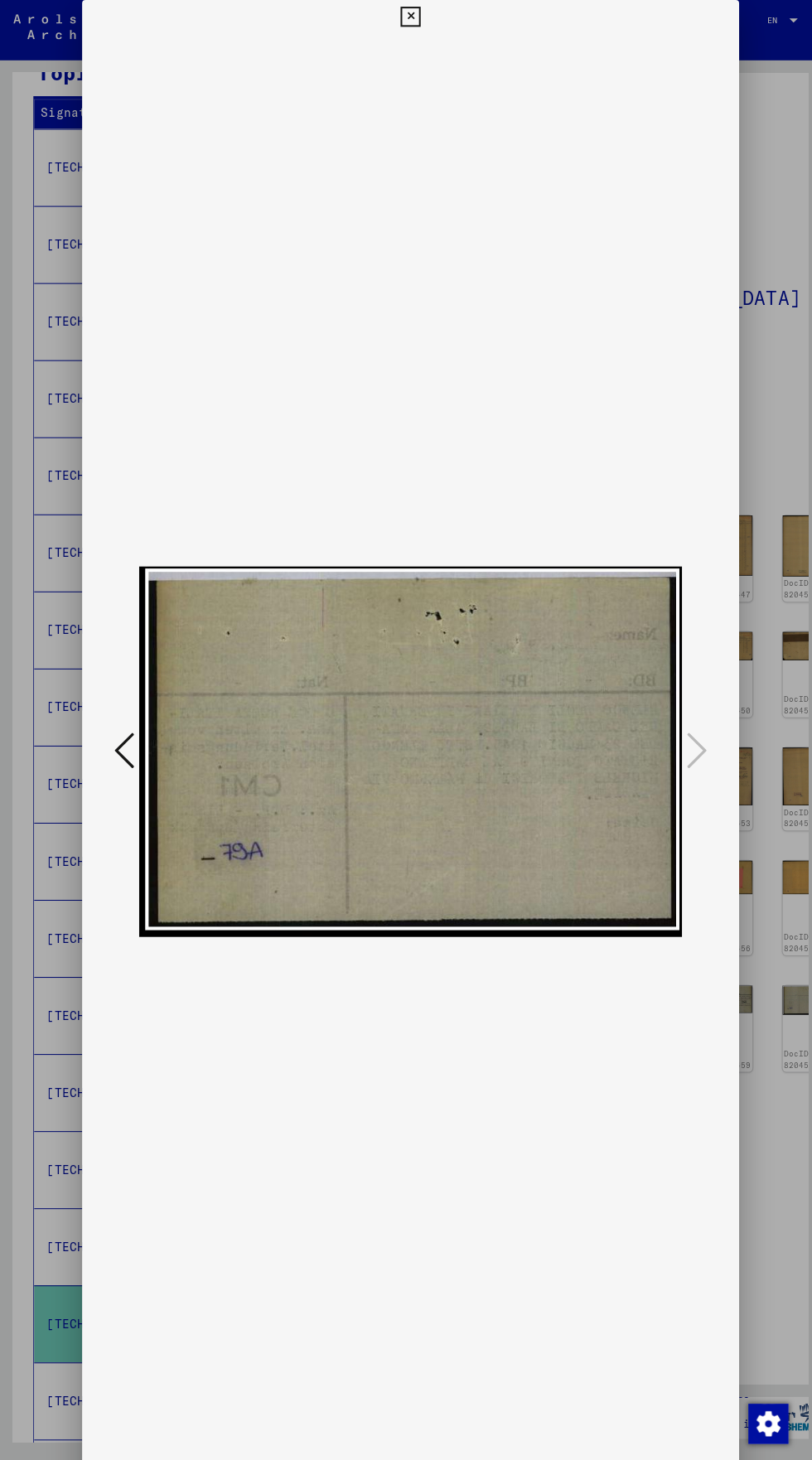
click at [397, 23] on icon at bounding box center [405, 17] width 19 height 20
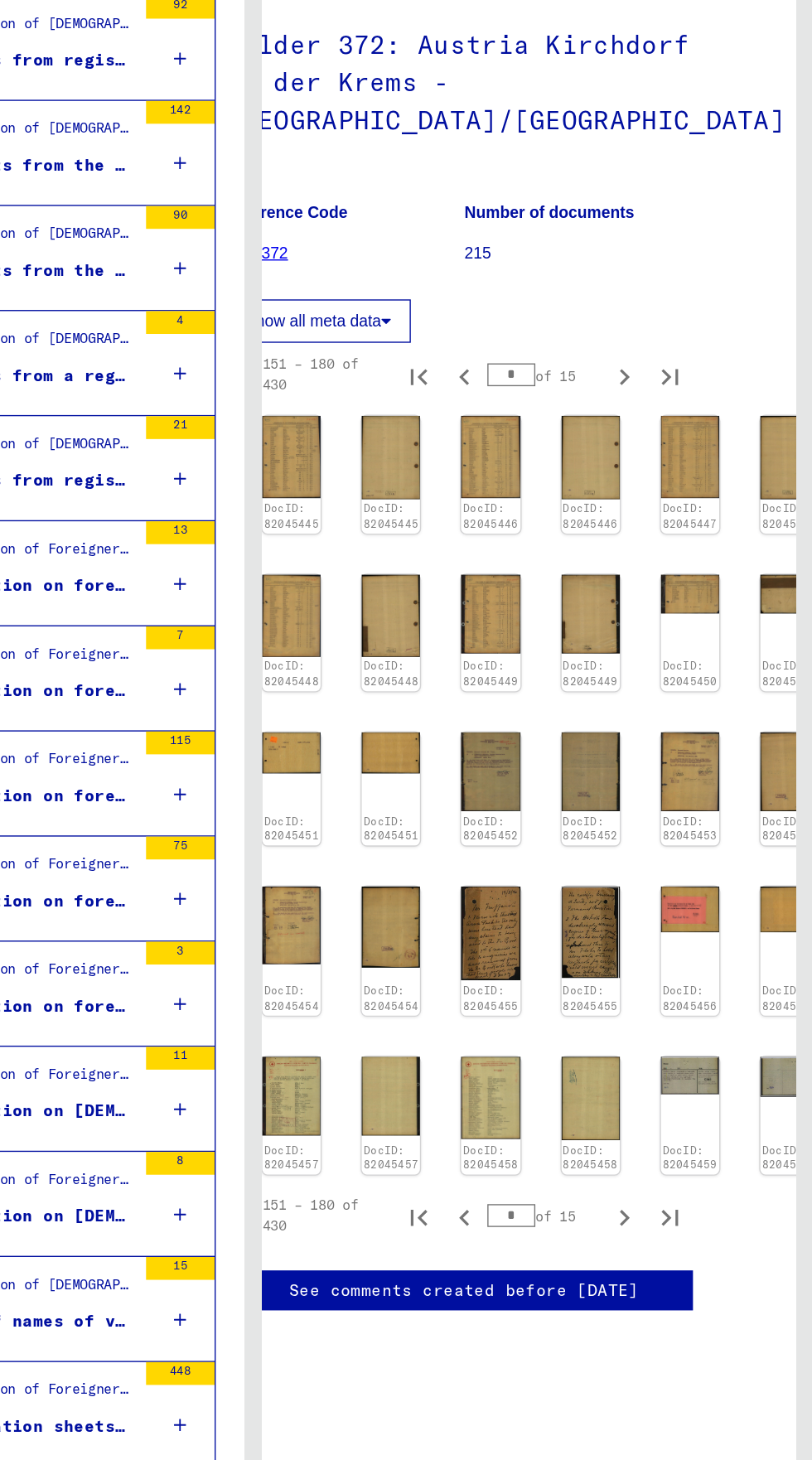
scroll to position [201, 47]
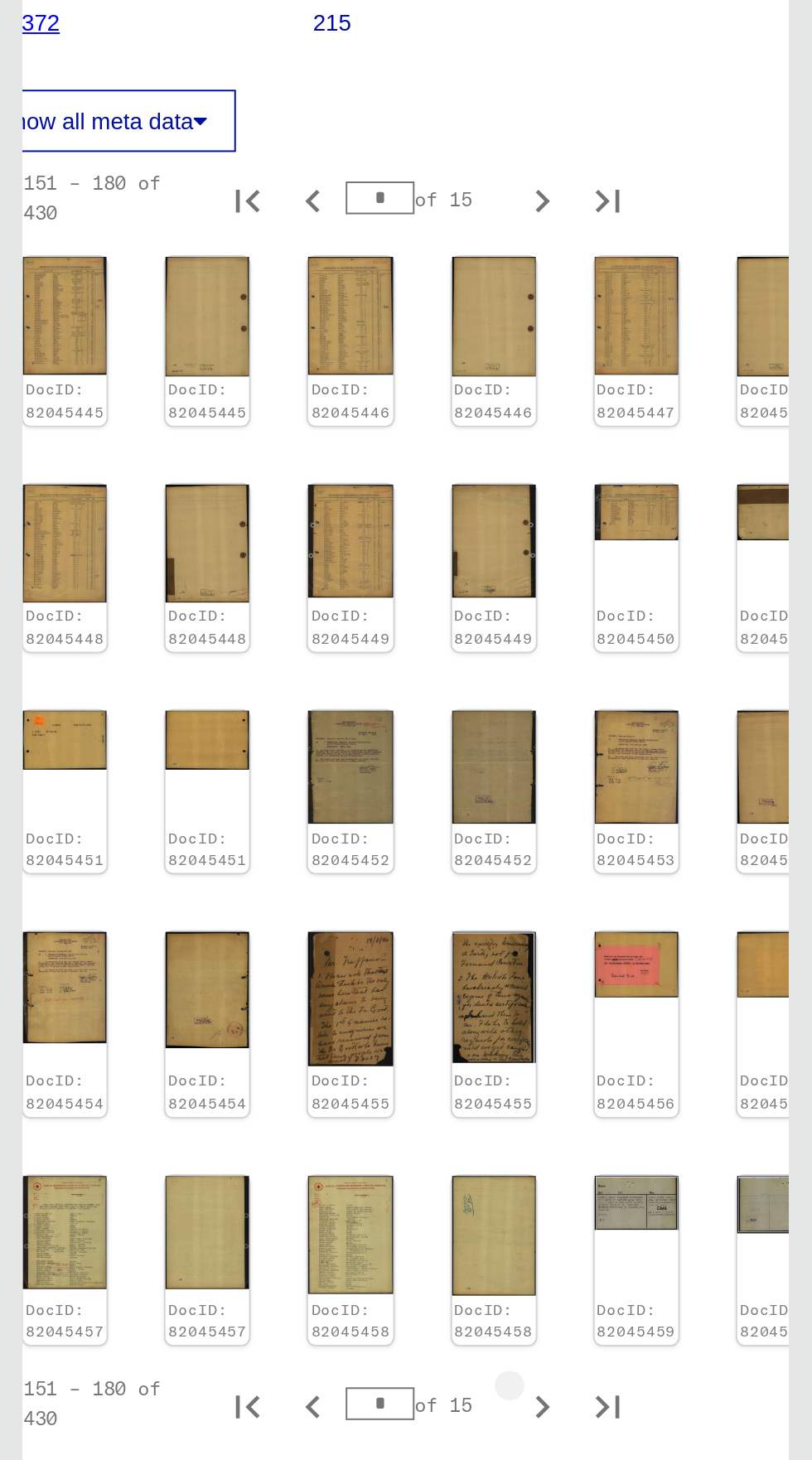
click at [673, 1086] on icon "Next page" at bounding box center [675, 1092] width 7 height 12
type input "*"
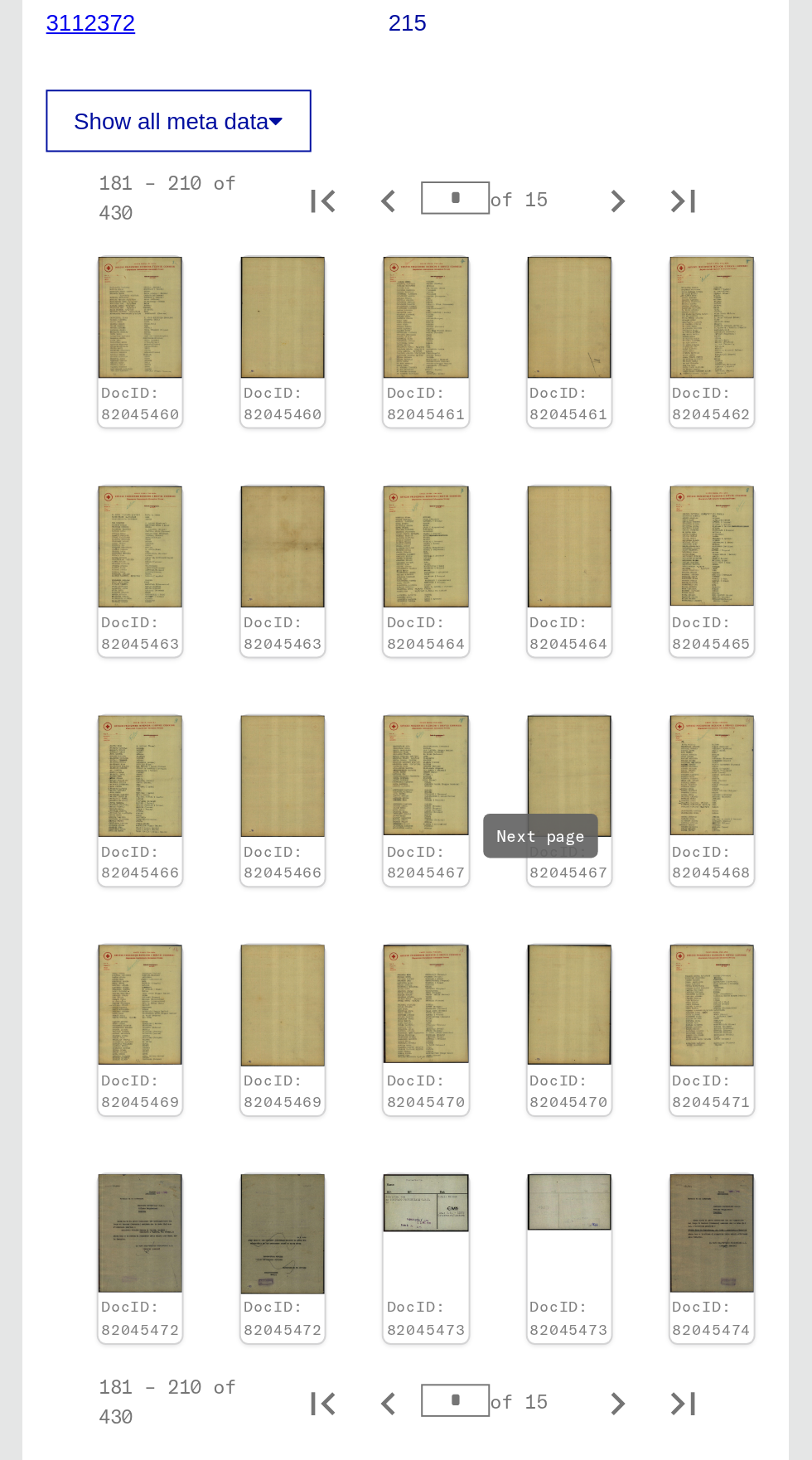
scroll to position [0, 0]
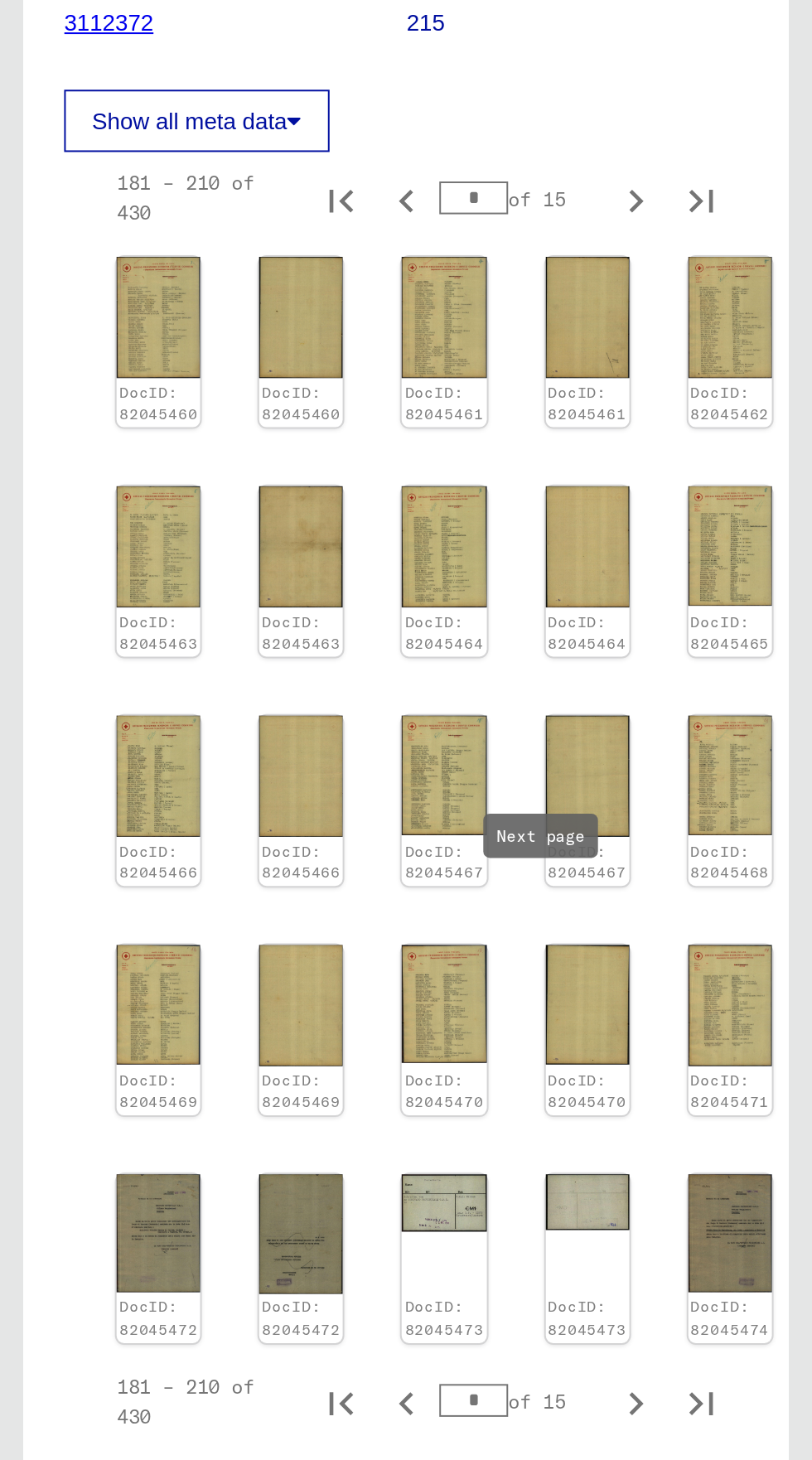
click at [485, 509] on img at bounding box center [480, 539] width 42 height 61
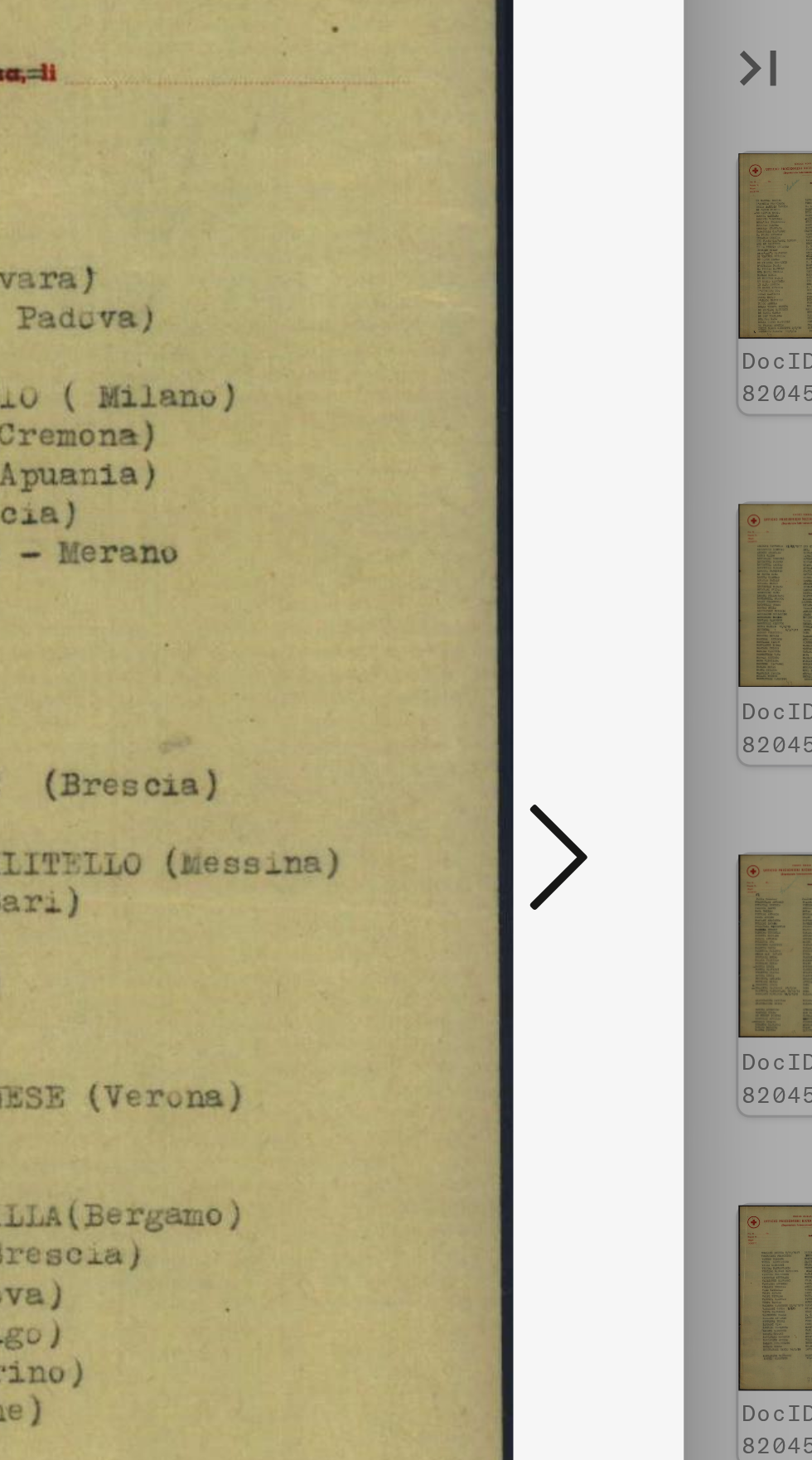
click at [688, 752] on icon at bounding box center [689, 742] width 20 height 40
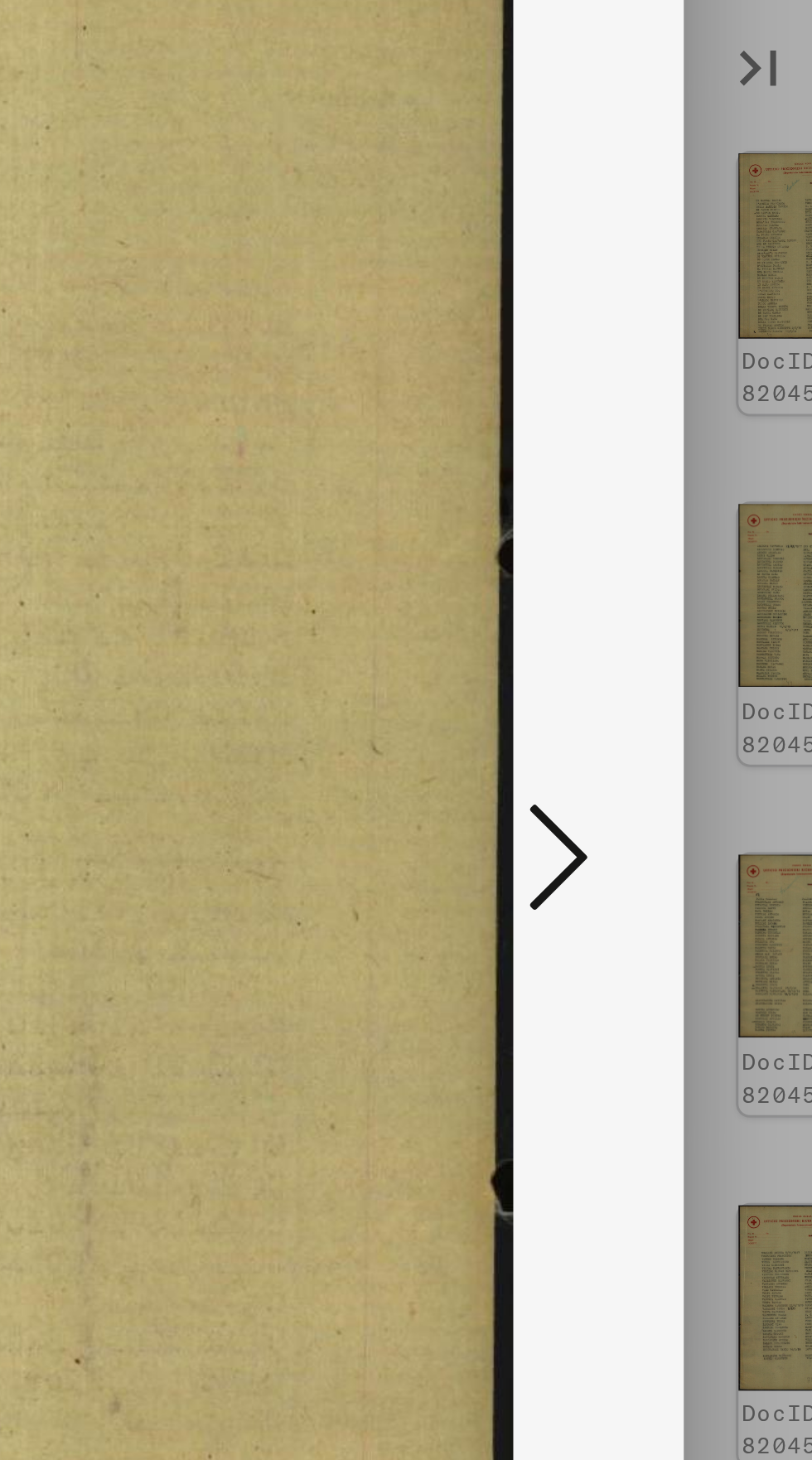
click at [690, 747] on icon at bounding box center [689, 742] width 20 height 40
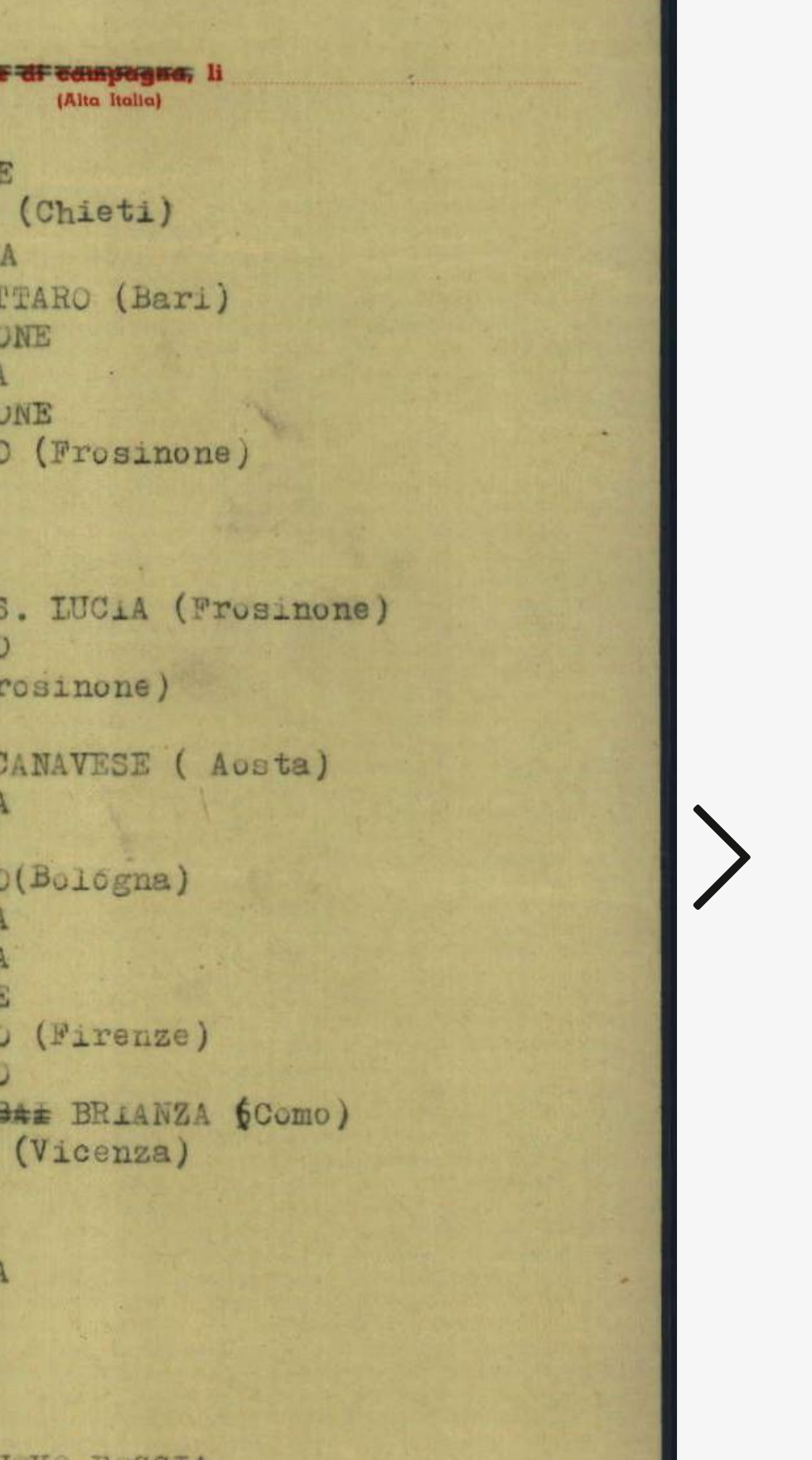
click at [687, 753] on icon at bounding box center [689, 742] width 20 height 40
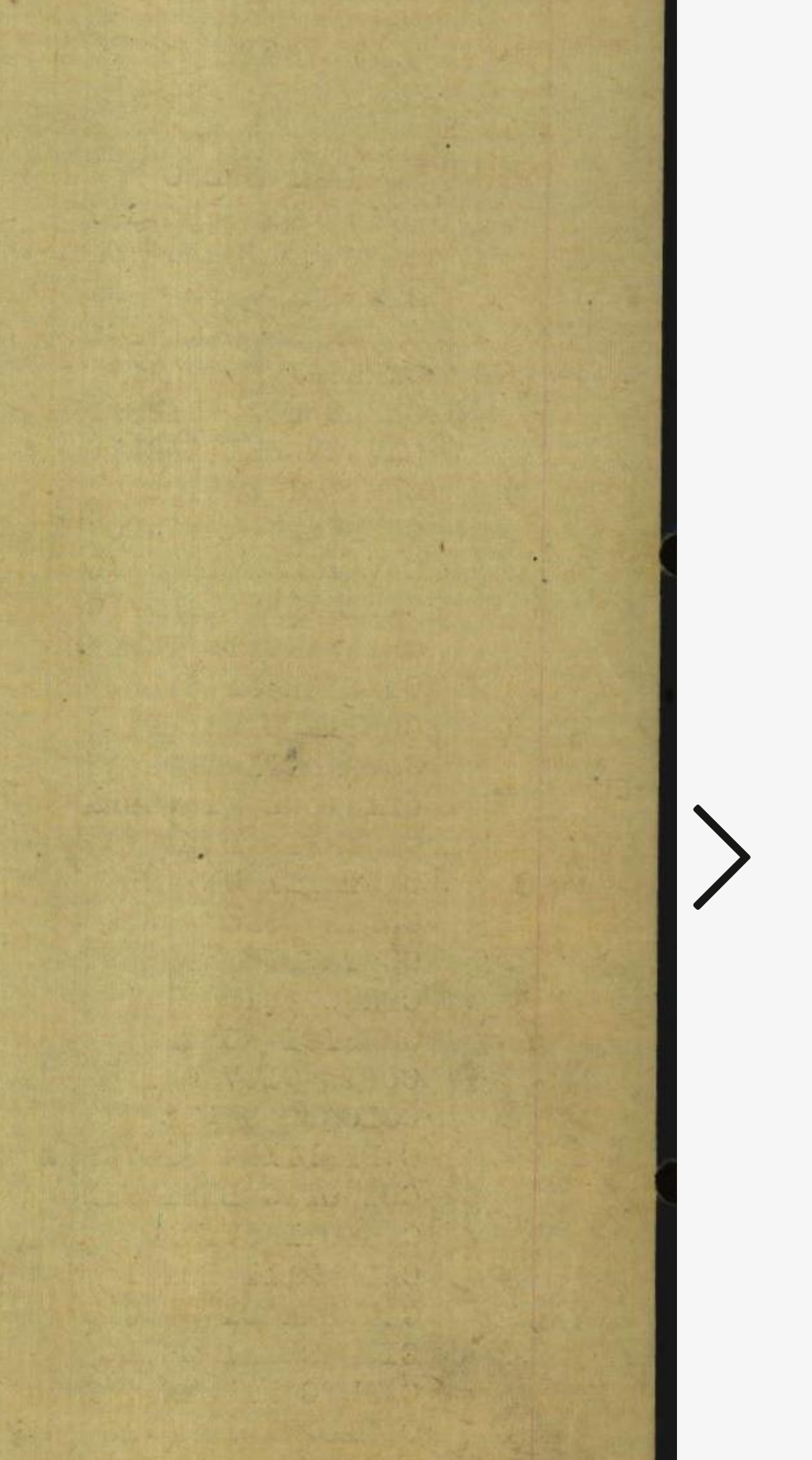
click at [690, 752] on icon at bounding box center [689, 742] width 20 height 40
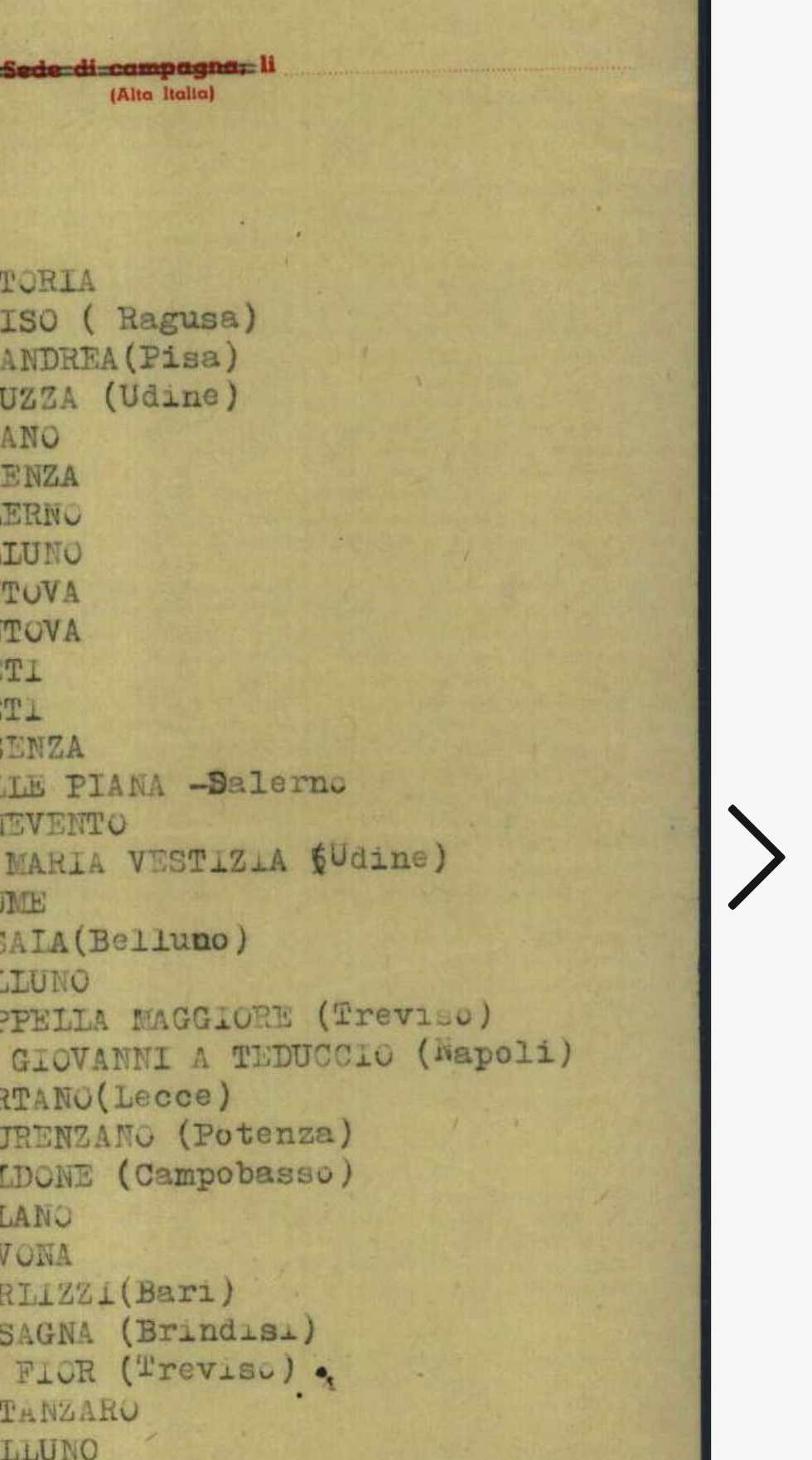
click at [685, 750] on icon at bounding box center [689, 742] width 20 height 40
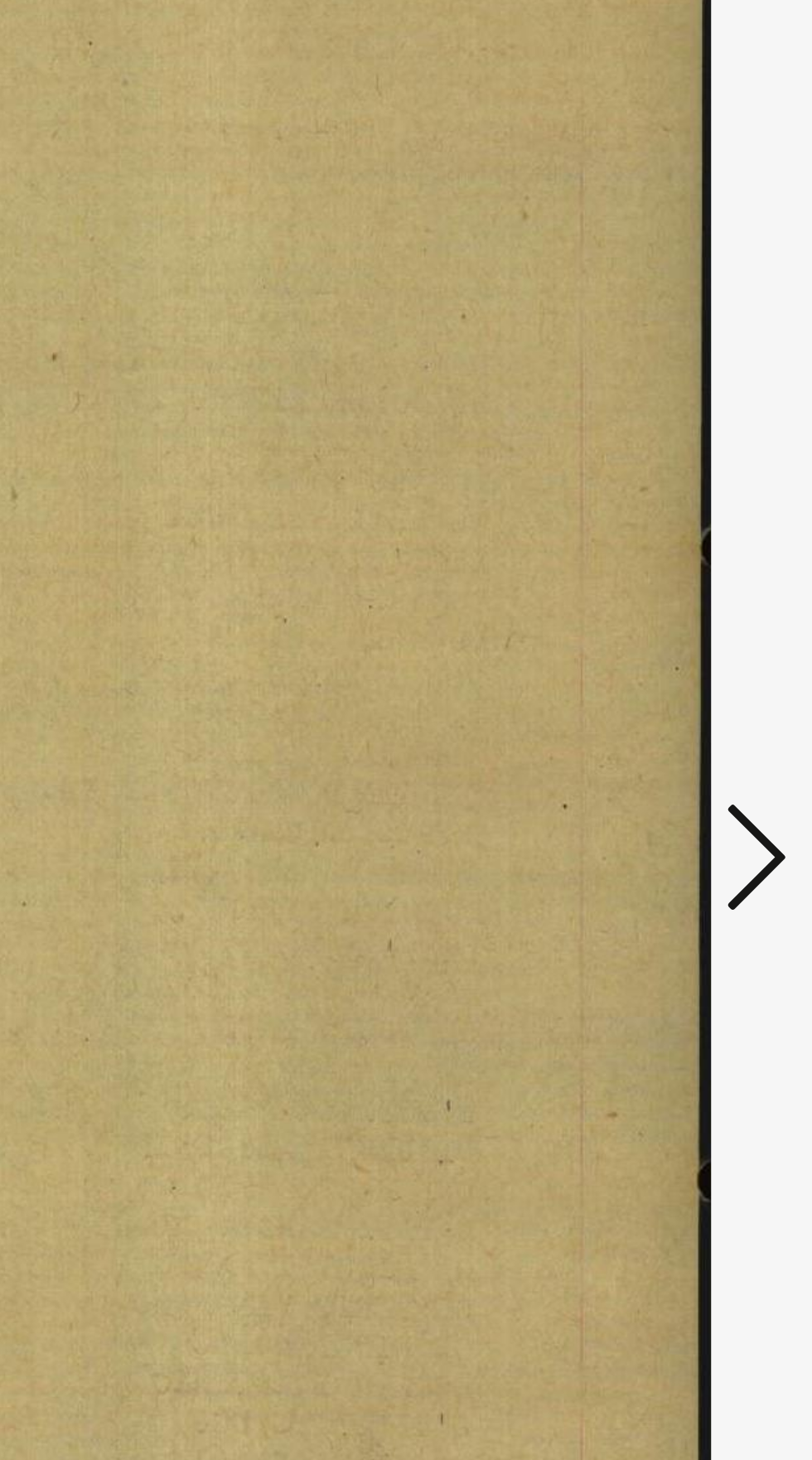
click at [686, 747] on icon at bounding box center [689, 742] width 20 height 40
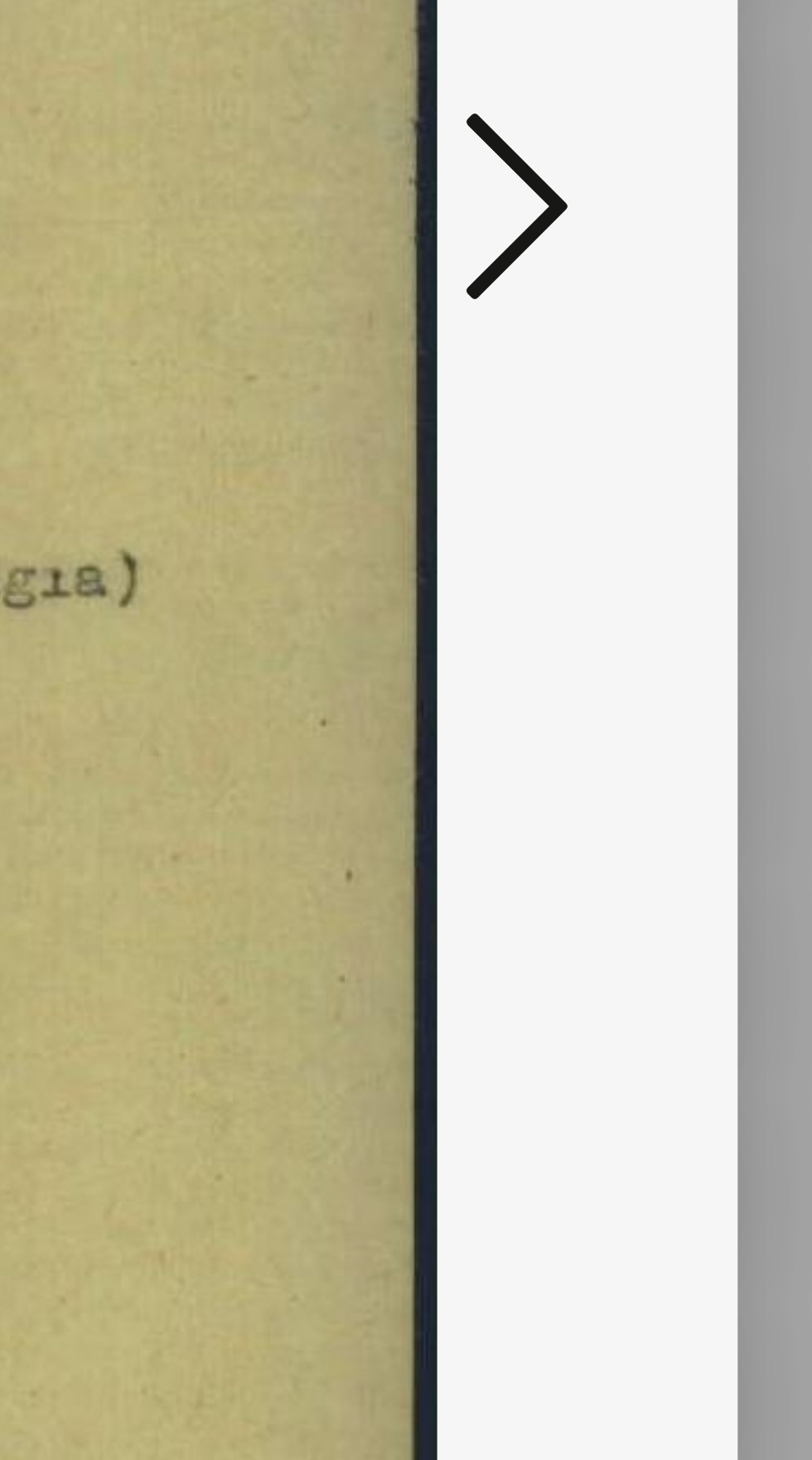
click at [692, 745] on icon at bounding box center [689, 742] width 20 height 40
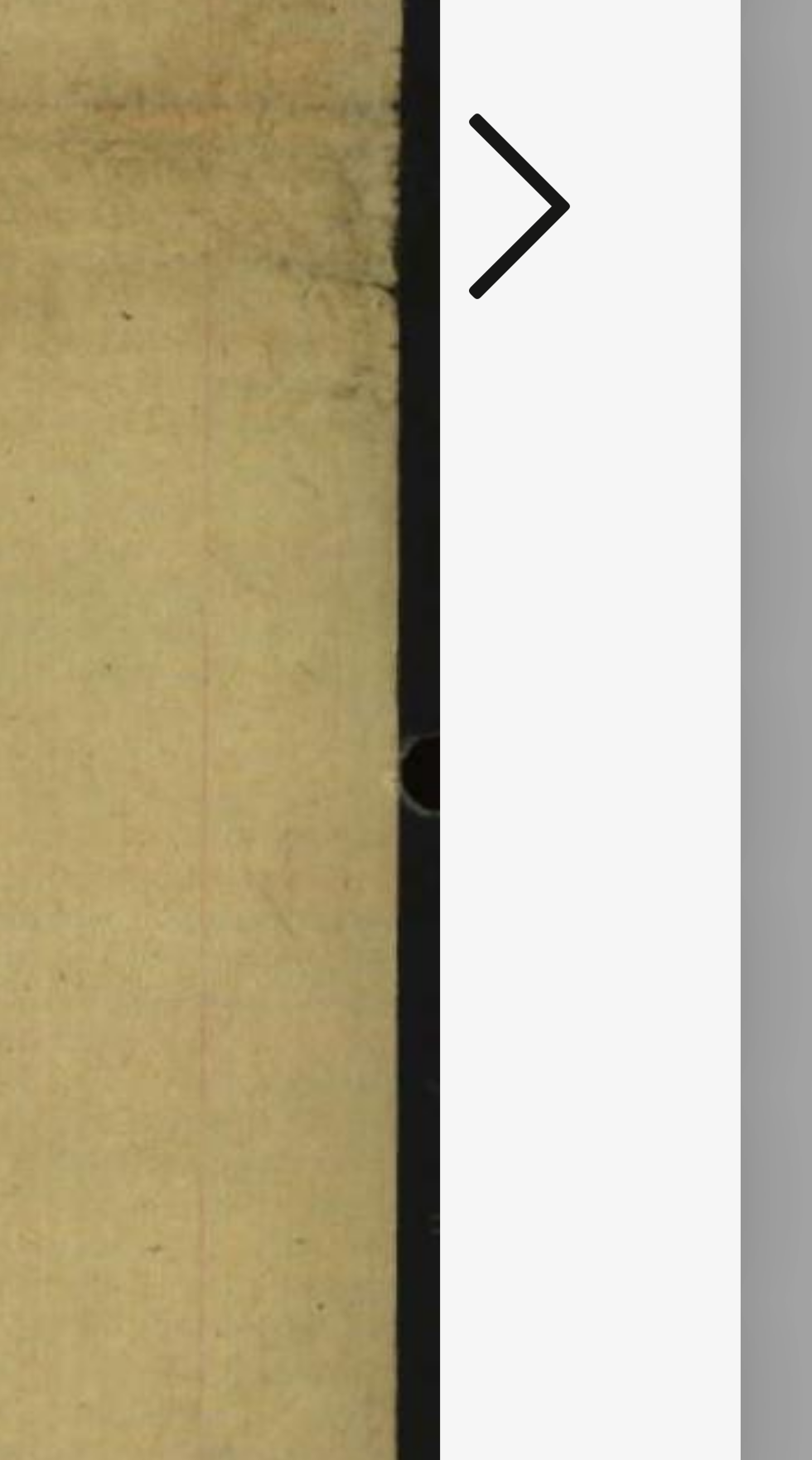
click at [689, 742] on icon at bounding box center [689, 742] width 20 height 40
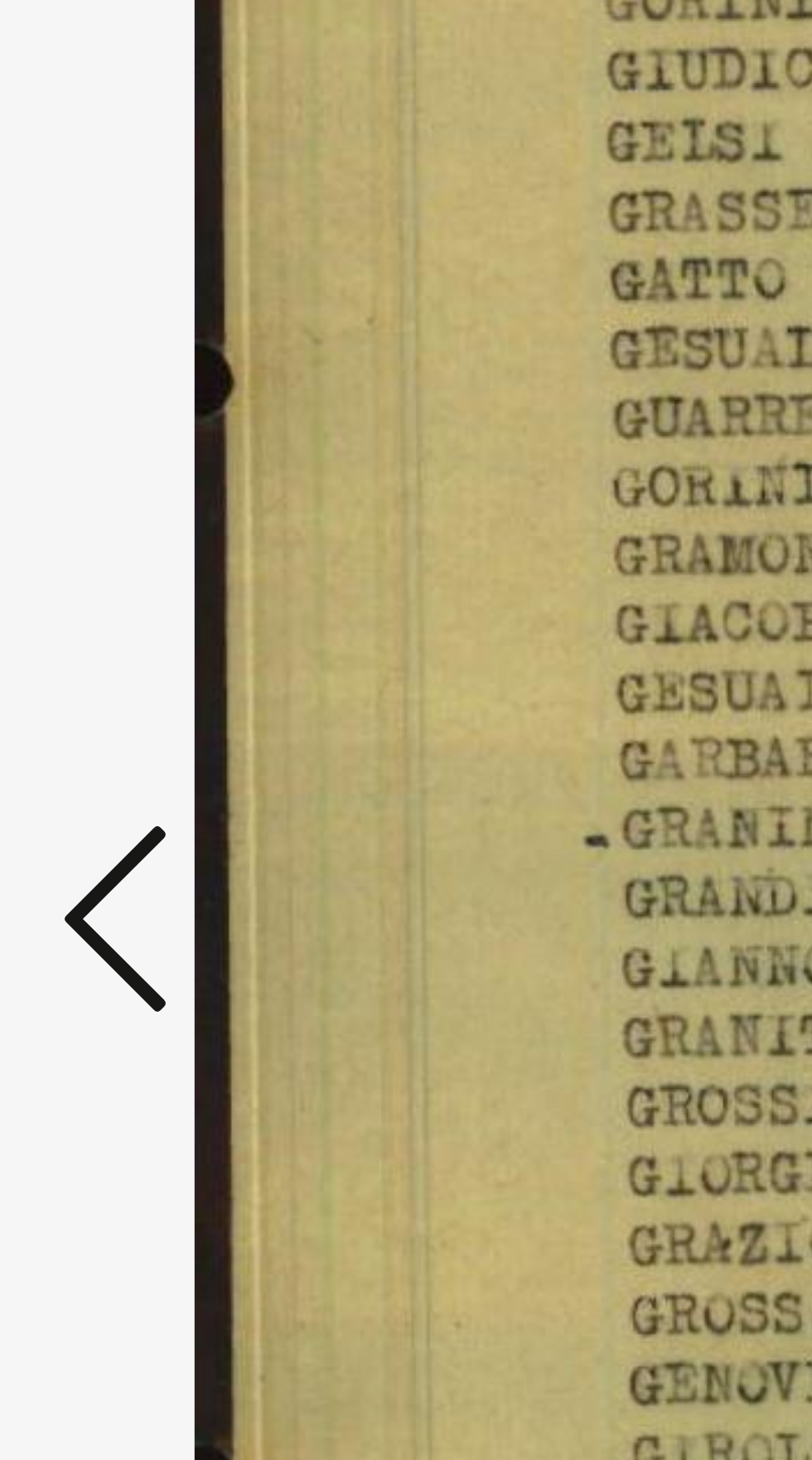
click at [119, 758] on icon at bounding box center [123, 742] width 20 height 40
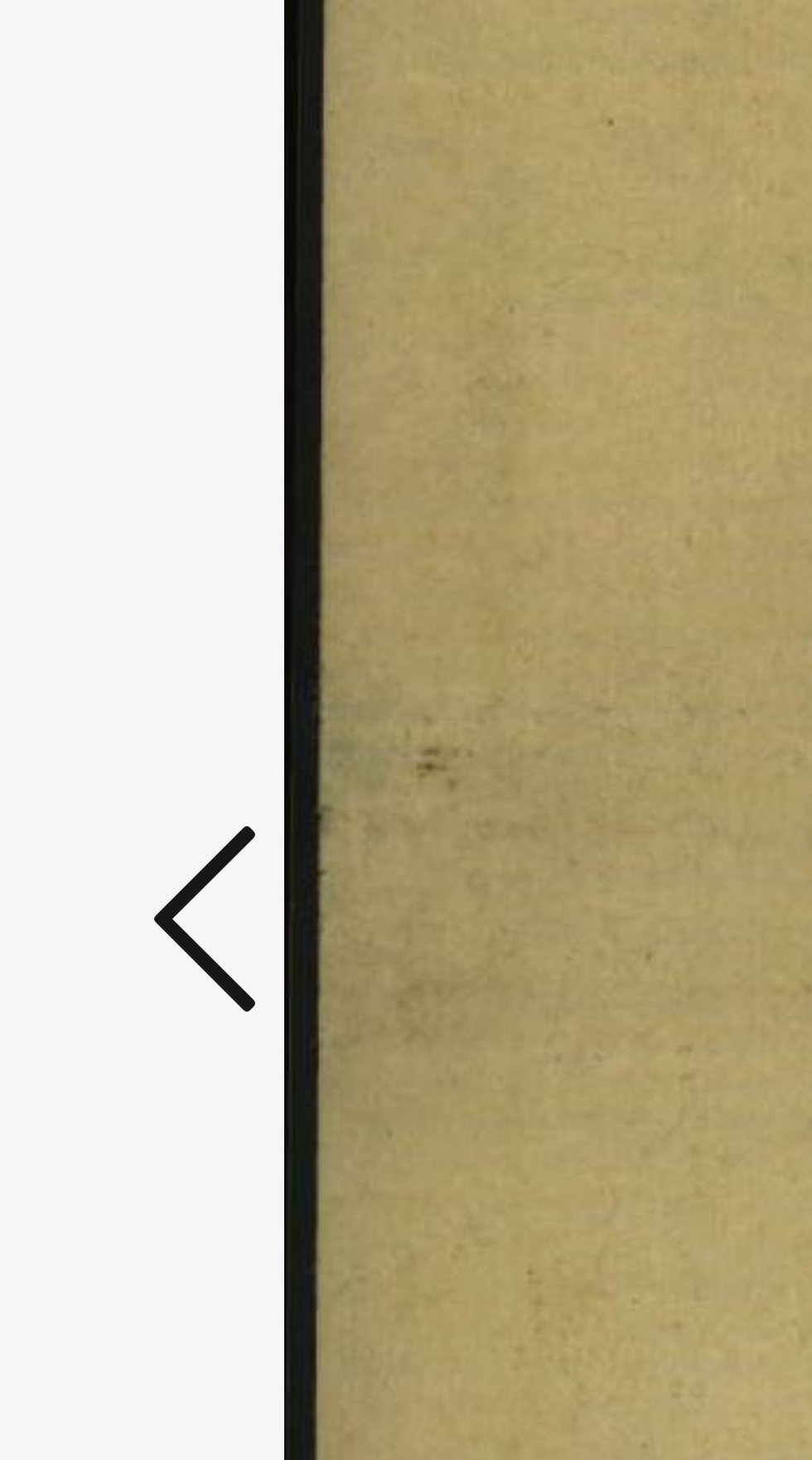
click at [120, 750] on icon at bounding box center [123, 742] width 20 height 40
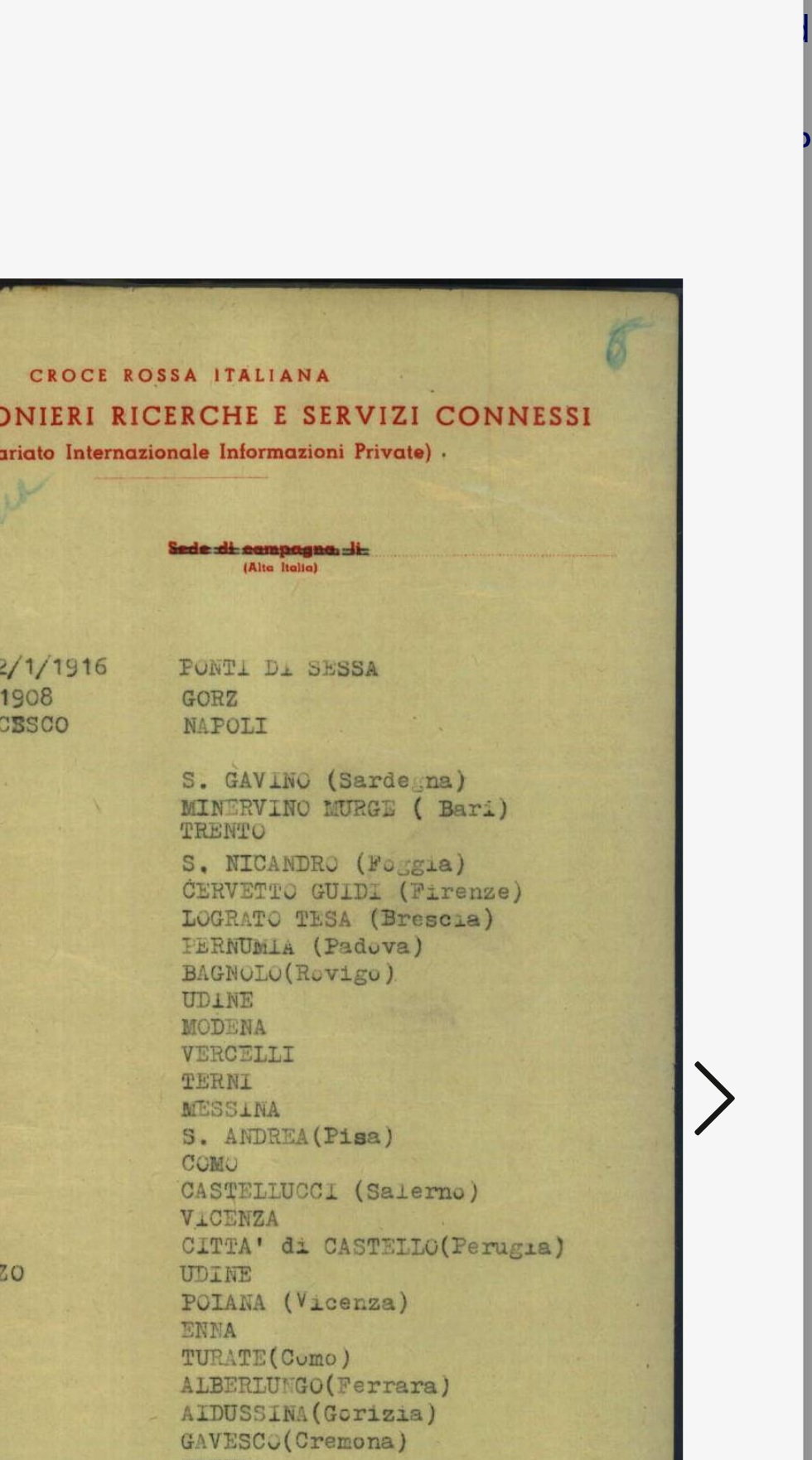
click at [703, 747] on button at bounding box center [689, 743] width 30 height 47
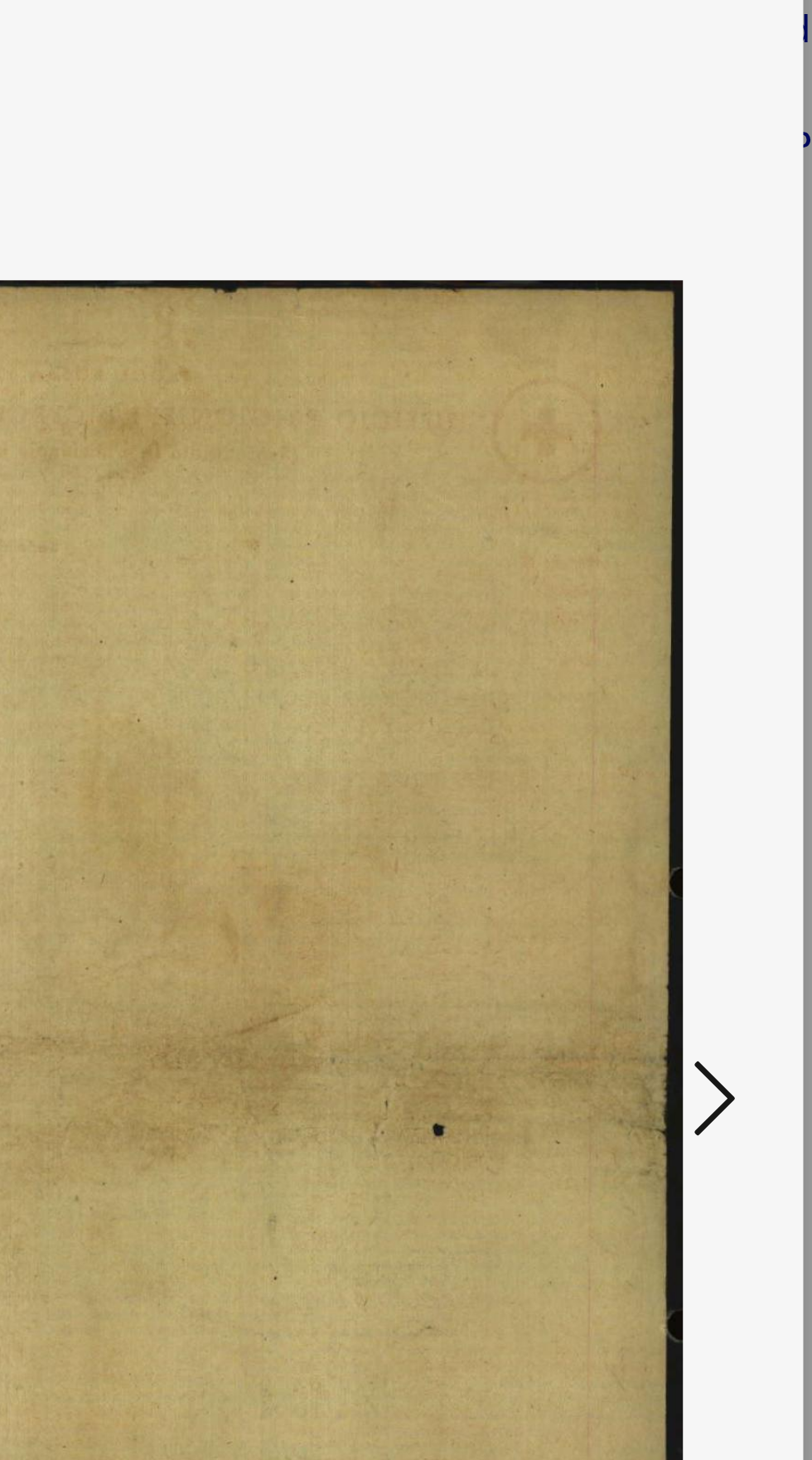
click at [694, 747] on icon at bounding box center [689, 742] width 20 height 40
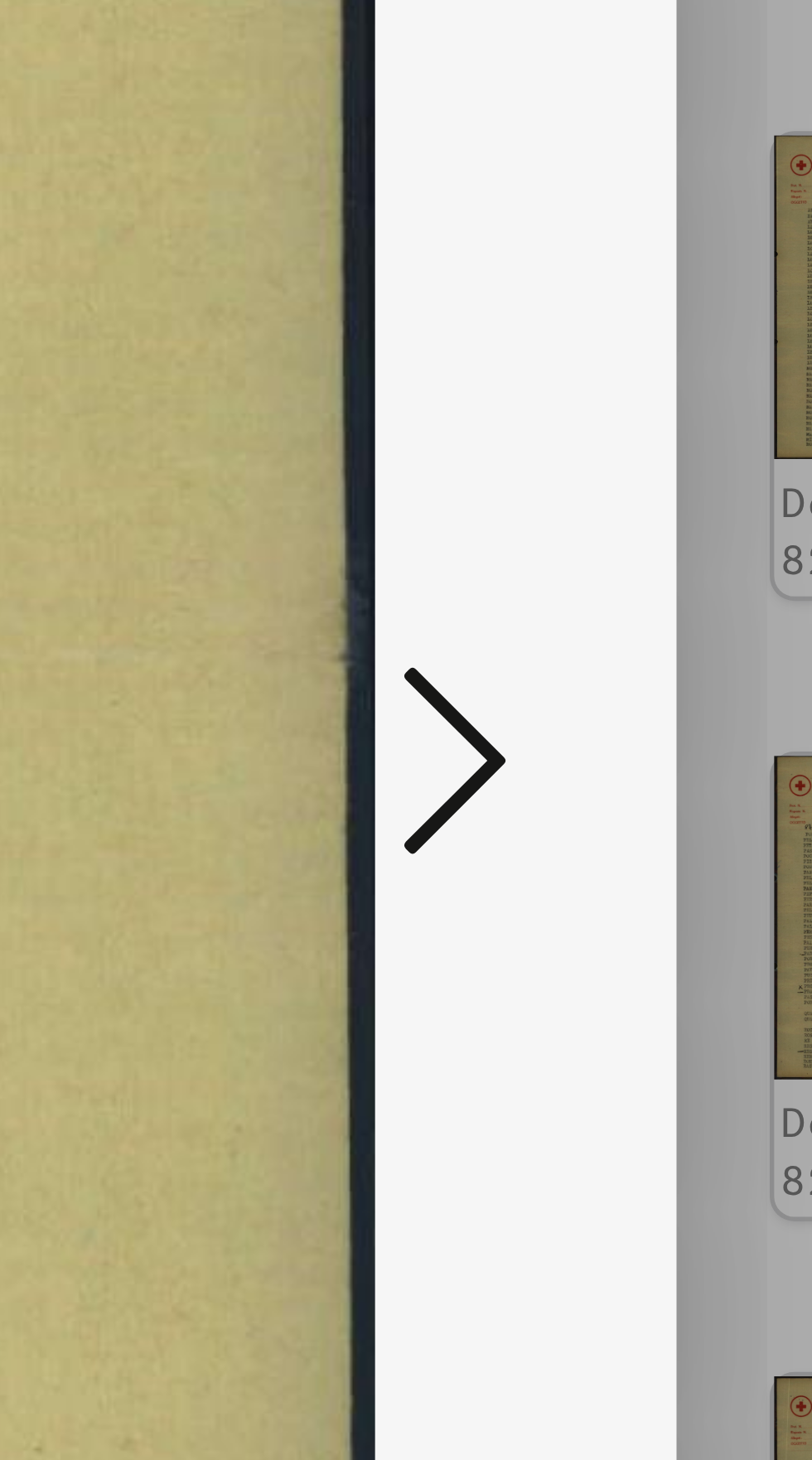
click at [693, 735] on icon at bounding box center [689, 742] width 20 height 40
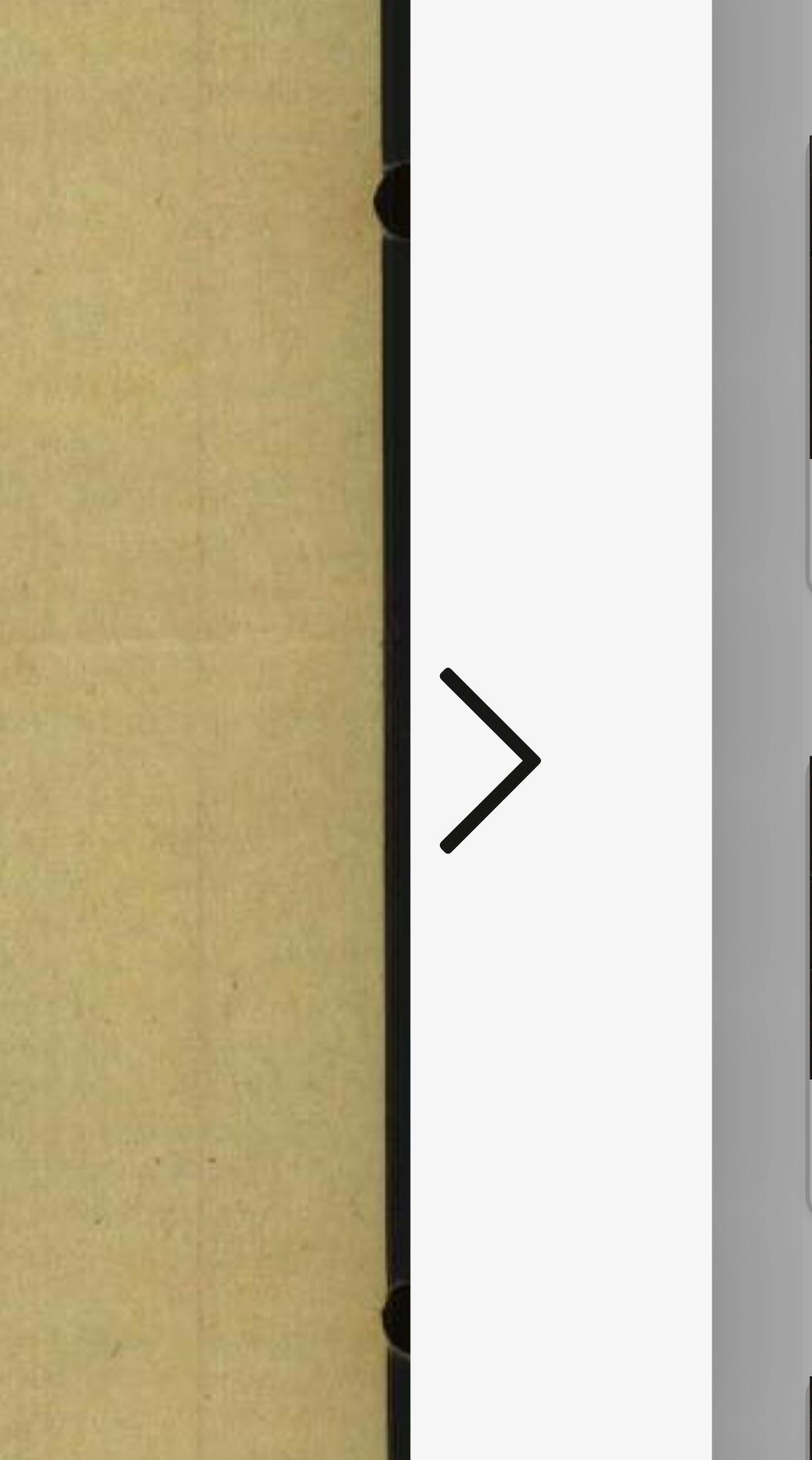
click at [688, 743] on icon at bounding box center [689, 742] width 20 height 40
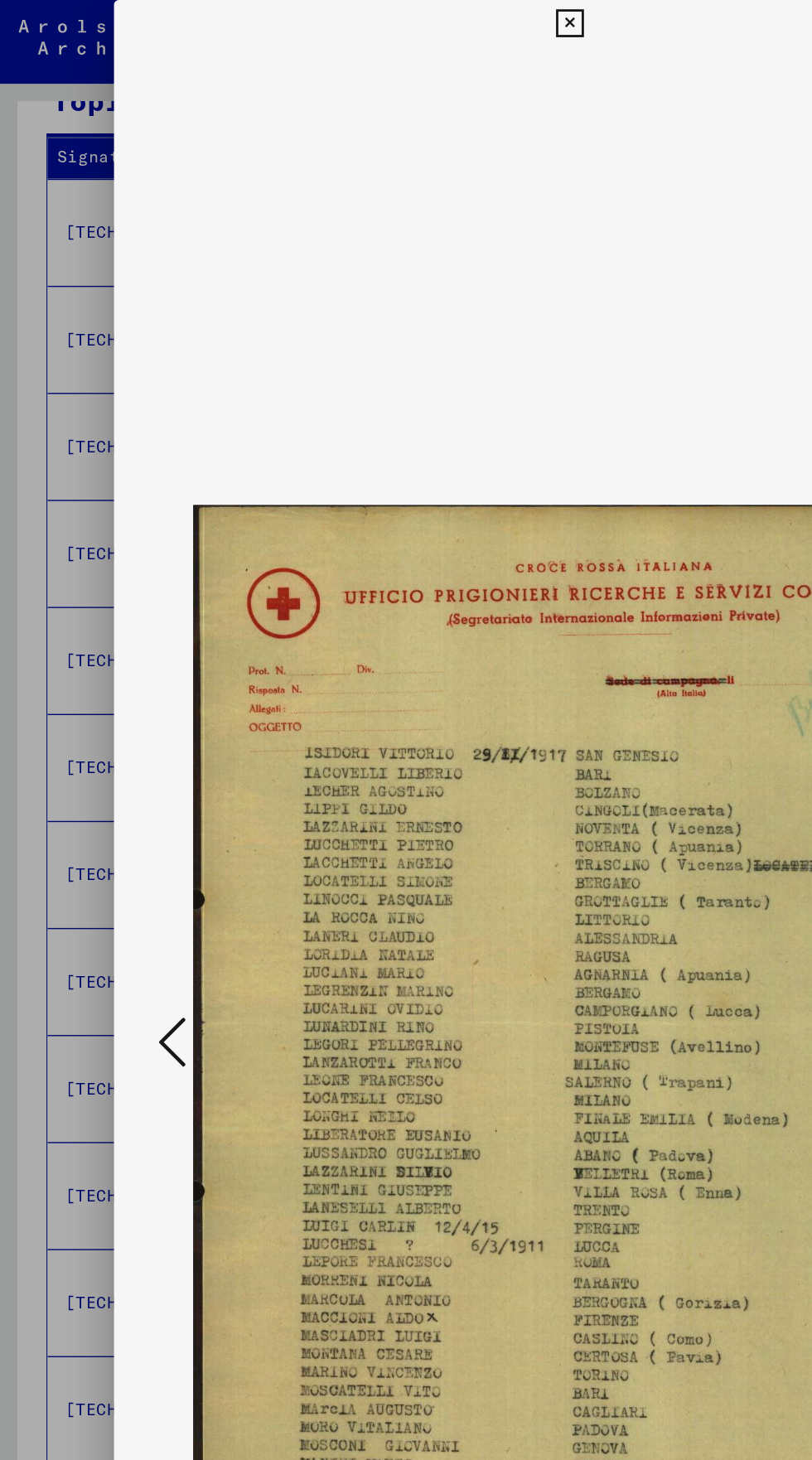
click at [415, 17] on icon at bounding box center [405, 17] width 19 height 20
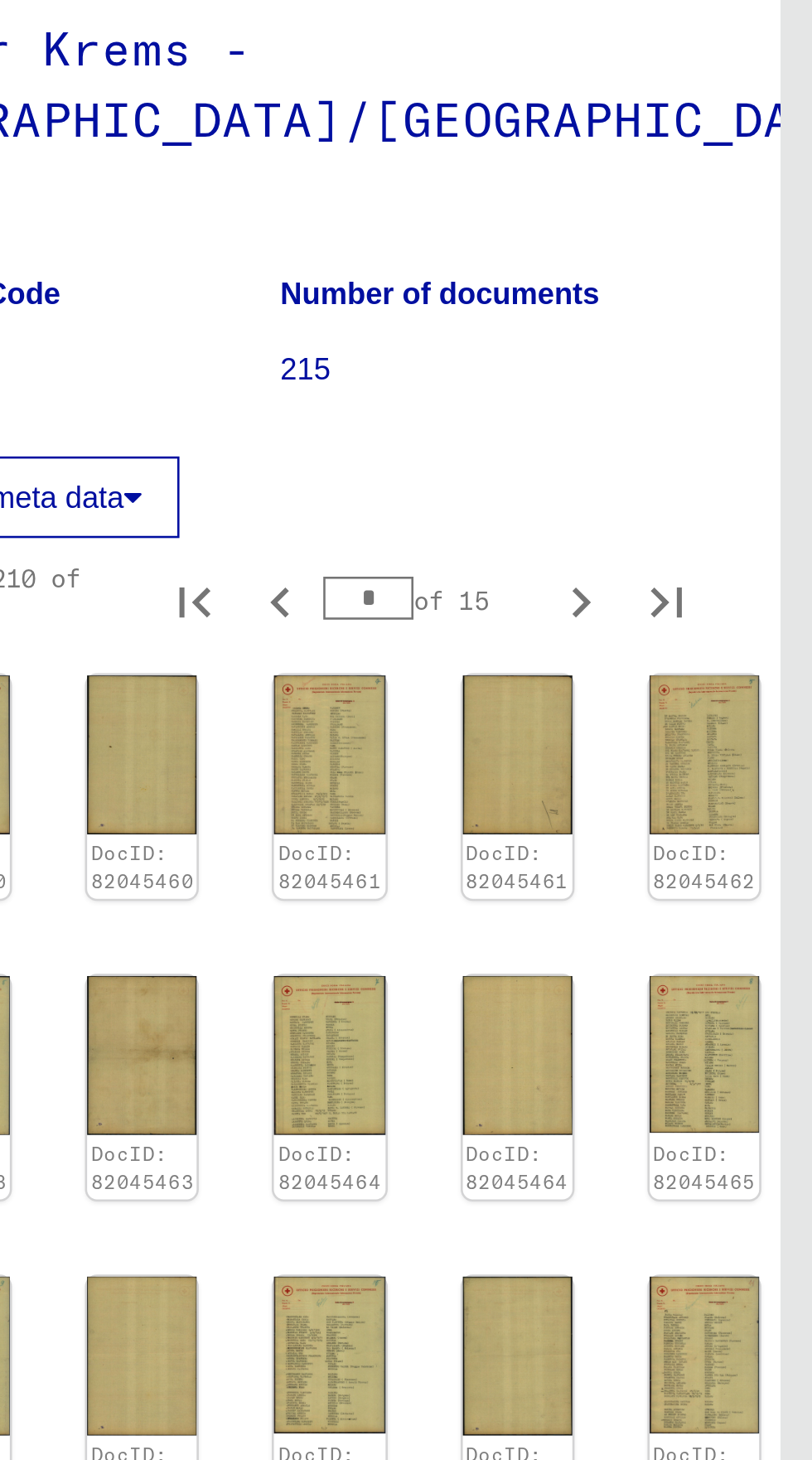
scroll to position [320, 2]
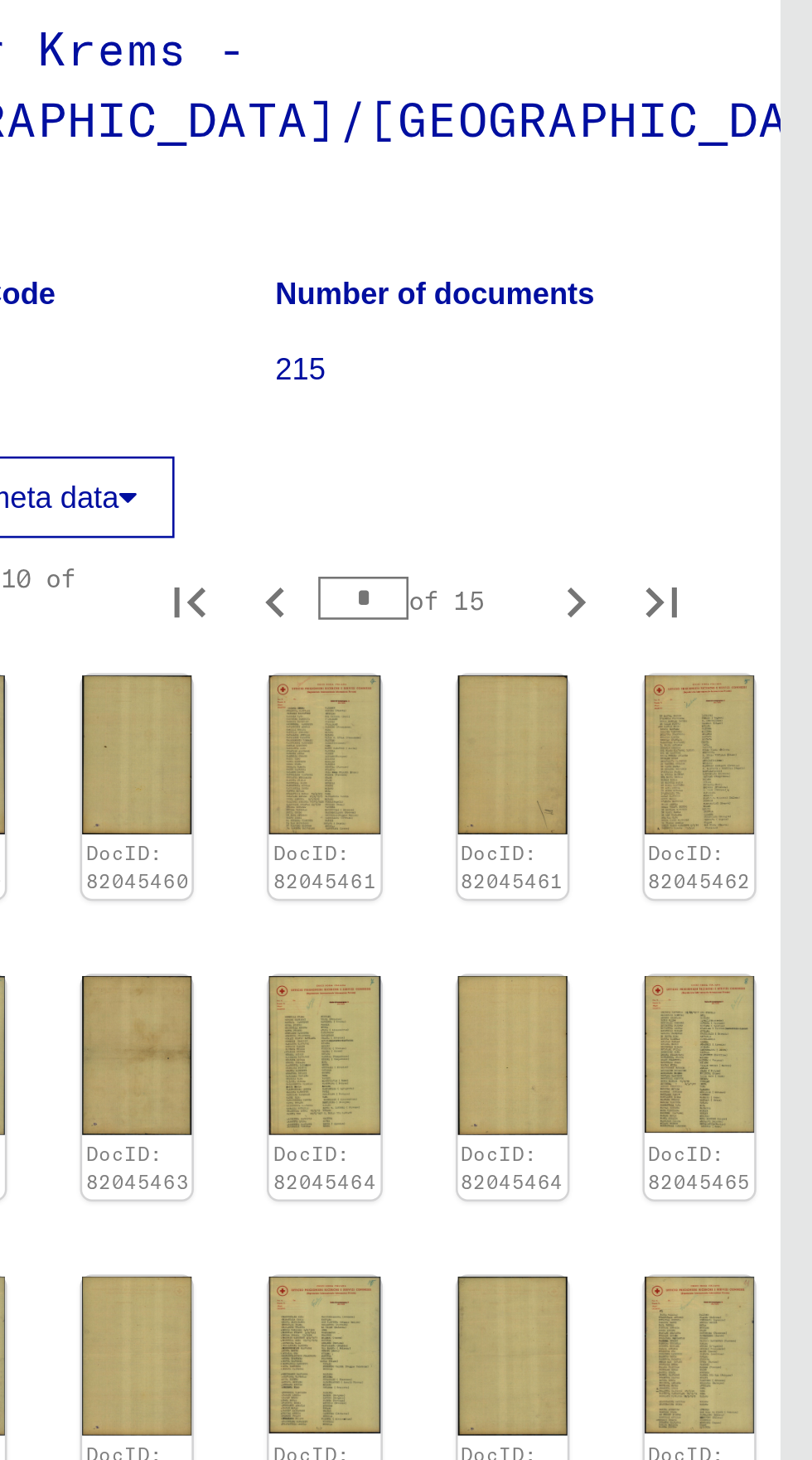
click at [607, 1078] on icon "Previous page" at bounding box center [605, 1090] width 23 height 23
type input "*"
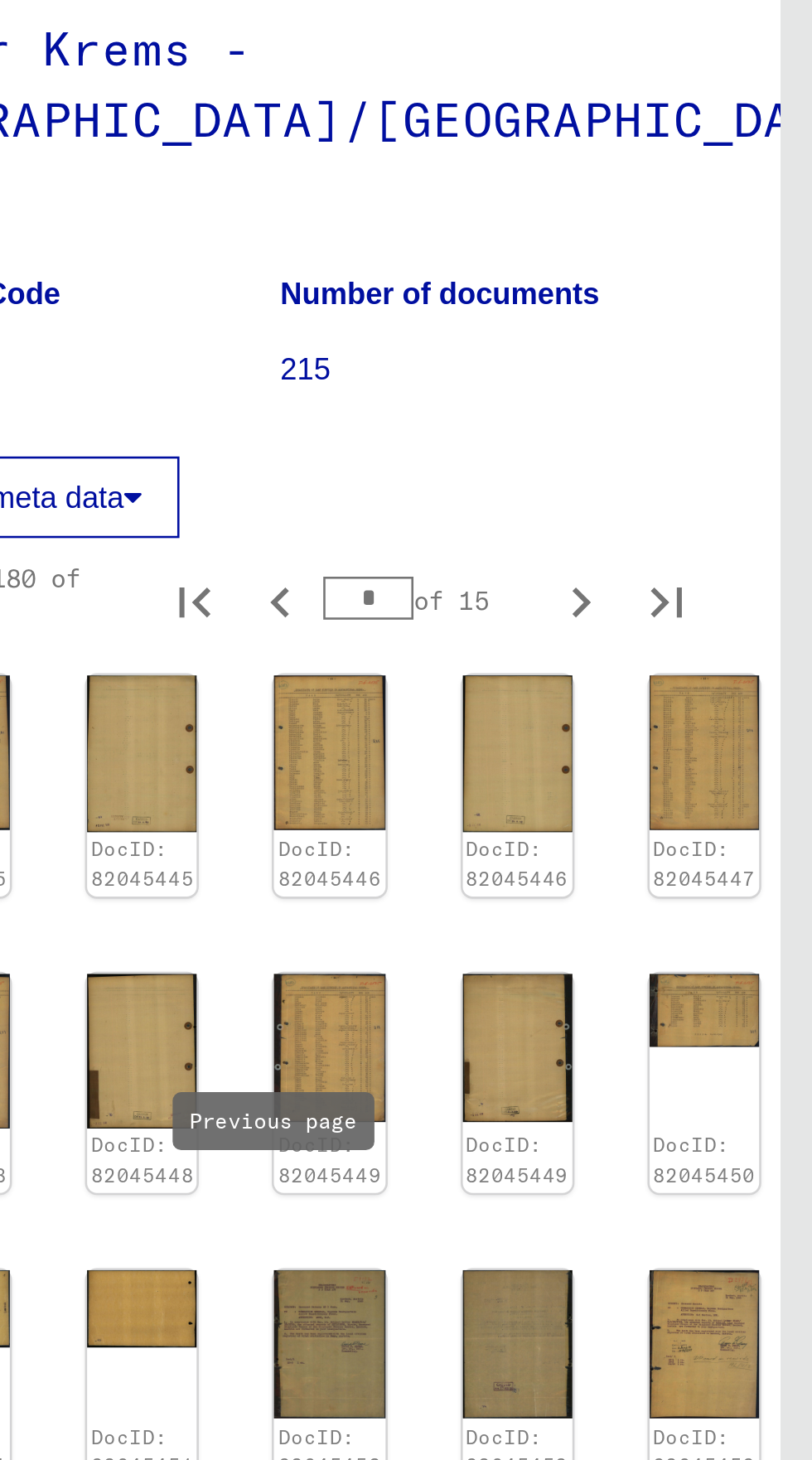
scroll to position [322, 47]
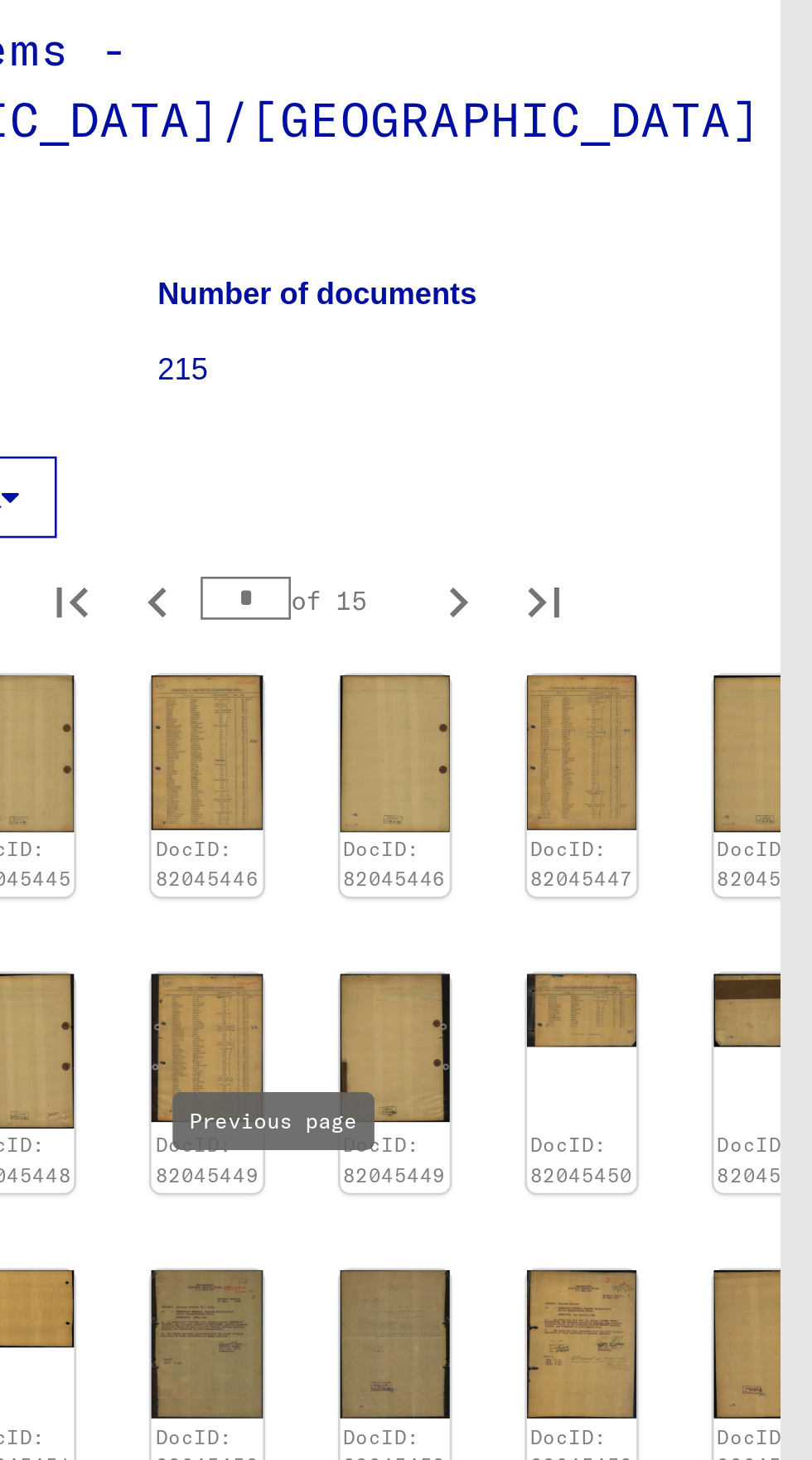
click at [675, 1080] on icon "Next page" at bounding box center [675, 1092] width 23 height 23
type input "*"
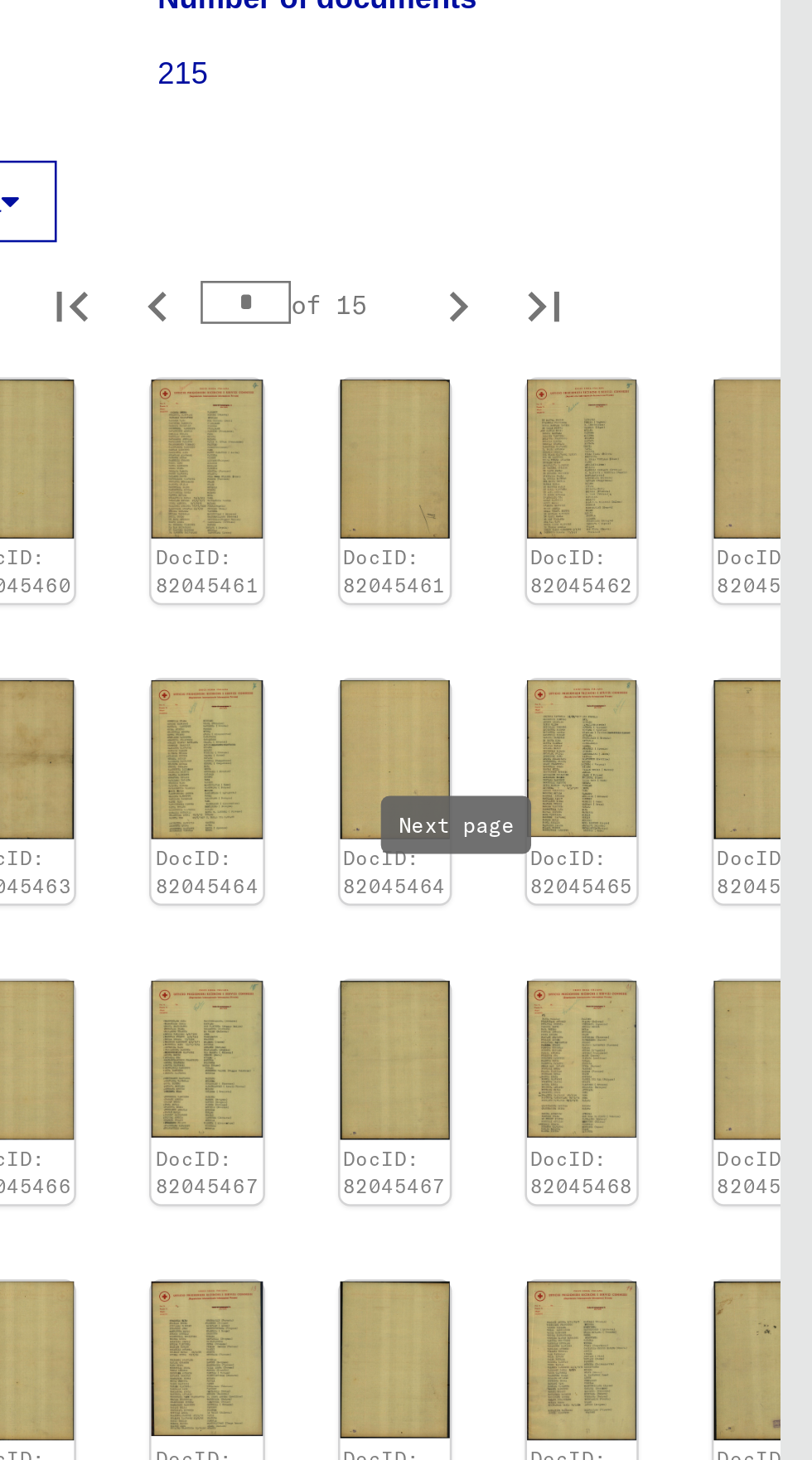
scroll to position [320, 47]
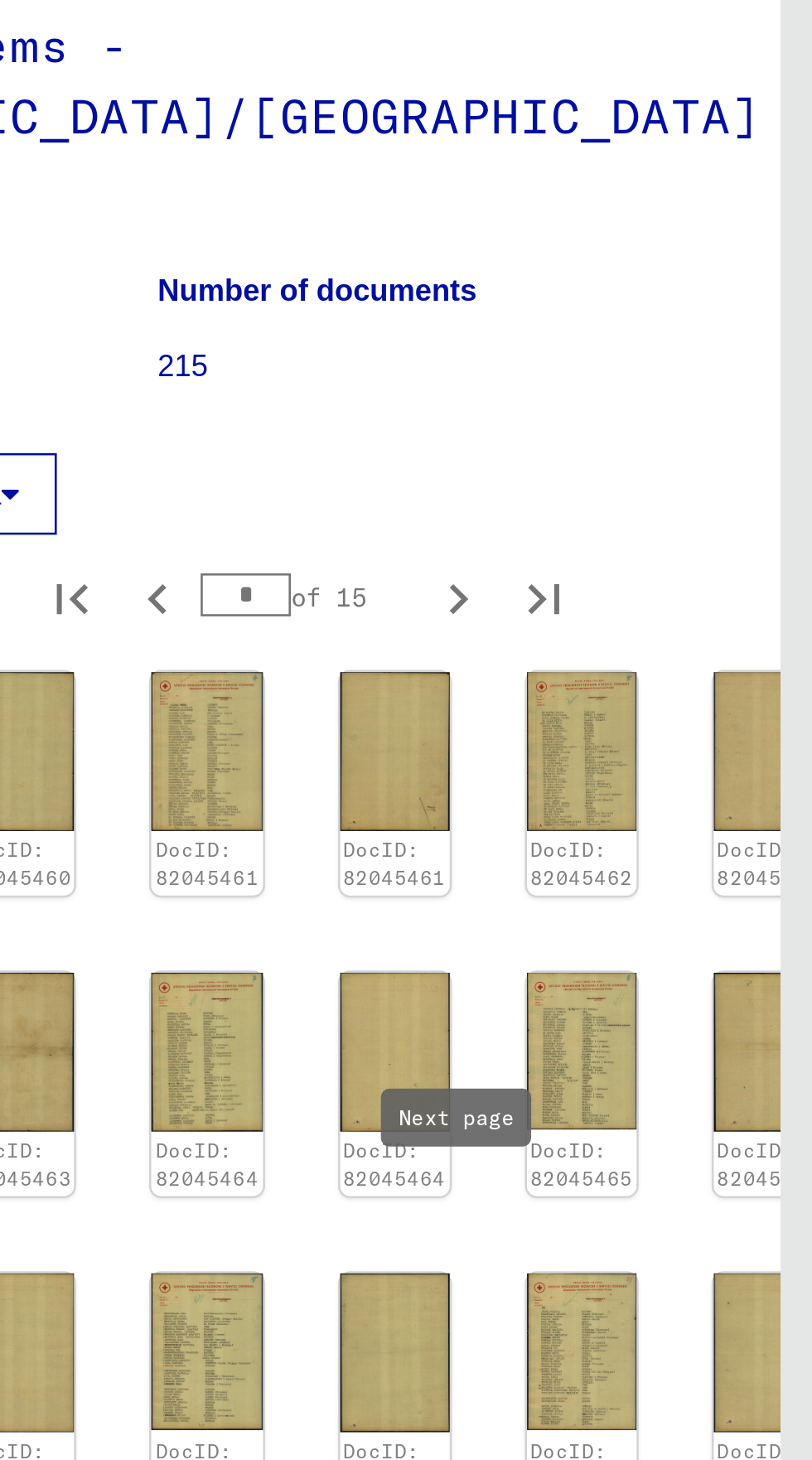
click at [678, 603] on div "DocID: 82045460 DocID: 82045460 DocID: 82045461 DocID: 82045461 DocID: 82045462…" at bounding box center [558, 784] width 306 height 562
click at [686, 1078] on icon "Next page" at bounding box center [675, 1090] width 23 height 23
type input "*"
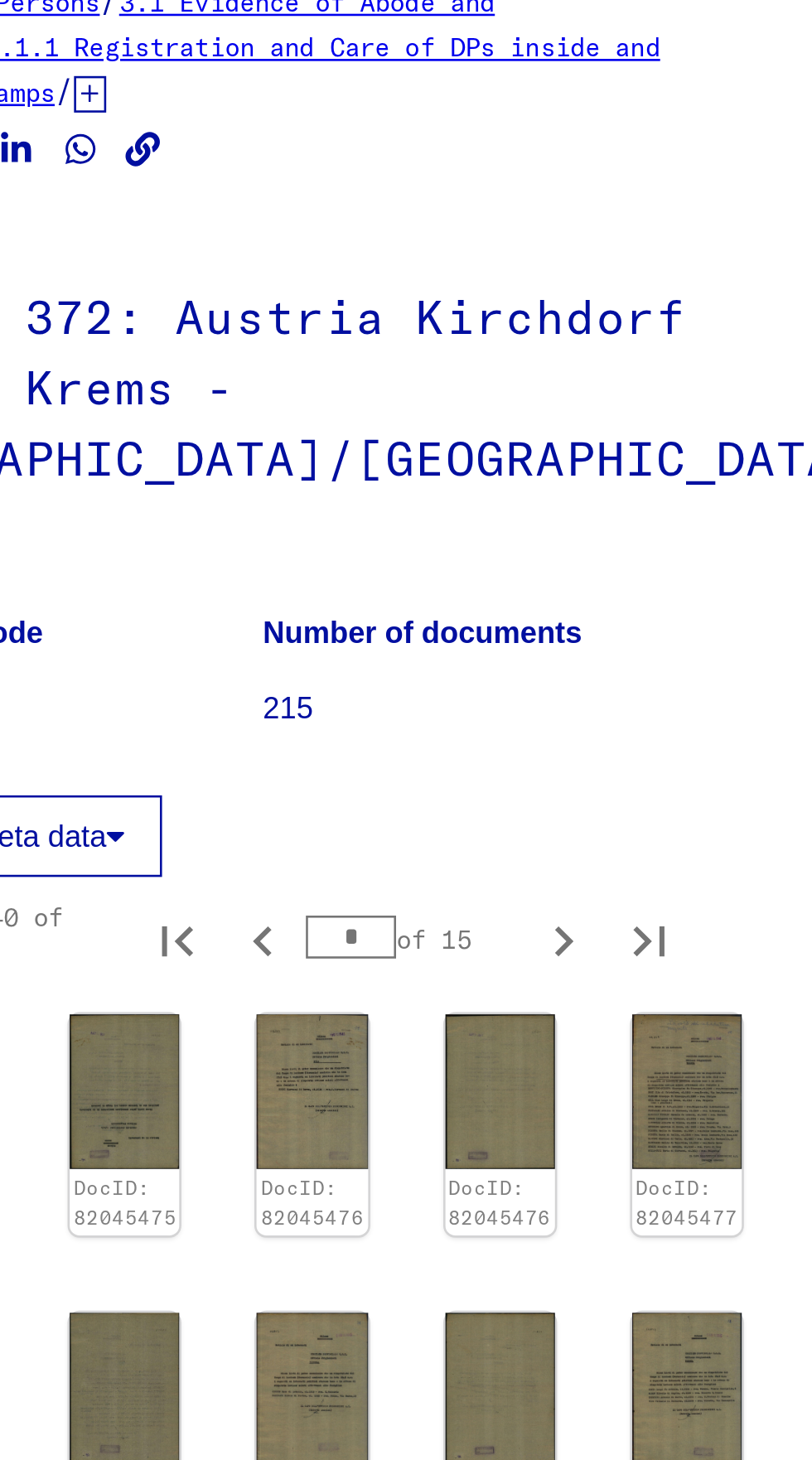
scroll to position [0, 0]
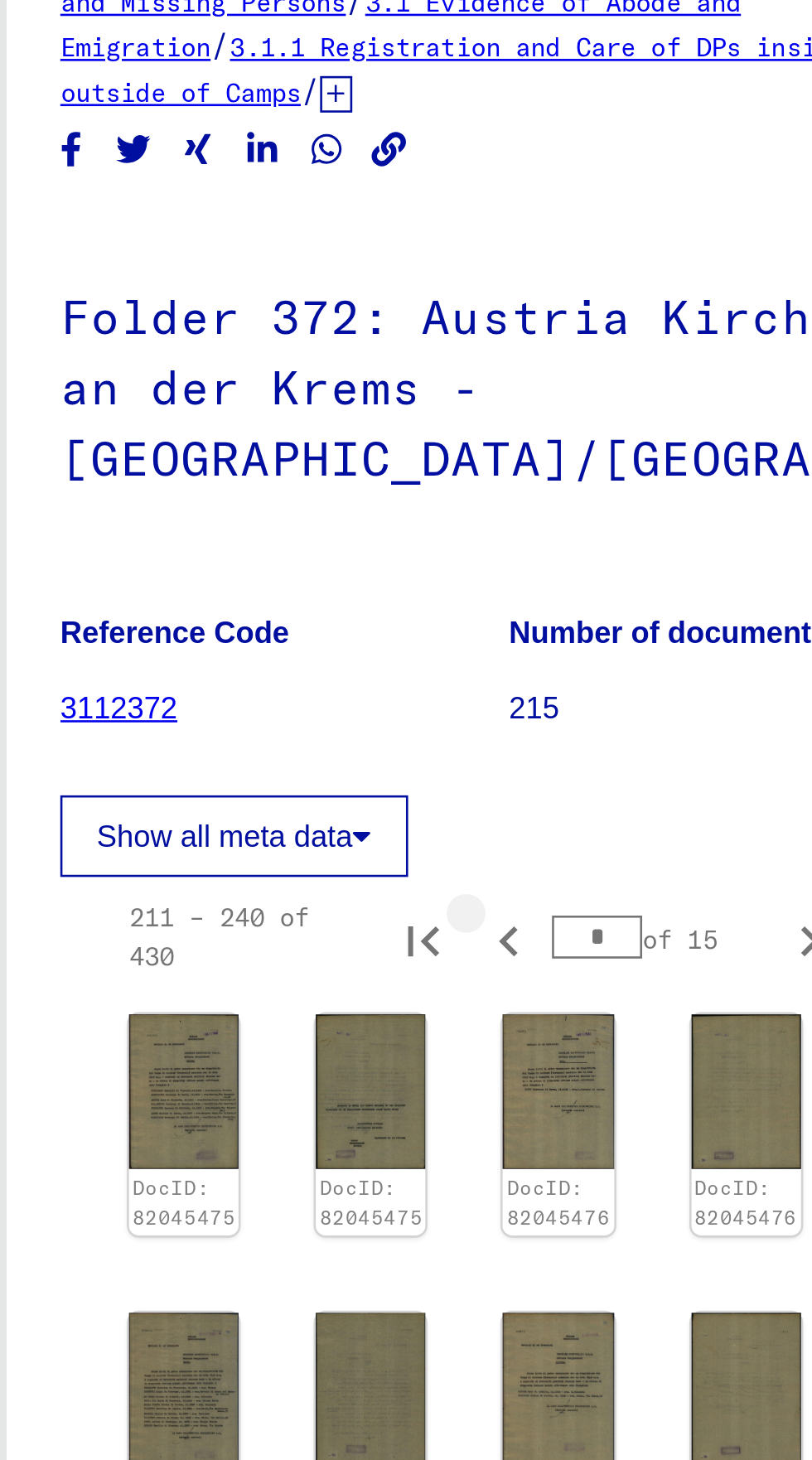
click at [609, 475] on icon "Previous page" at bounding box center [605, 481] width 7 height 12
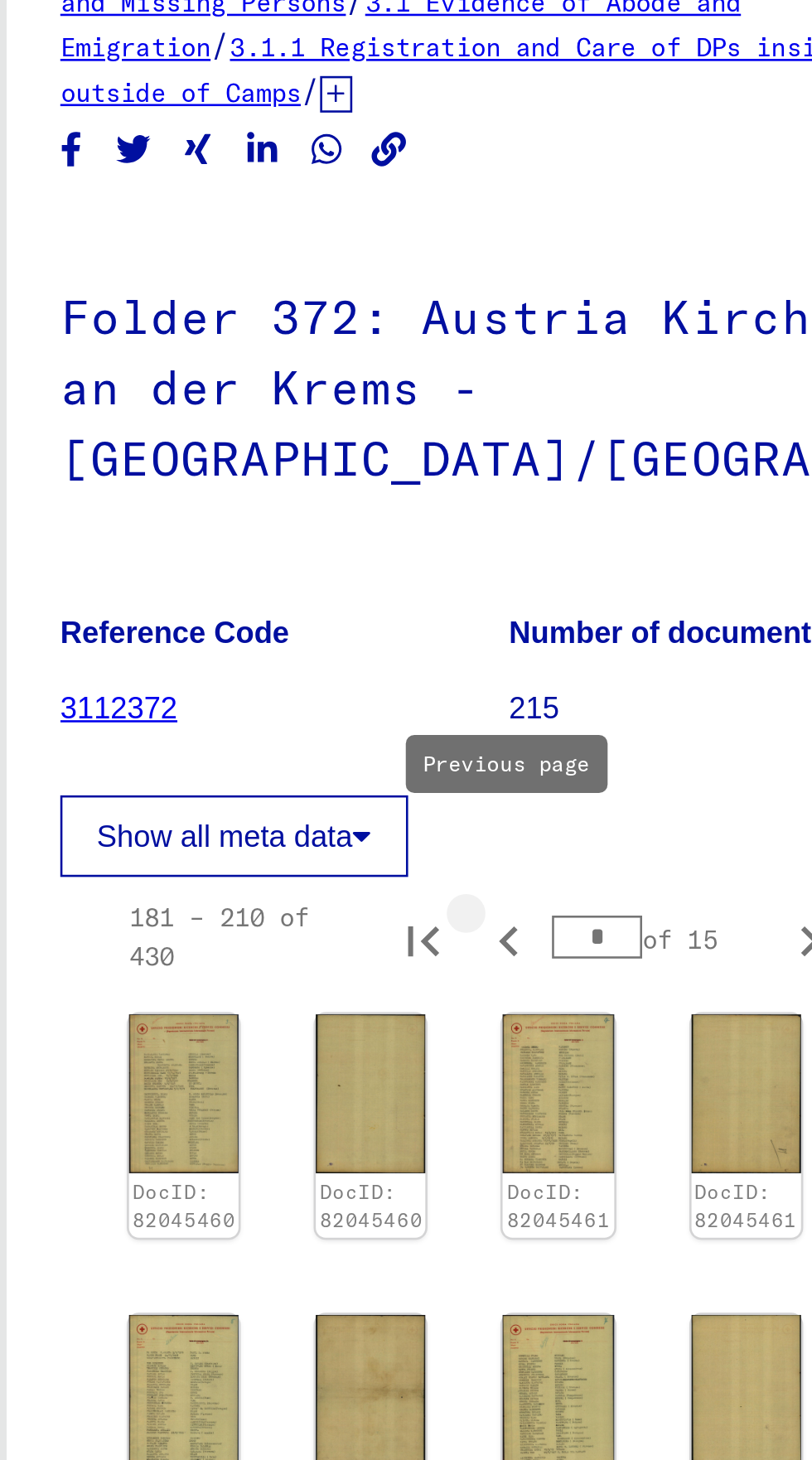
type input "*"
click at [610, 470] on icon "Previous page" at bounding box center [606, 481] width 23 height 23
type input "*"
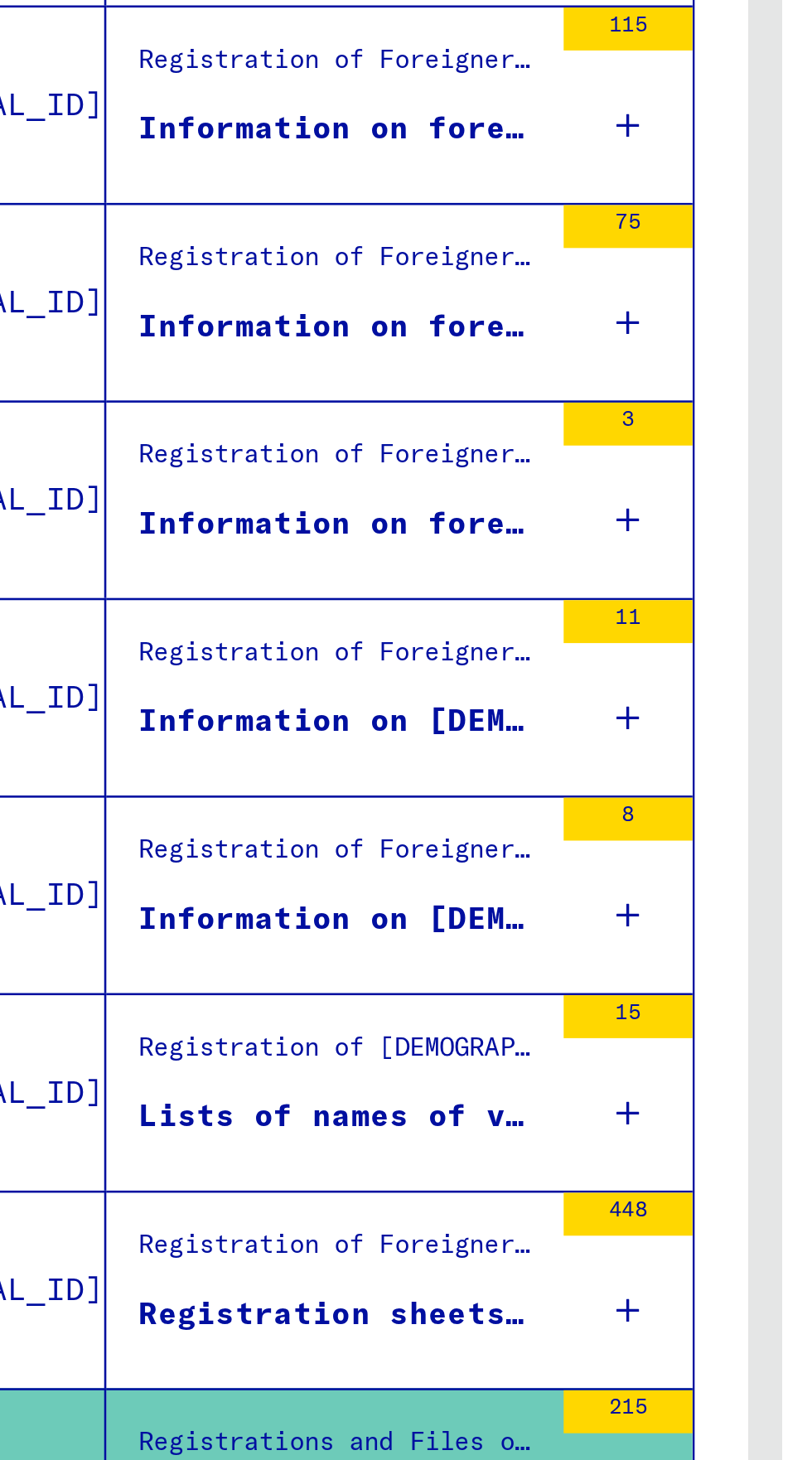
scroll to position [797, 0]
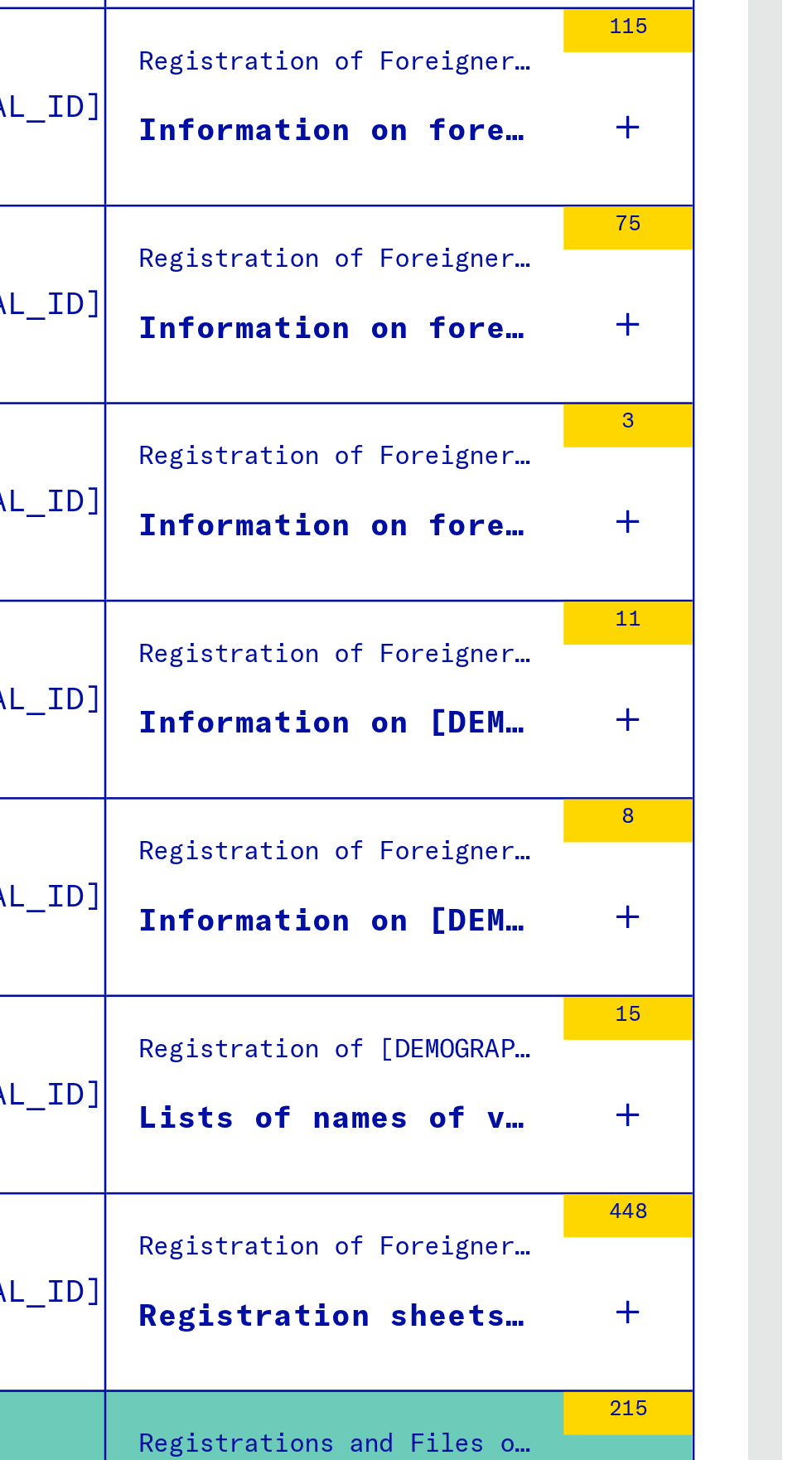
click at [289, 685] on figure "Registration of Foreigners and German Persecutees by Public Institutions, Socia…" at bounding box center [242, 698] width 156 height 25
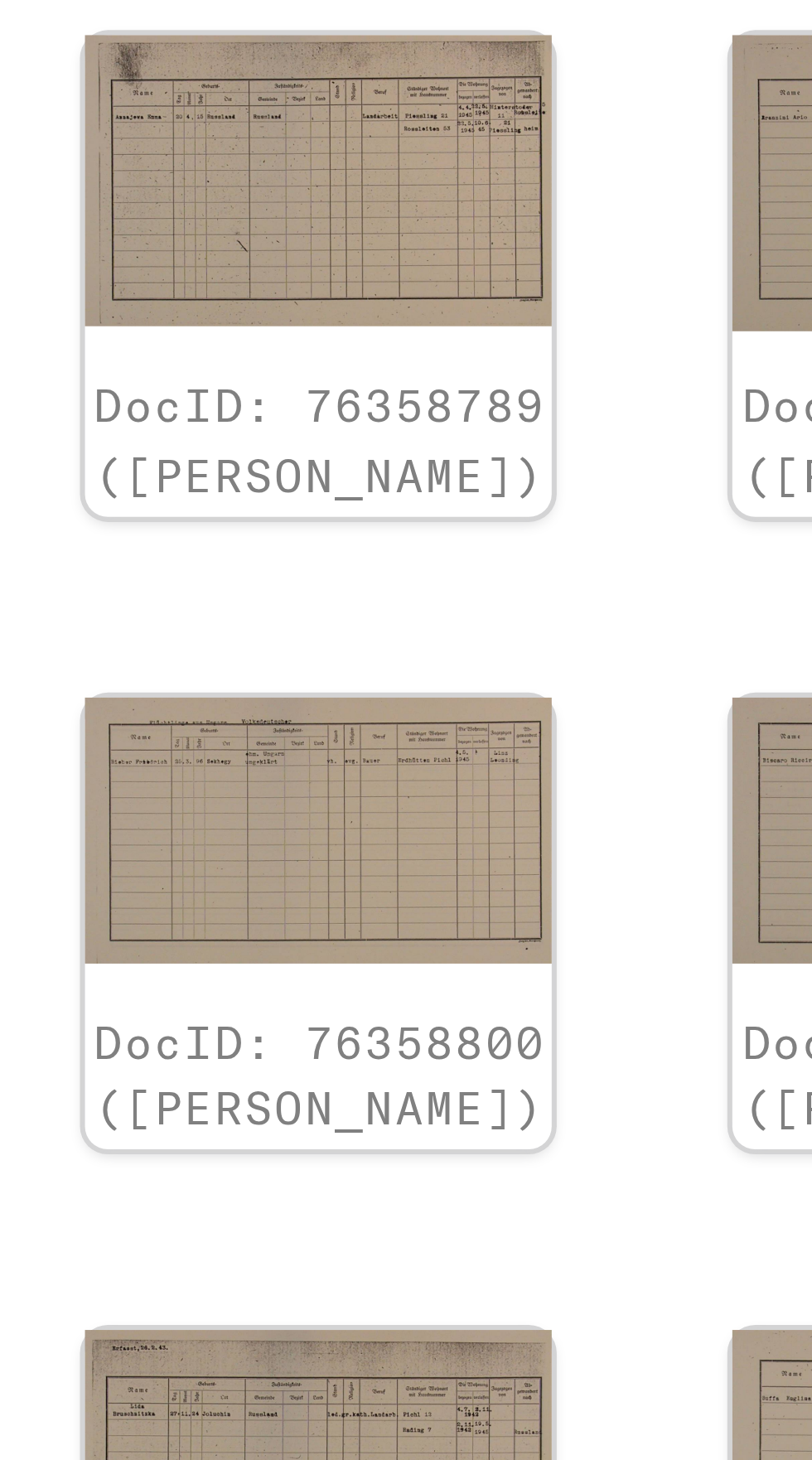
scroll to position [50, 98]
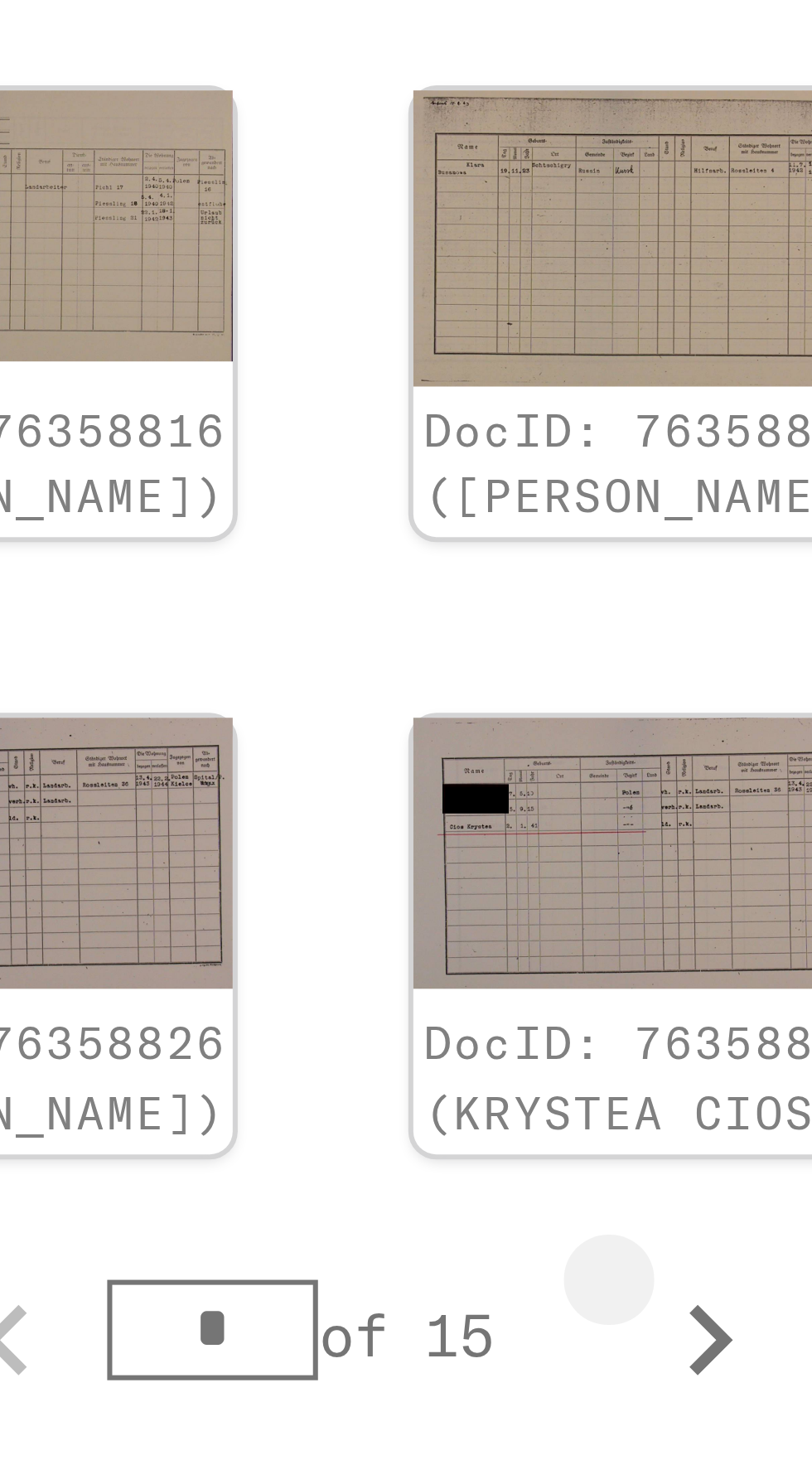
click at [624, 1248] on icon "Next page" at bounding box center [625, 1253] width 7 height 12
type input "*"
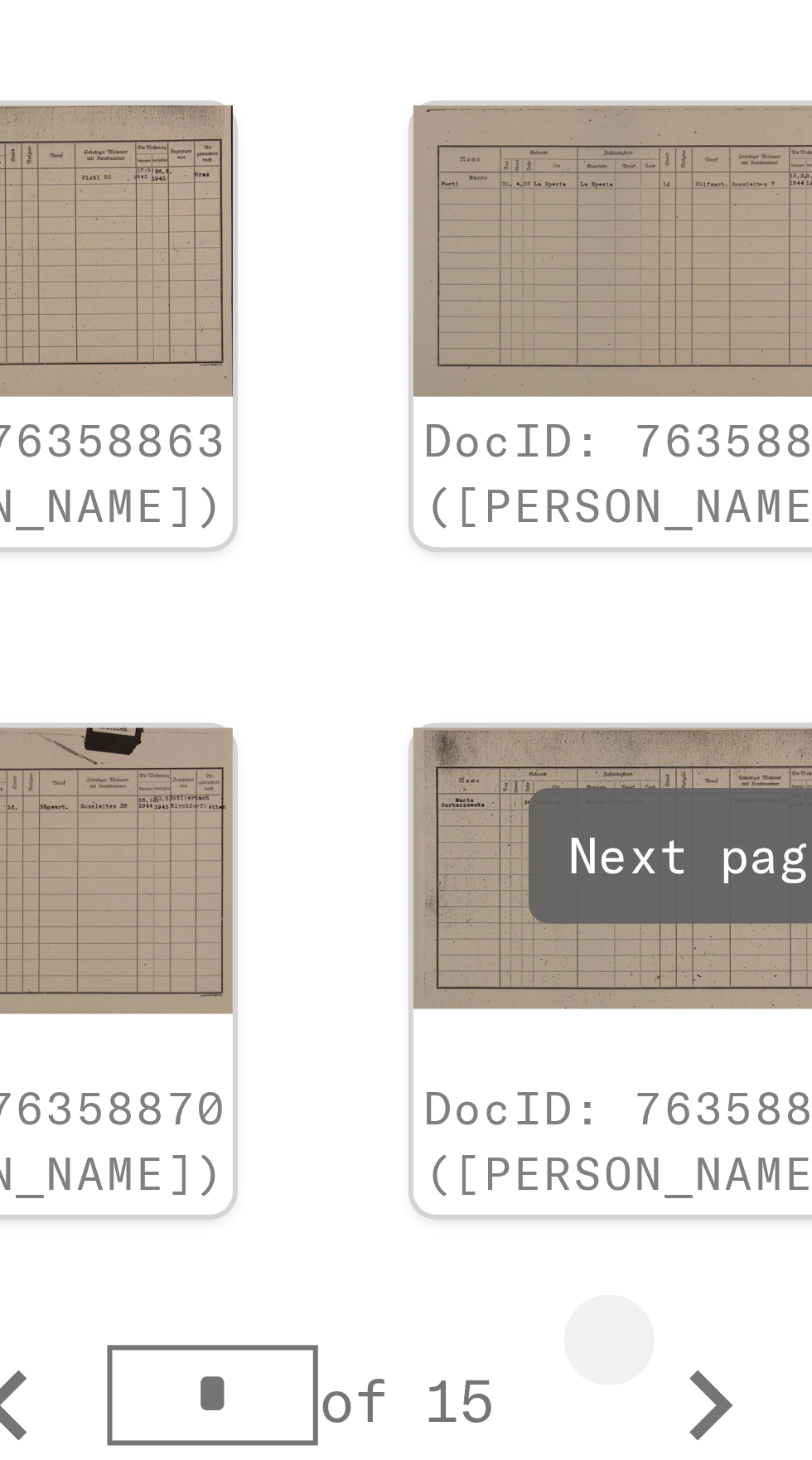
scroll to position [0, 98]
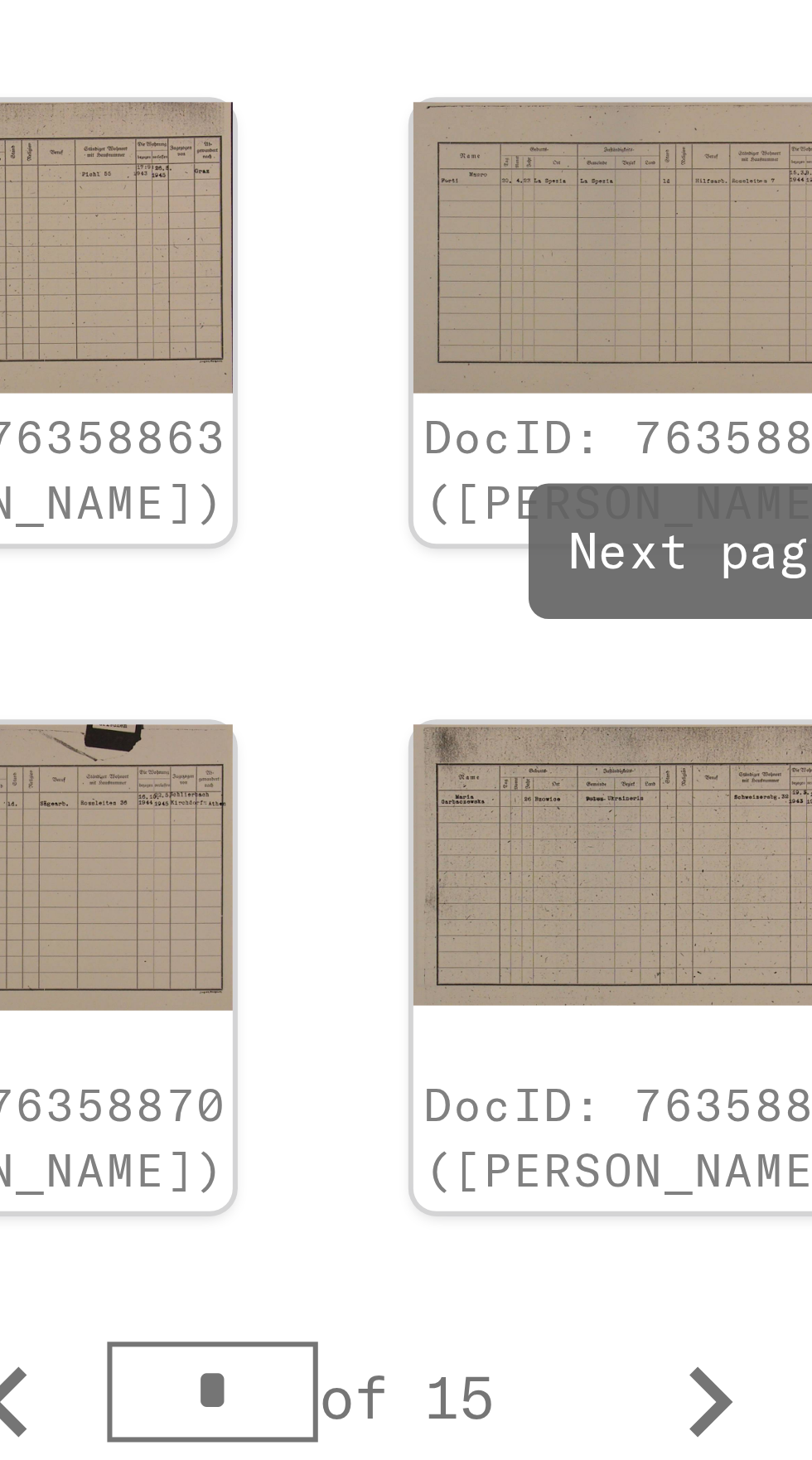
click at [684, 1260] on link "DocID: 76358872 ([PERSON_NAME])" at bounding box center [722, 1270] width 75 height 21
